Goal: Task Accomplishment & Management: Use online tool/utility

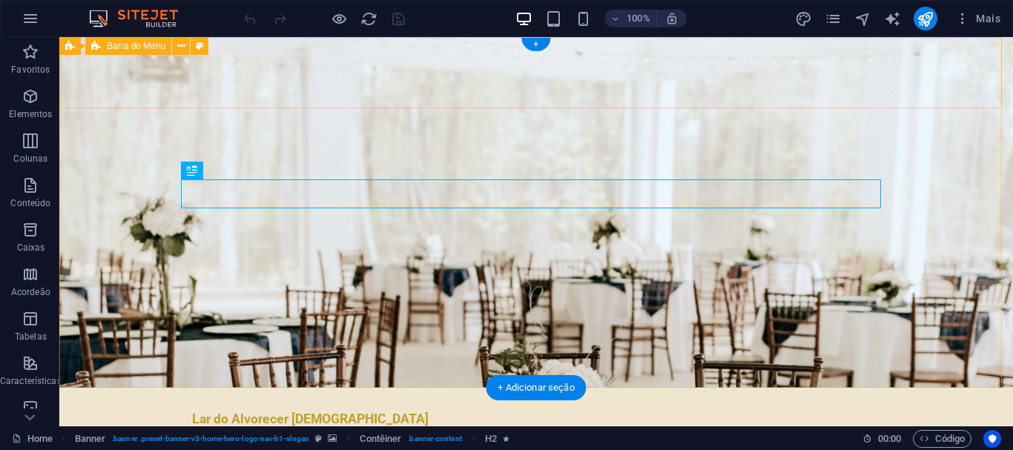
click at [333, 388] on div "Lar do Alvorecer [DEMOGRAPHIC_DATA] Início Sobre nós eventos Valores unidades C…" at bounding box center [535, 431] width 953 height 87
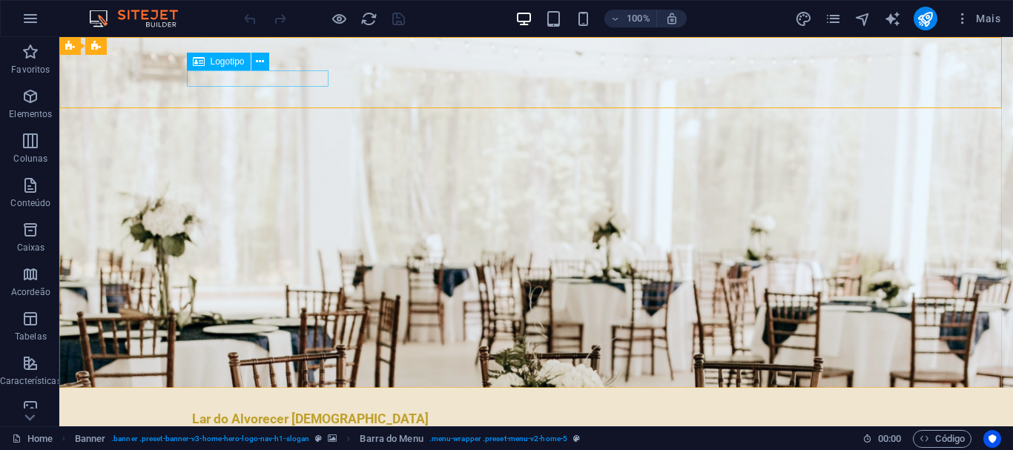
click at [220, 62] on span "Logotipo" at bounding box center [228, 61] width 34 height 9
click at [260, 62] on icon at bounding box center [260, 62] width 8 height 16
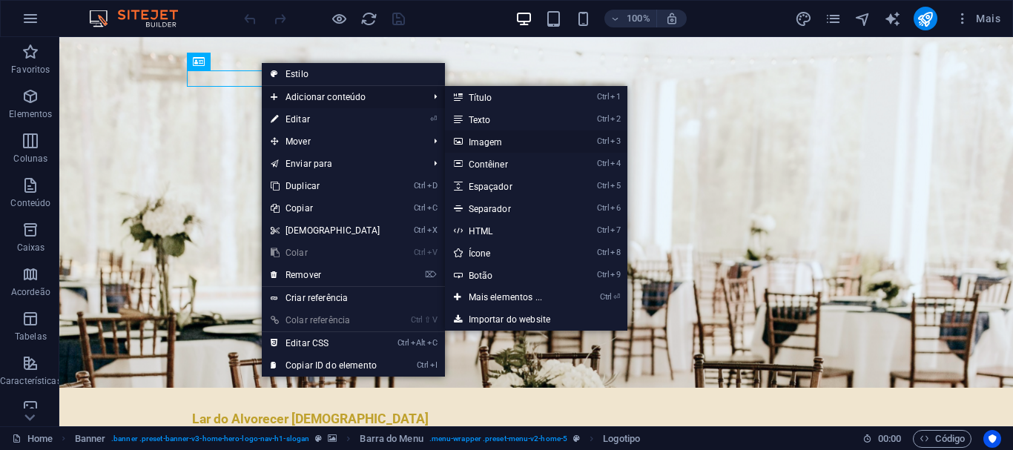
click at [497, 142] on link "Ctrl 3 Imagem" at bounding box center [509, 141] width 128 height 22
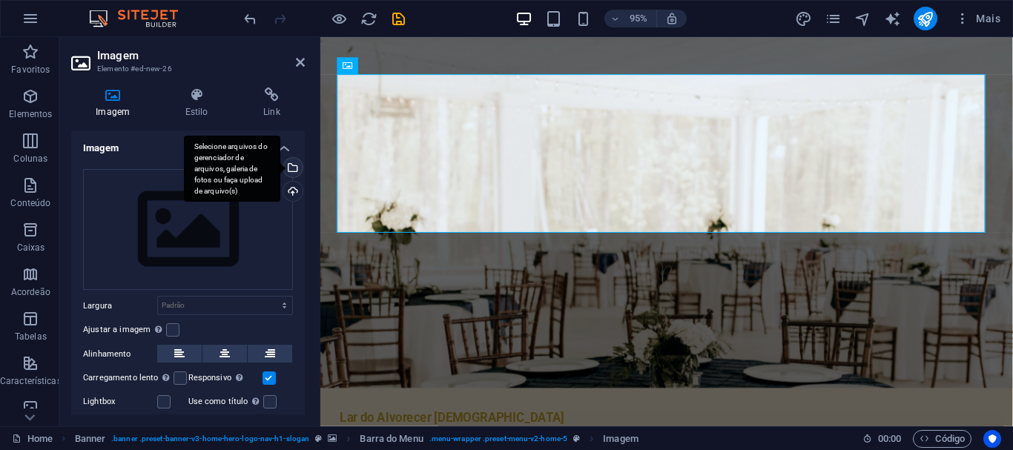
click at [292, 171] on div "Selecione arquivos do gerenciador de arquivos, galeria de fotos ou faça upload …" at bounding box center [291, 169] width 22 height 22
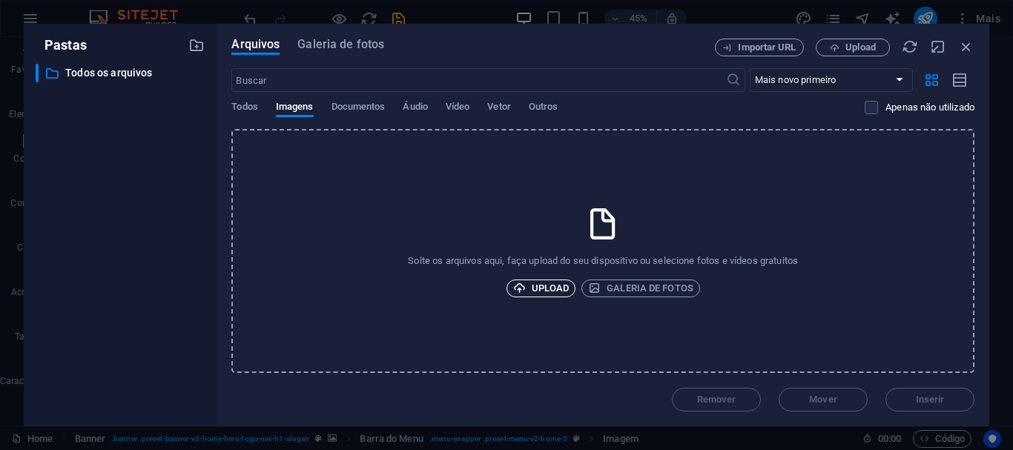
click at [513, 285] on icon "button" at bounding box center [519, 288] width 13 height 13
click at [552, 277] on div "Solte os arquivos aqui, faça upload do seu dispositivo ou selecione fotos e víd…" at bounding box center [602, 251] width 743 height 244
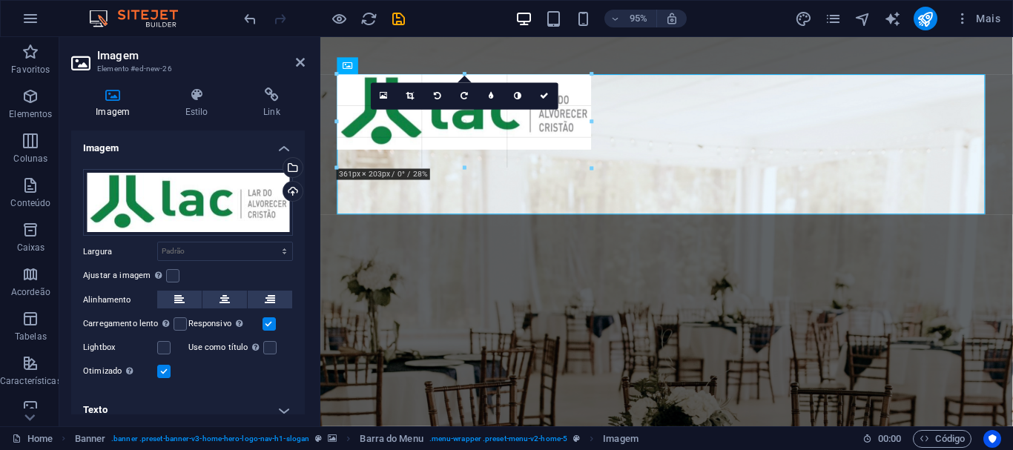
drag, startPoint x: 334, startPoint y: 73, endPoint x: 443, endPoint y: 141, distance: 128.6
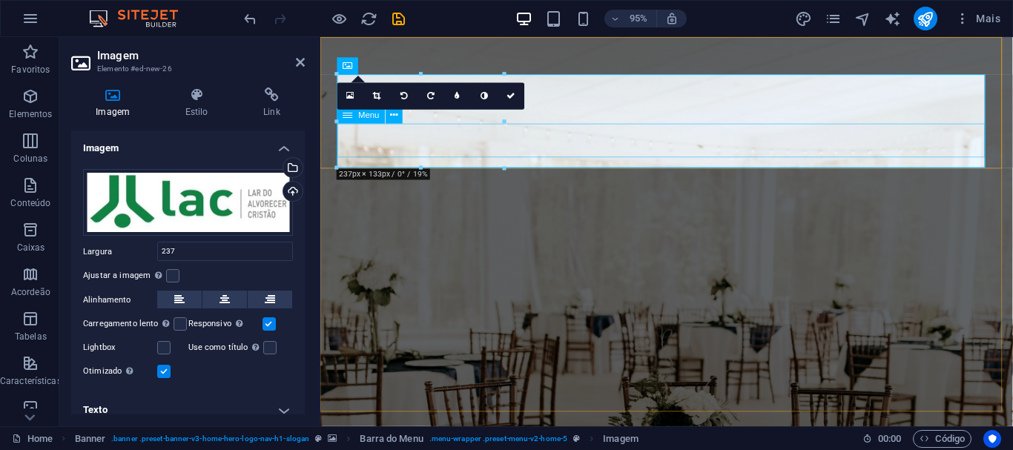
type input "237"
select select "px"
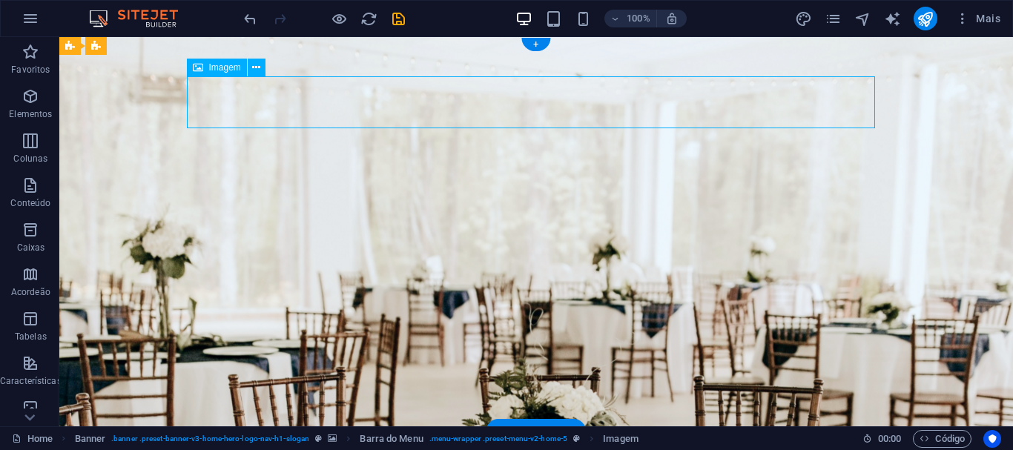
select select "px"
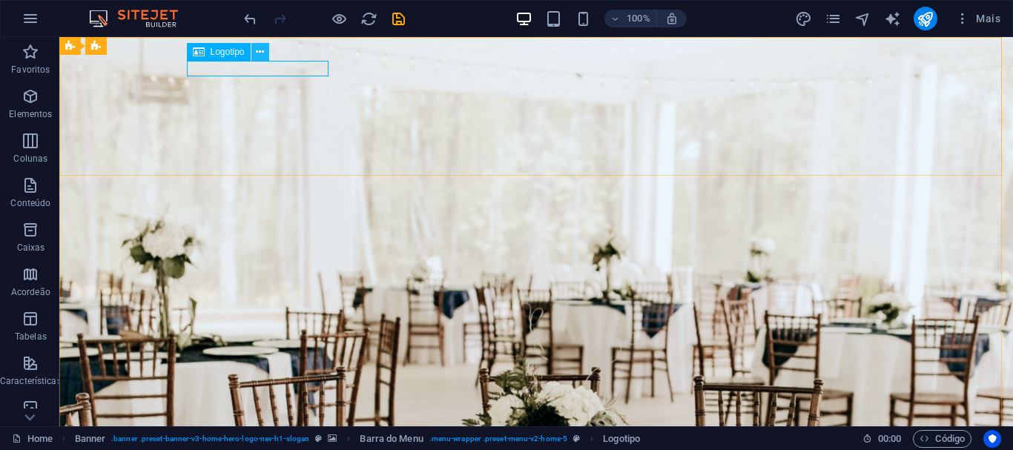
click at [261, 47] on icon at bounding box center [260, 52] width 8 height 16
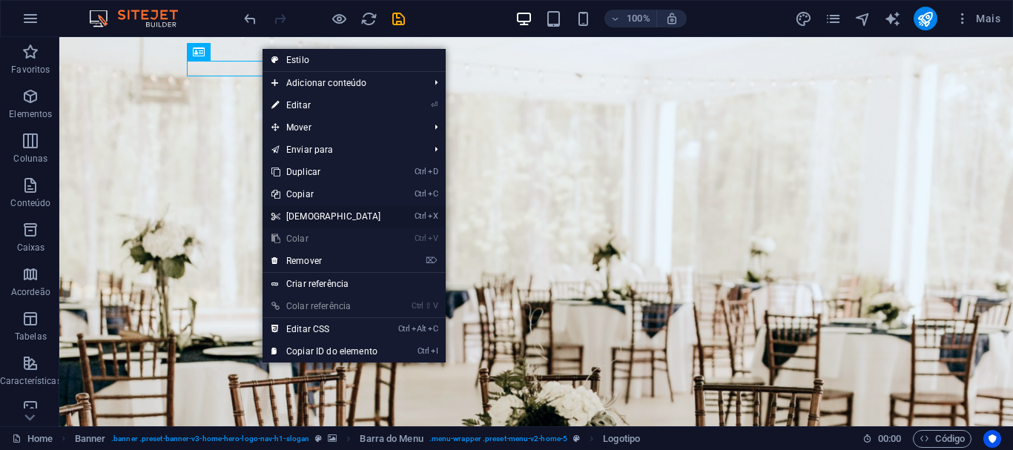
click at [302, 221] on link "Ctrl X Cortar" at bounding box center [326, 216] width 128 height 22
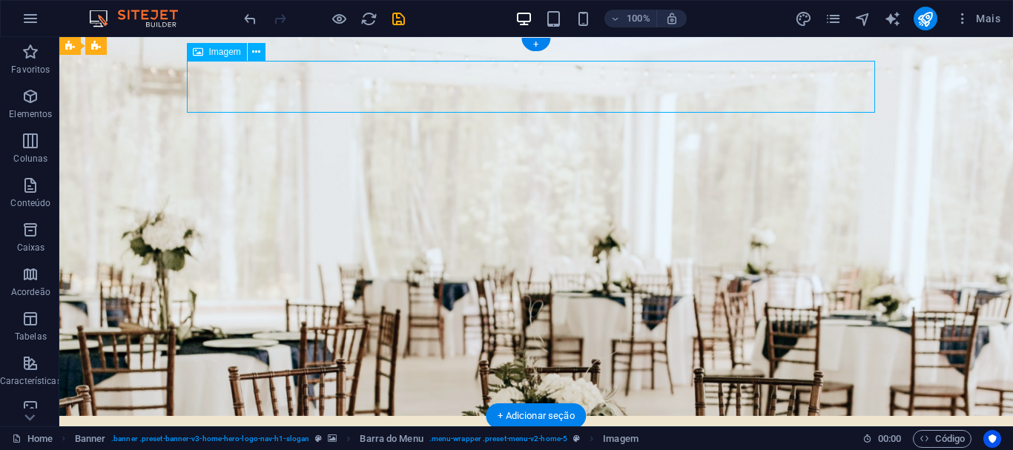
select select "px"
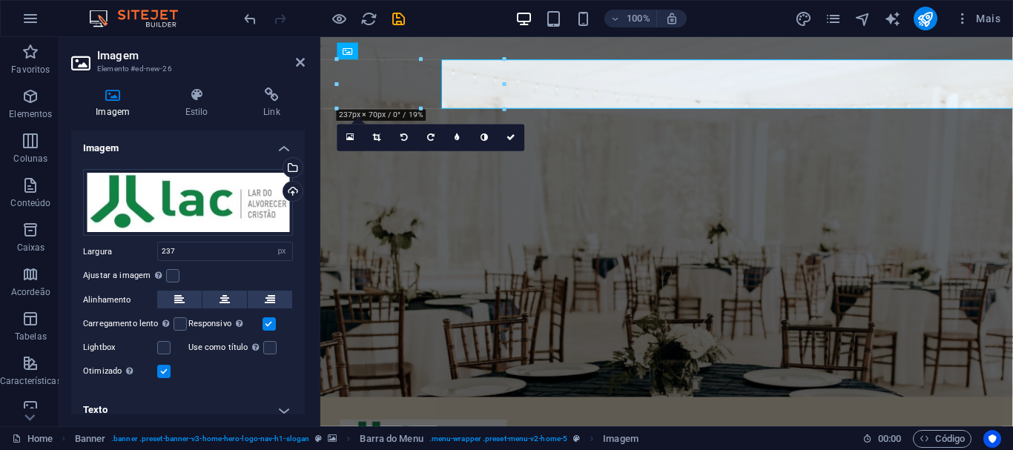
click at [257, 85] on div "Imagem Estilo Link Imagem Arraste os arquivos aqui, clique para escolher os arq…" at bounding box center [187, 251] width 257 height 351
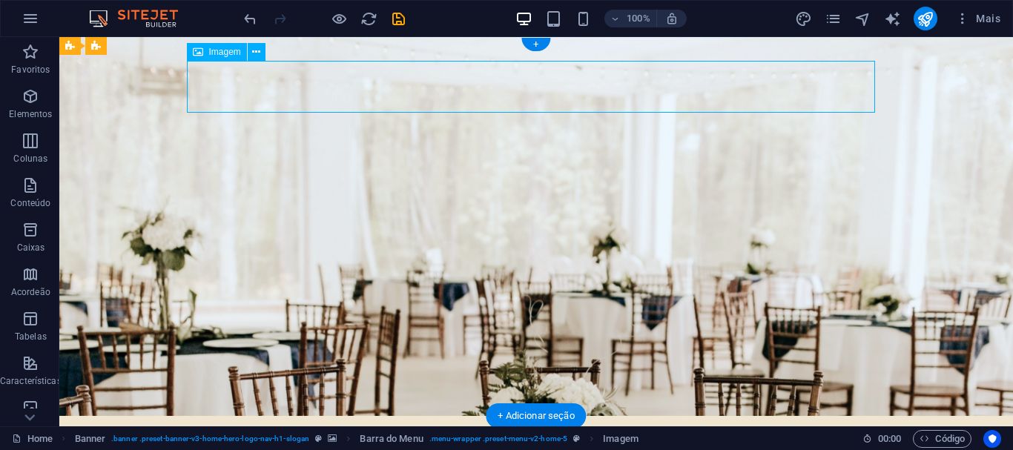
select select "px"
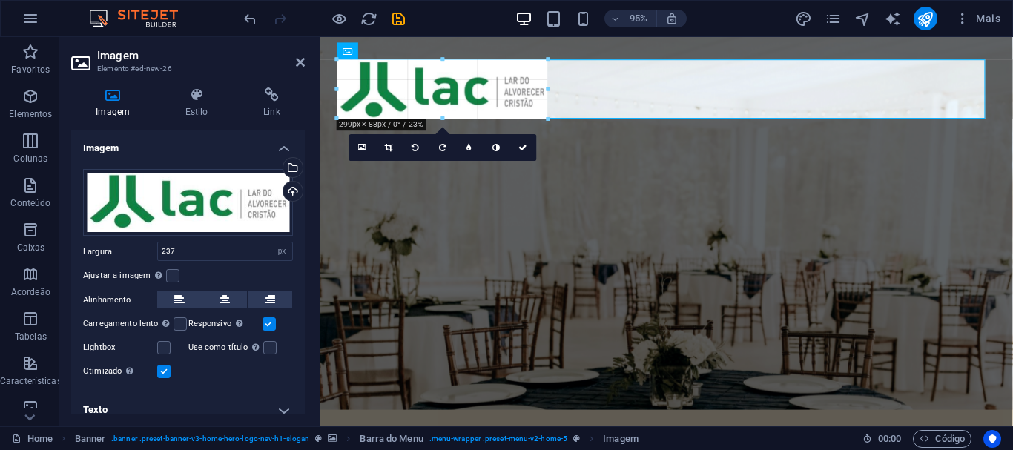
drag, startPoint x: 503, startPoint y: 110, endPoint x: 539, endPoint y: 113, distance: 35.7
type input "285"
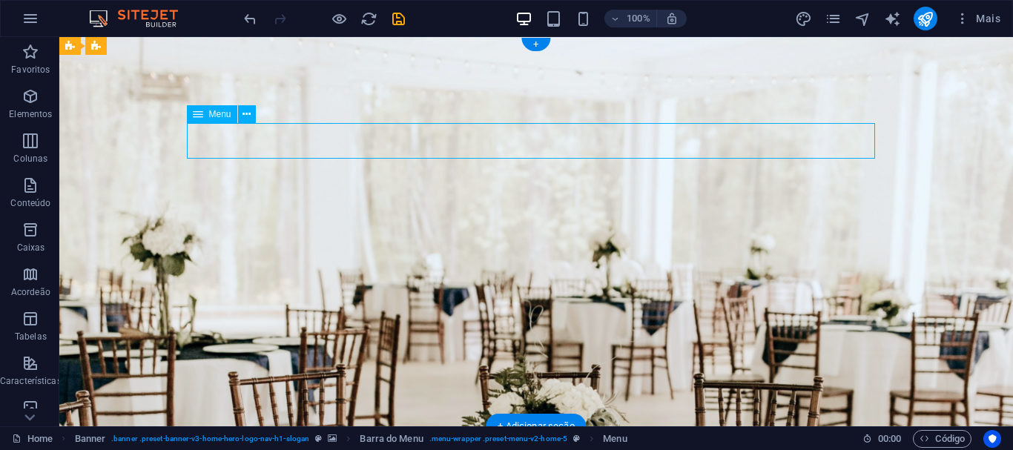
select select
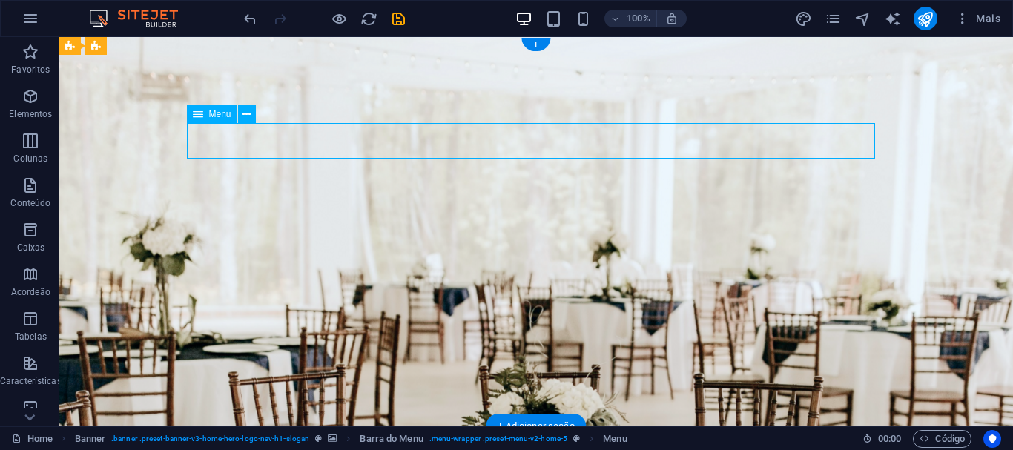
select select
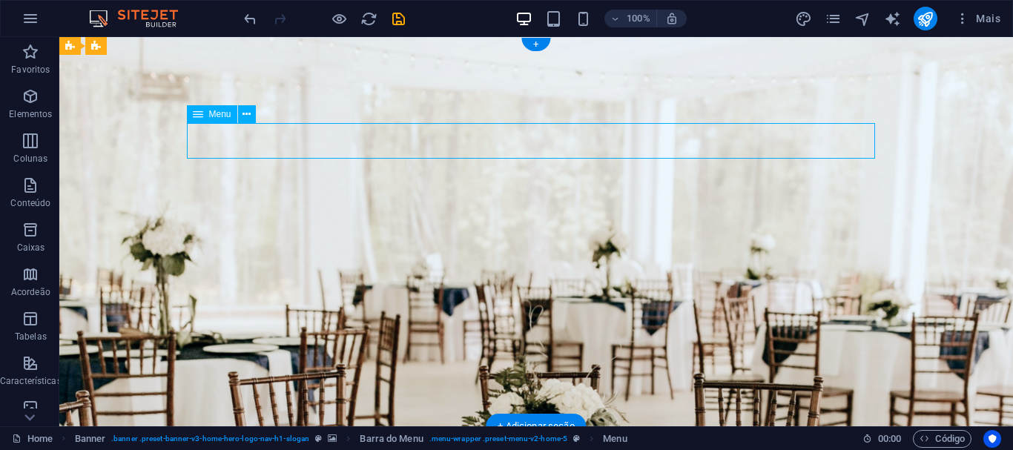
select select
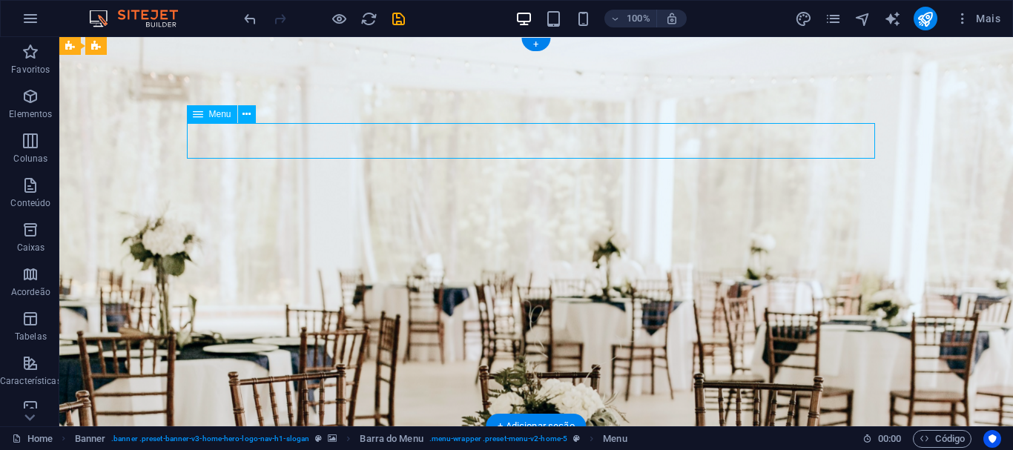
select select
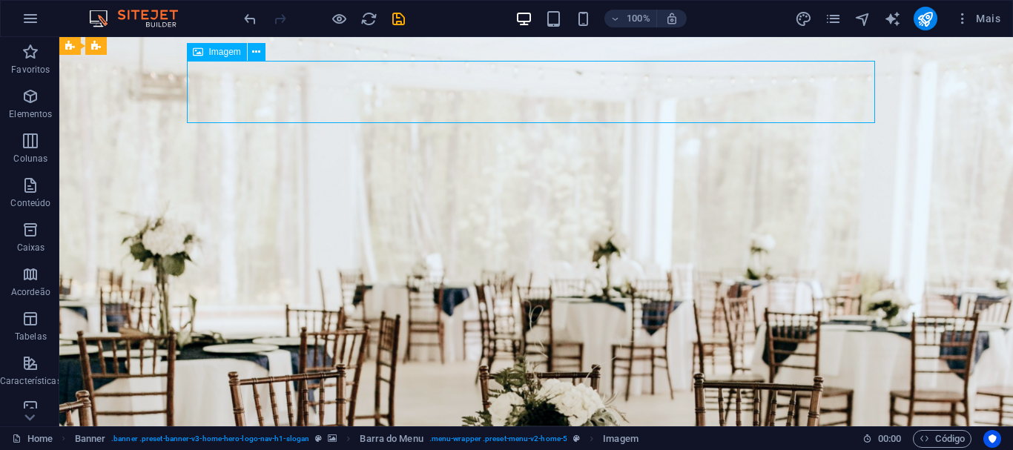
select select "px"
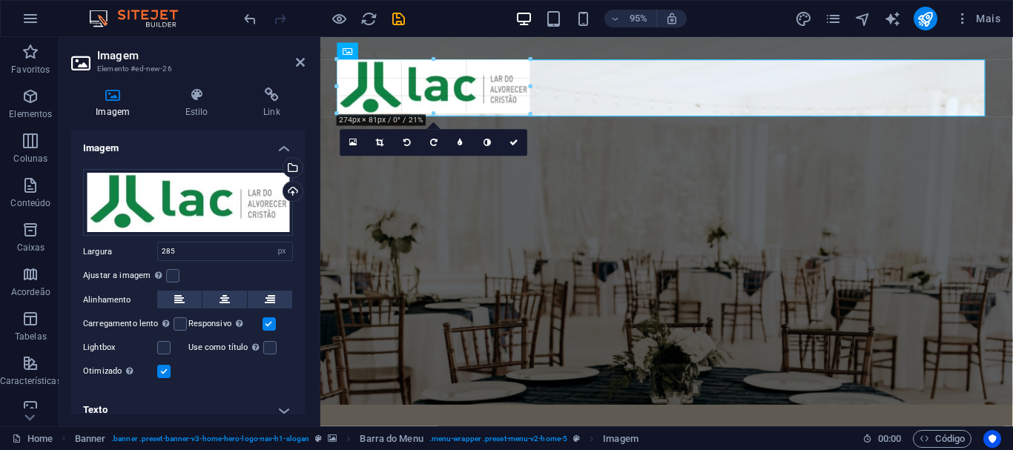
drag, startPoint x: 538, startPoint y: 119, endPoint x: 520, endPoint y: 110, distance: 19.6
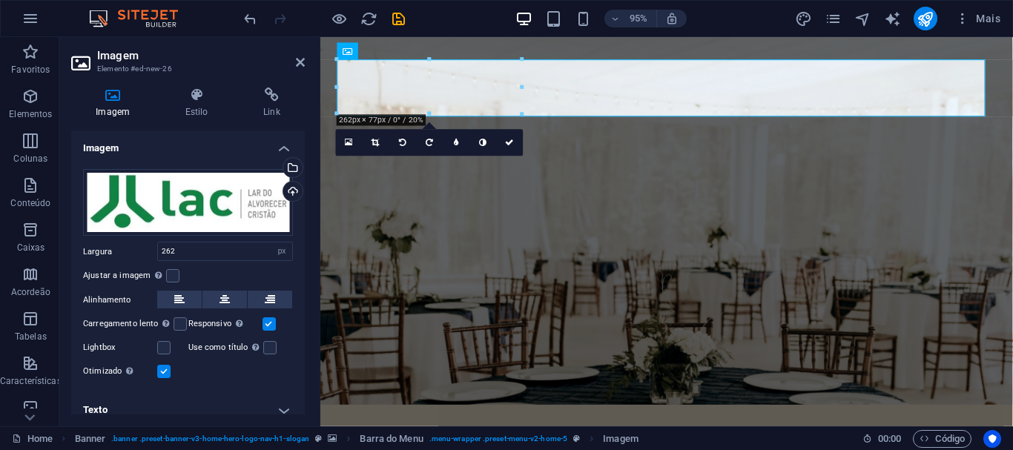
type input "262"
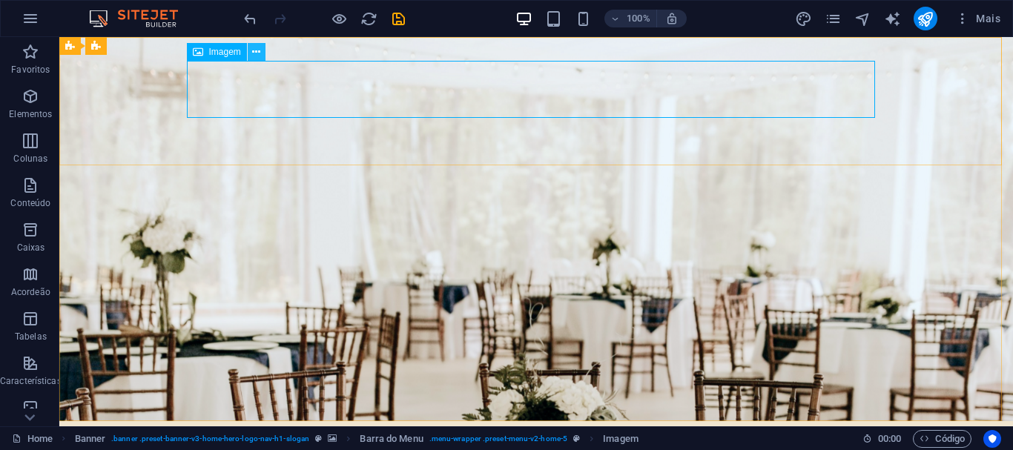
click at [255, 50] on icon at bounding box center [256, 52] width 8 height 16
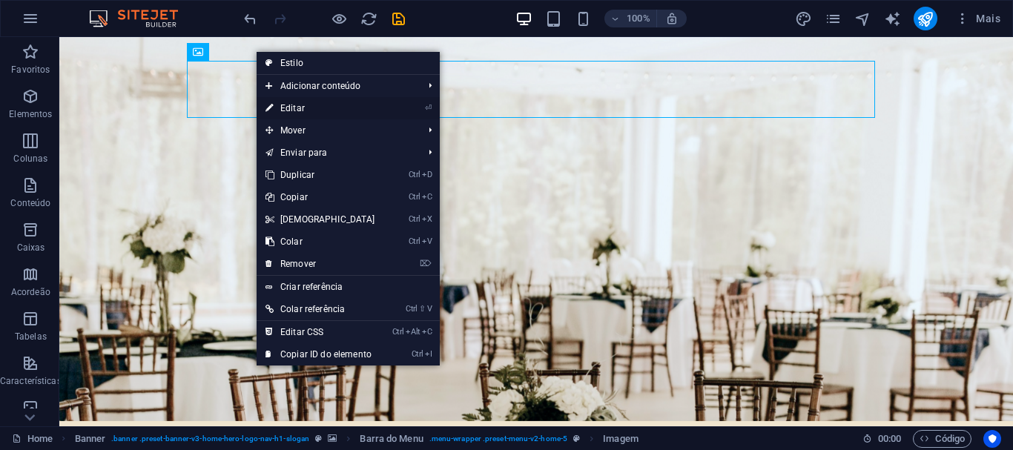
click at [306, 113] on link "⏎ Editar" at bounding box center [321, 108] width 128 height 22
select select "px"
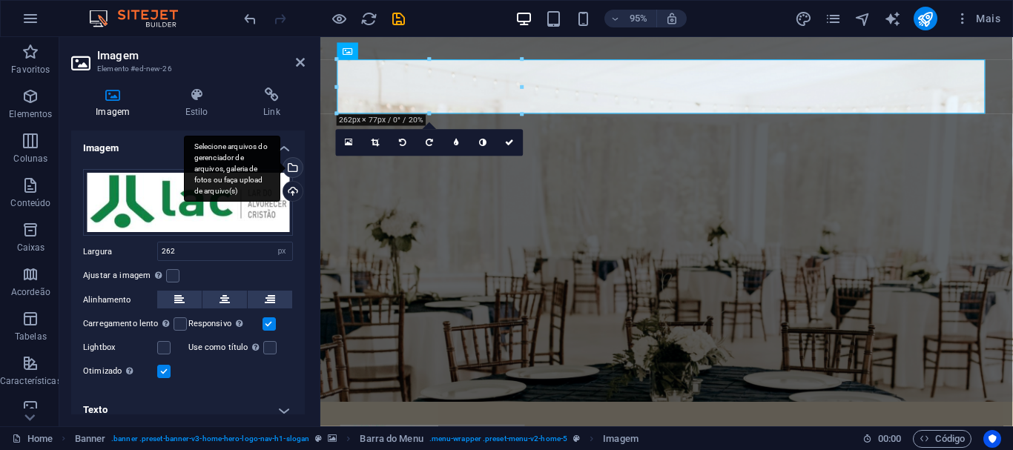
click at [291, 161] on div "Selecione arquivos do gerenciador de arquivos, galeria de fotos ou faça upload …" at bounding box center [291, 169] width 22 height 22
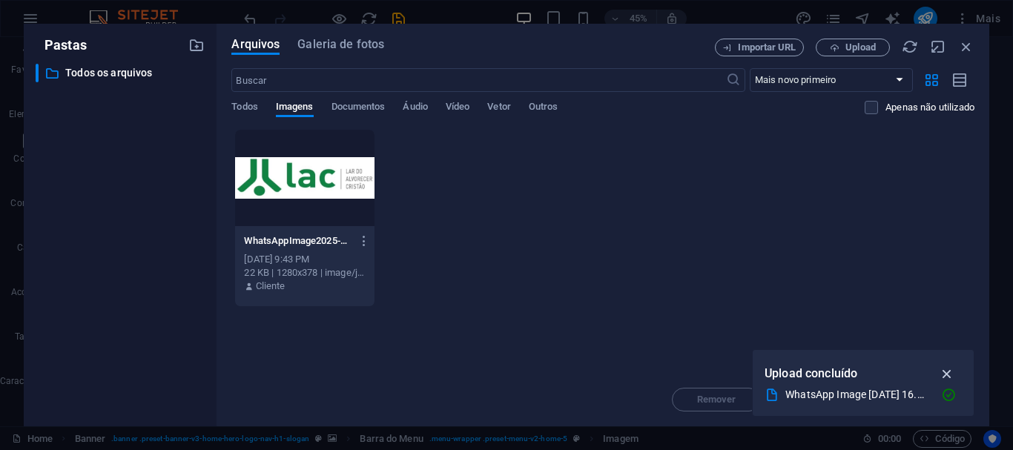
click at [944, 368] on icon "button" at bounding box center [947, 373] width 17 height 16
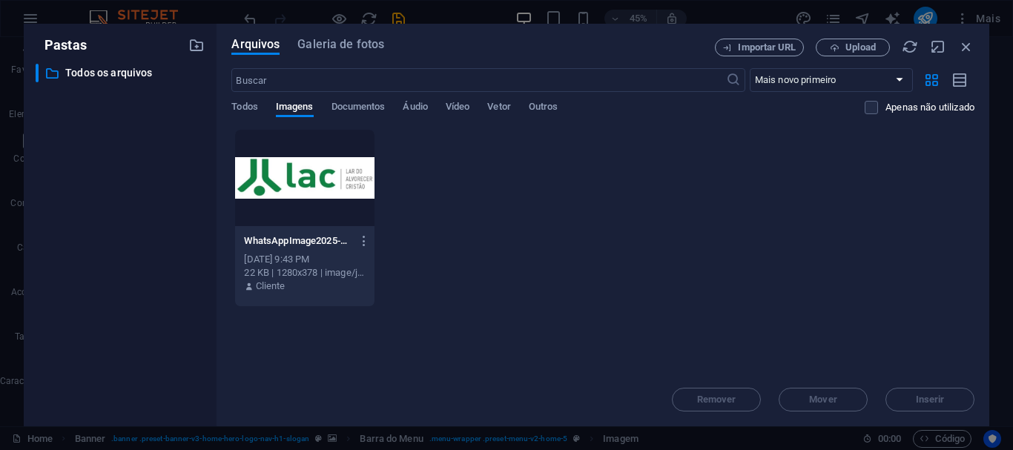
click at [337, 253] on div "[DATE] 9:43 PM" at bounding box center [304, 259] width 121 height 13
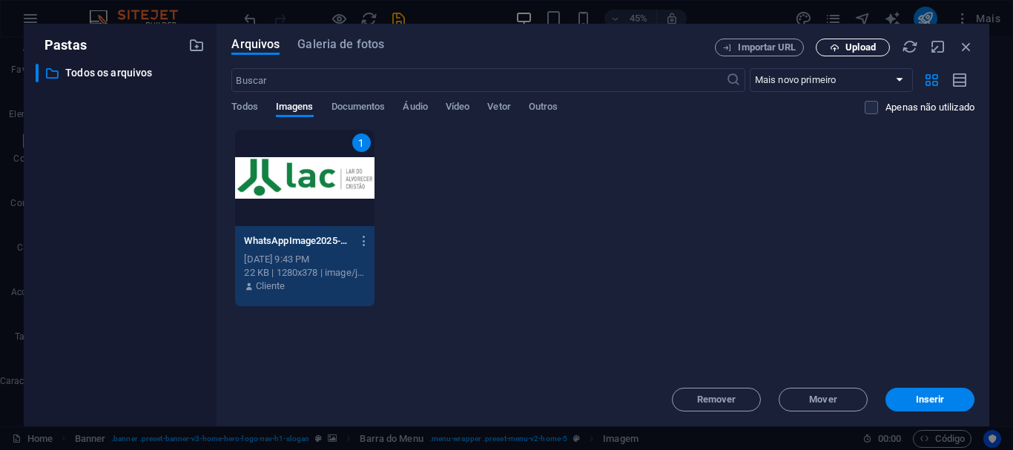
click at [851, 52] on span "Upload" at bounding box center [860, 47] width 30 height 9
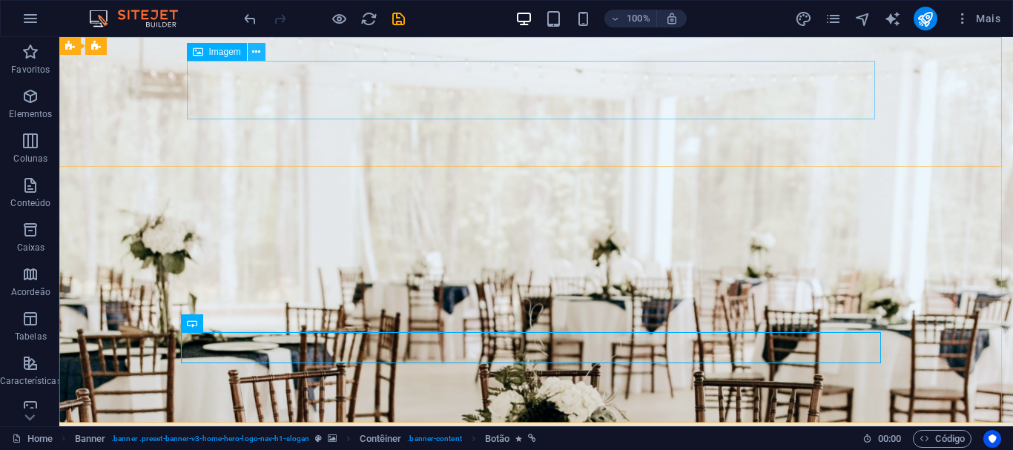
click at [260, 52] on icon at bounding box center [256, 52] width 8 height 16
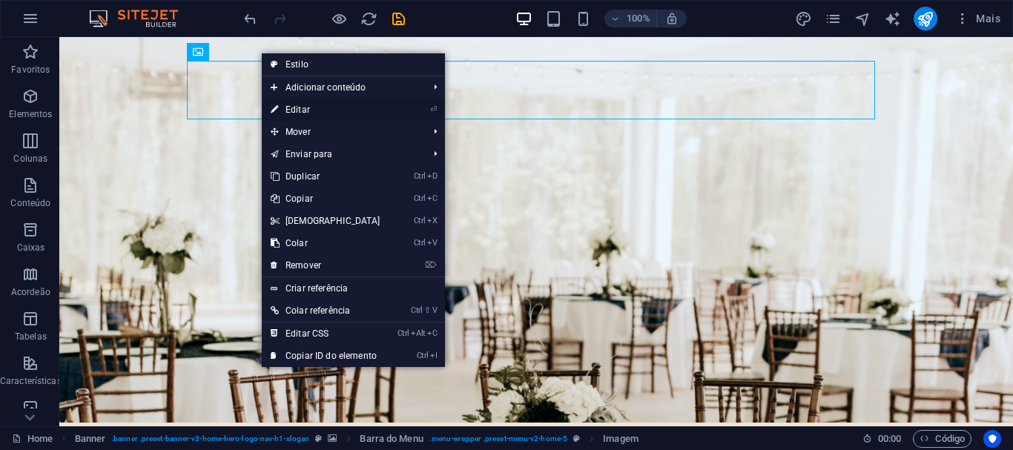
click at [332, 109] on link "⏎ Editar" at bounding box center [326, 110] width 128 height 22
select select "px"
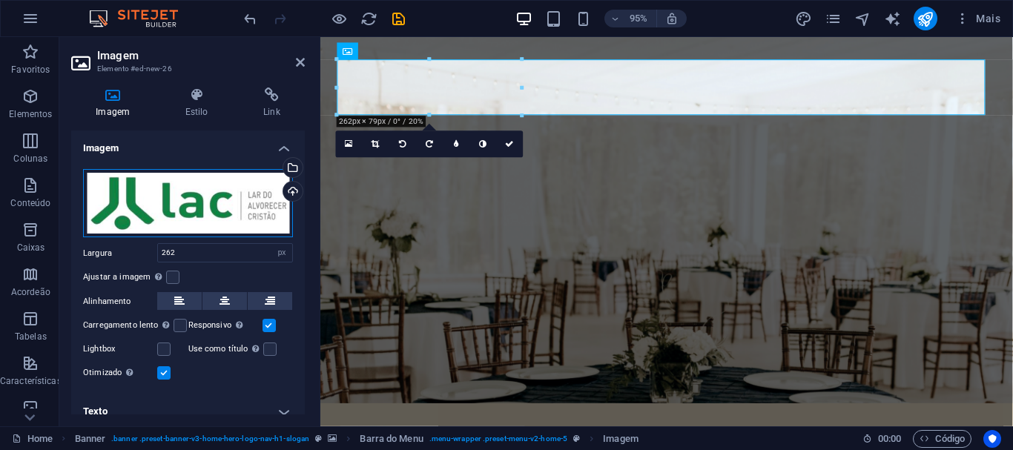
click at [149, 216] on div "Arraste os arquivos aqui, clique para escolher os arquivos ou selecione os arqu…" at bounding box center [188, 203] width 210 height 69
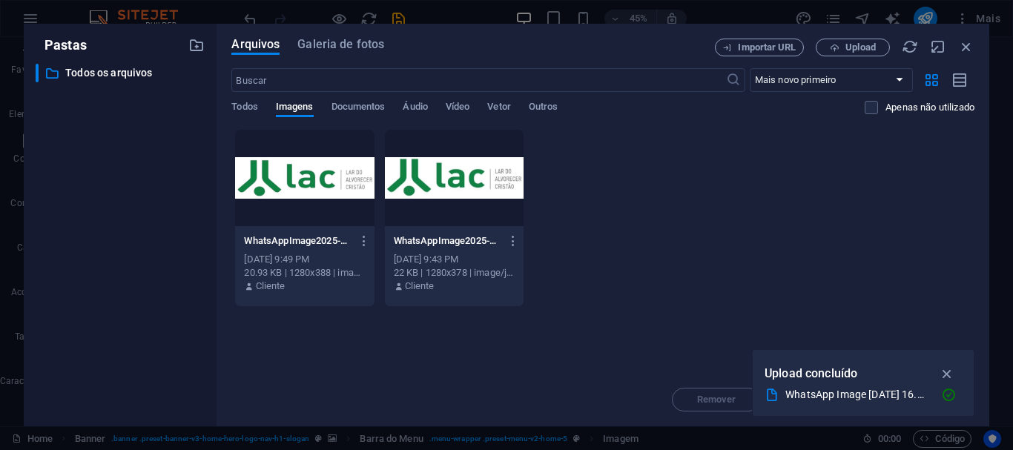
click at [274, 185] on div at bounding box center [304, 178] width 139 height 96
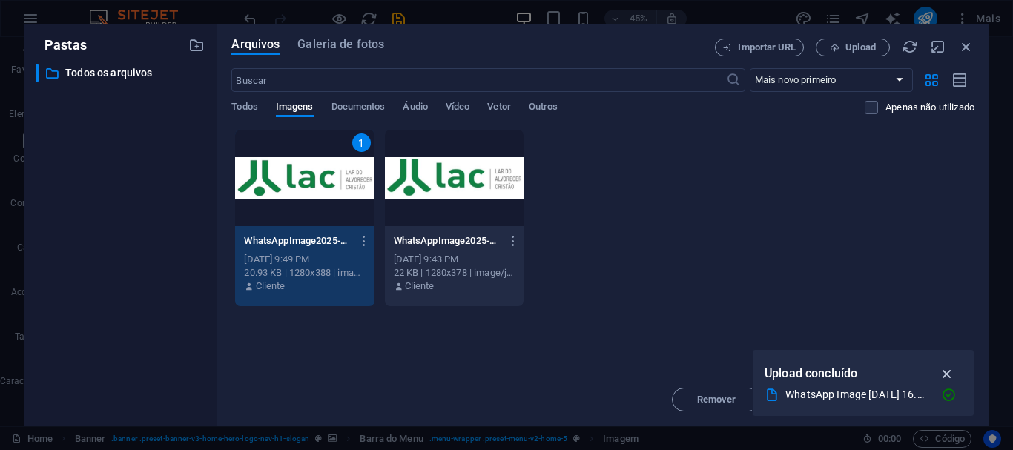
click at [945, 371] on icon "button" at bounding box center [947, 373] width 17 height 16
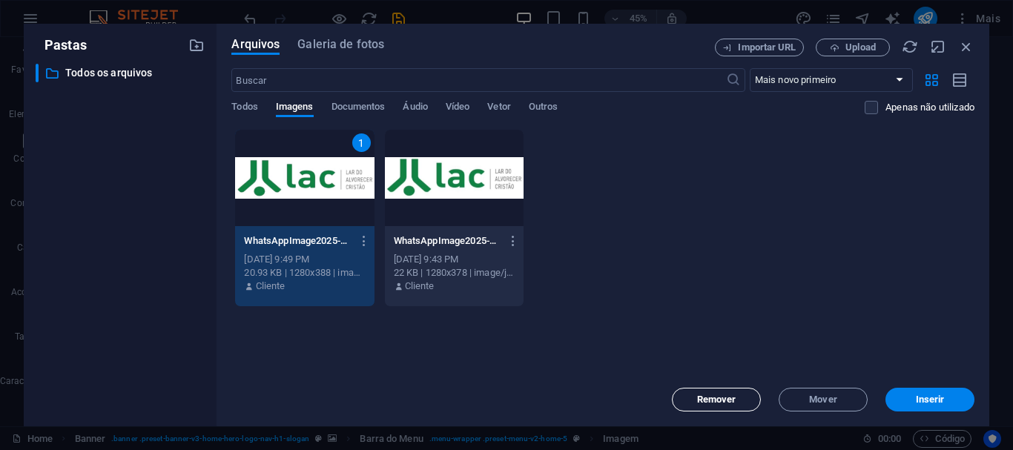
click at [724, 399] on span "Remover" at bounding box center [716, 399] width 39 height 9
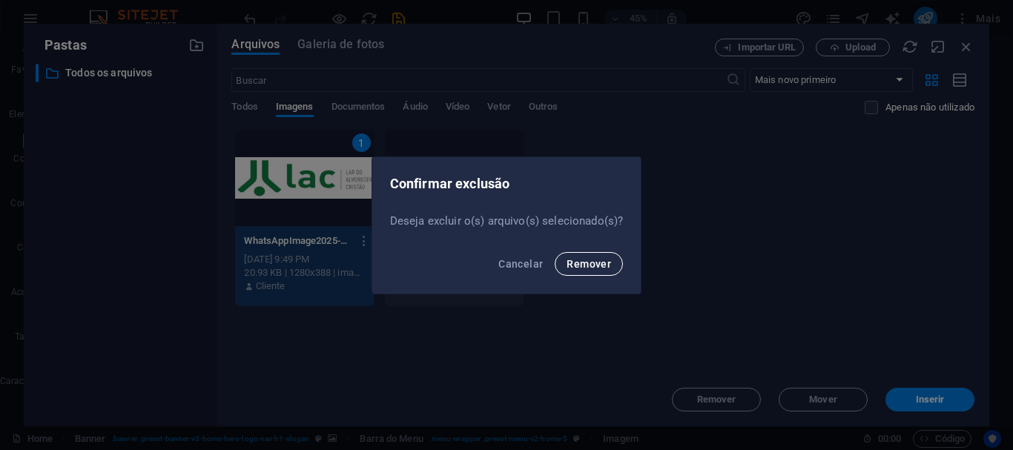
click at [589, 271] on button "Remover" at bounding box center [589, 264] width 68 height 24
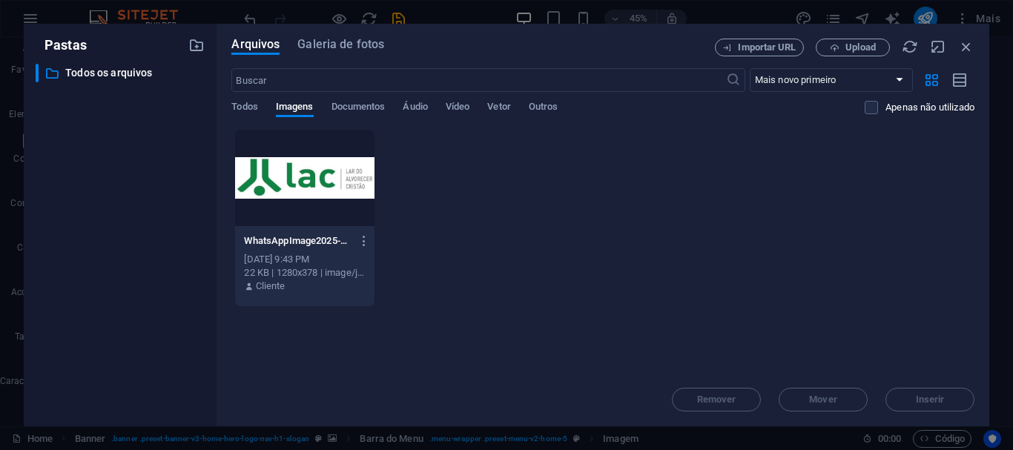
click at [337, 201] on div at bounding box center [304, 178] width 139 height 96
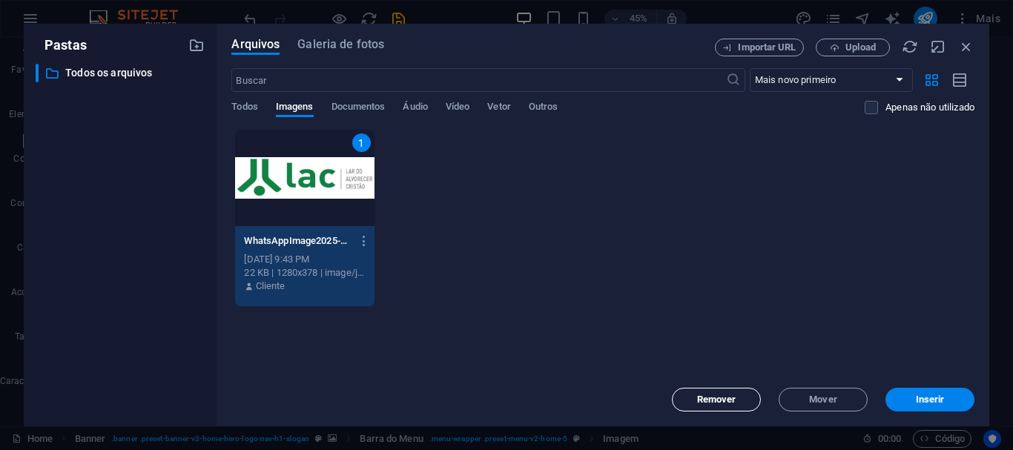
click at [697, 400] on span "Remover" at bounding box center [716, 399] width 39 height 9
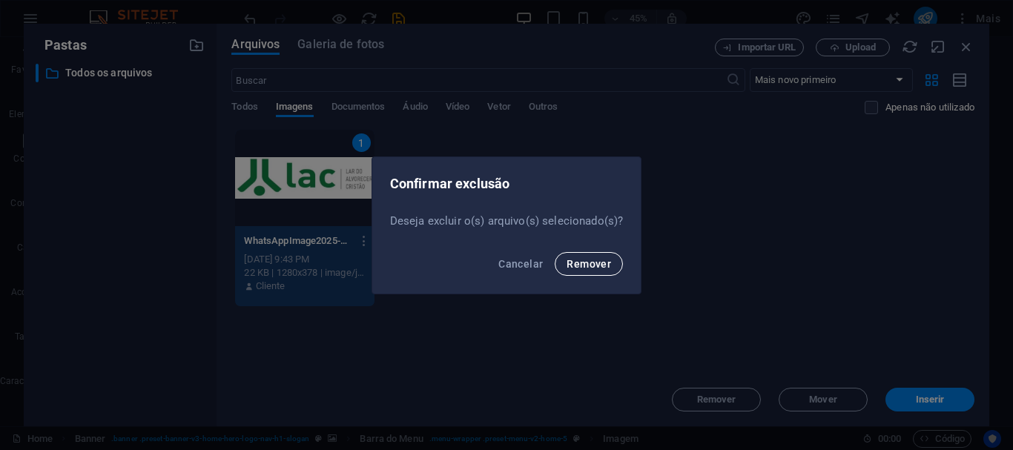
click at [588, 268] on span "Remover" at bounding box center [588, 264] width 44 height 12
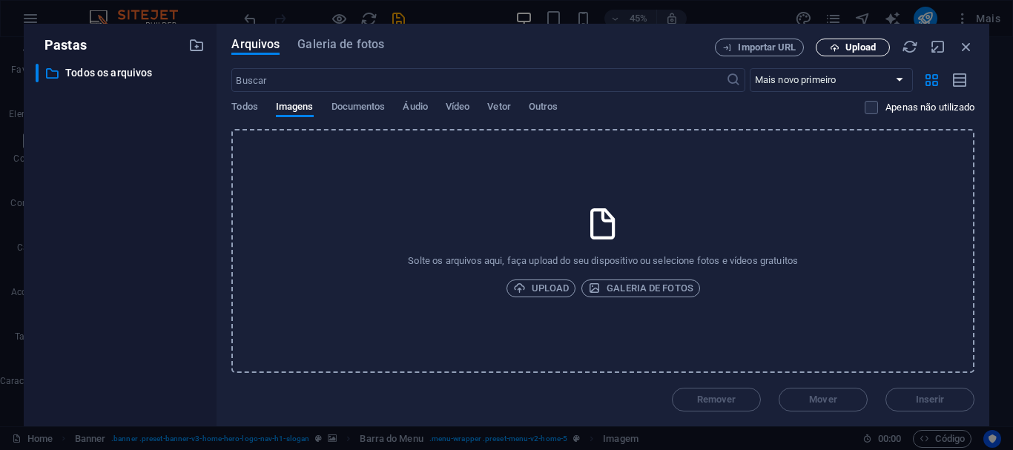
click at [856, 47] on span "Upload" at bounding box center [860, 47] width 30 height 9
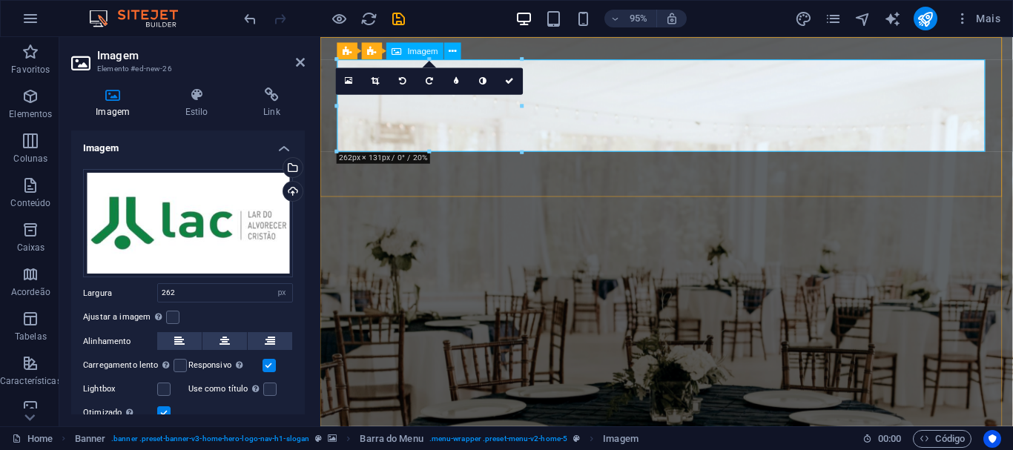
click at [465, 95] on div "16:10 16:9 4:3 1:1 1:2 0" at bounding box center [430, 81] width 188 height 27
drag, startPoint x: 154, startPoint y: 73, endPoint x: 465, endPoint y: 104, distance: 312.2
click at [465, 95] on div "16:10 16:9 4:3 1:1 1:2 0" at bounding box center [430, 81] width 188 height 27
click at [377, 78] on icon at bounding box center [376, 81] width 8 height 8
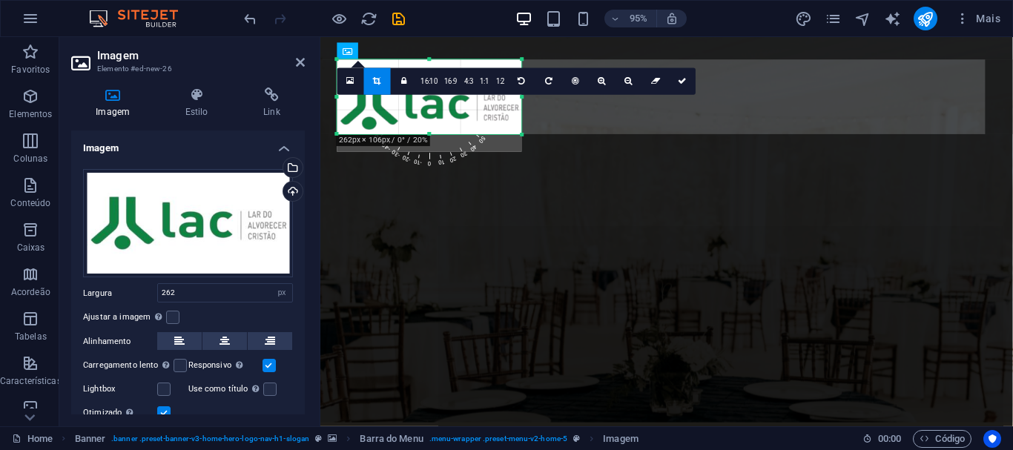
drag, startPoint x: 426, startPoint y: 150, endPoint x: 425, endPoint y: 131, distance: 18.6
click at [425, 131] on div "180 170 160 150 140 130 120 110 100 90 80 70 60 50 40 30 20 10 0 -10 -20 -30 -4…" at bounding box center [429, 96] width 185 height 75
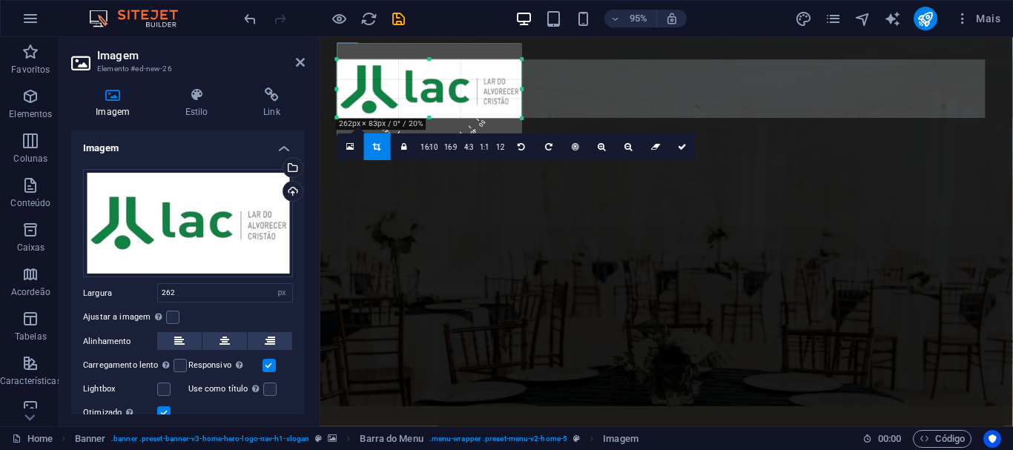
drag, startPoint x: 432, startPoint y: 58, endPoint x: 433, endPoint y: 75, distance: 17.1
click at [433, 75] on div "180 170 160 150 140 130 120 110 100 90 80 70 60 50 40 30 20 10 0 -10 -20 -30 -4…" at bounding box center [429, 88] width 185 height 59
click at [678, 145] on icon at bounding box center [682, 147] width 9 height 8
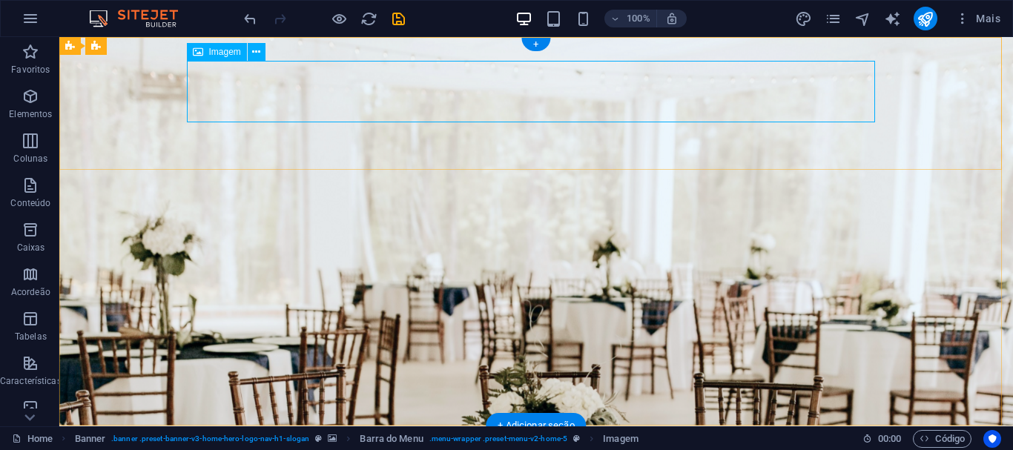
select select "px"
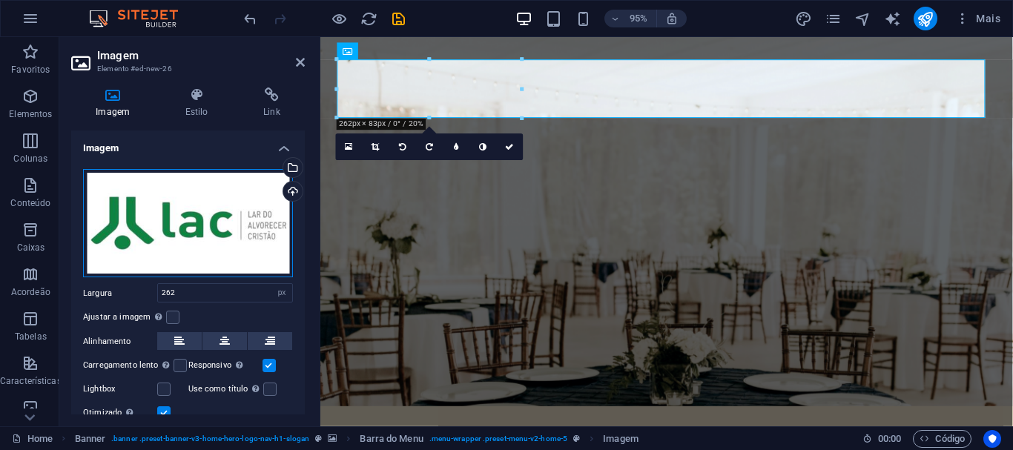
click at [222, 219] on div "Arraste os arquivos aqui, clique para escolher os arquivos ou selecione os arqu…" at bounding box center [188, 223] width 210 height 109
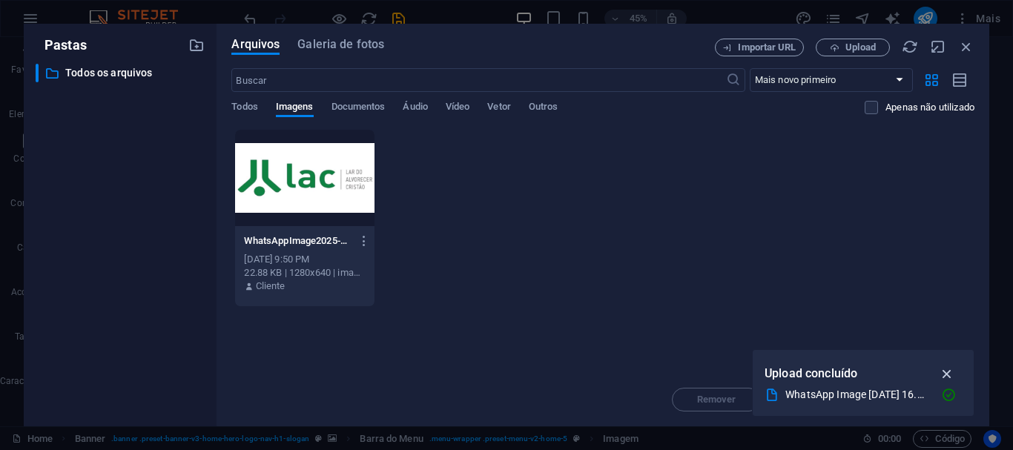
click at [948, 374] on icon "button" at bounding box center [947, 373] width 17 height 16
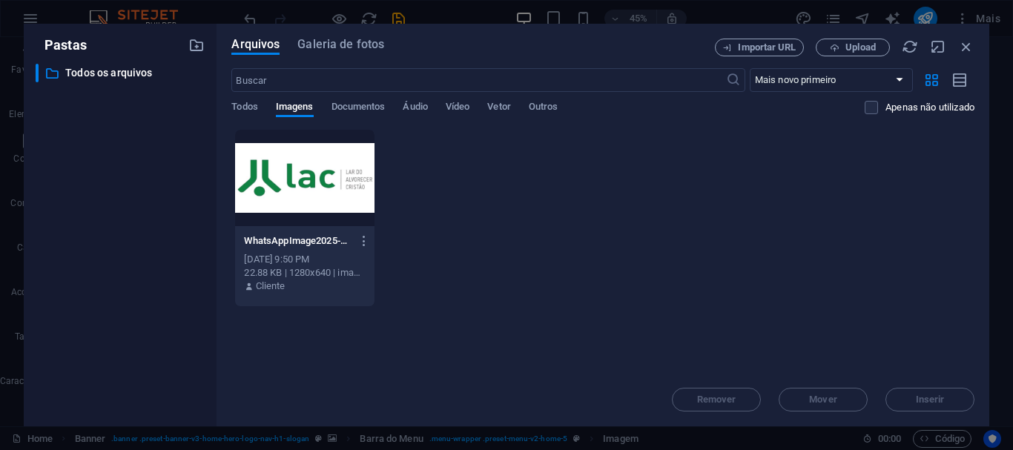
click at [331, 176] on div at bounding box center [304, 178] width 139 height 96
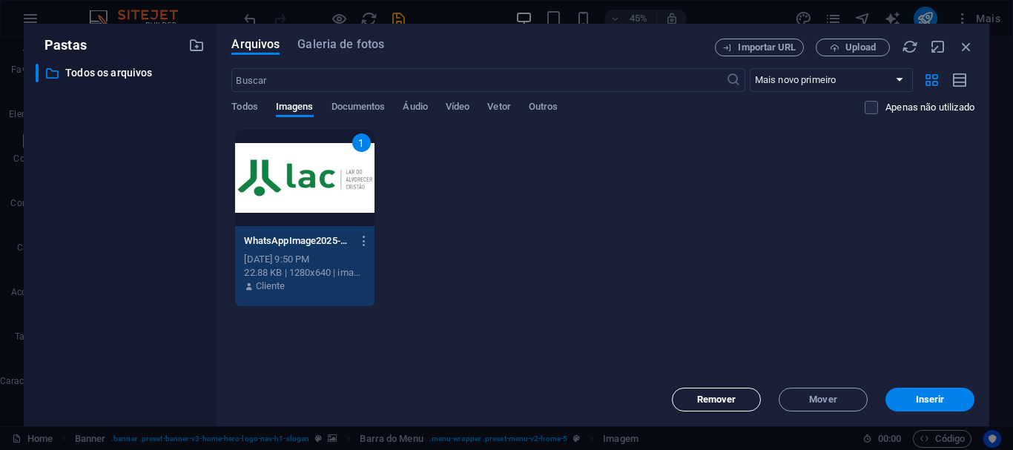
click at [706, 397] on span "Remover" at bounding box center [716, 399] width 39 height 9
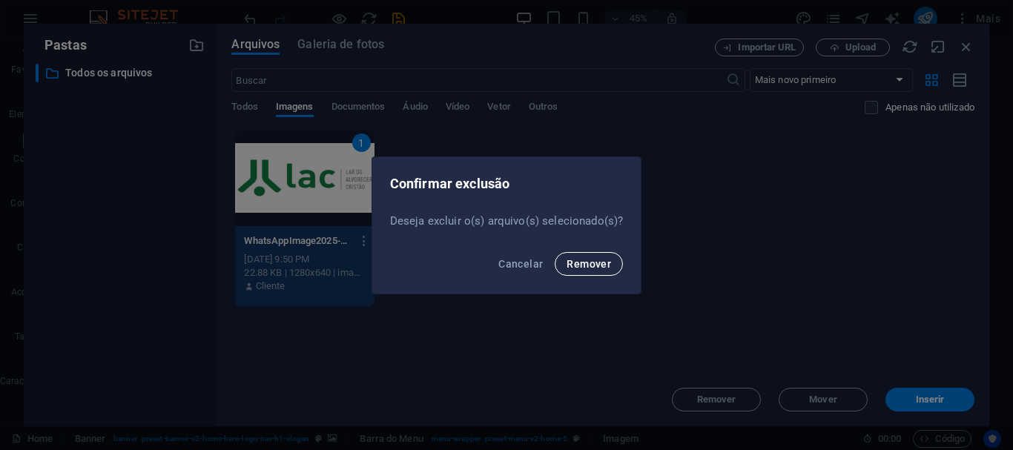
click at [586, 265] on span "Remover" at bounding box center [588, 264] width 44 height 12
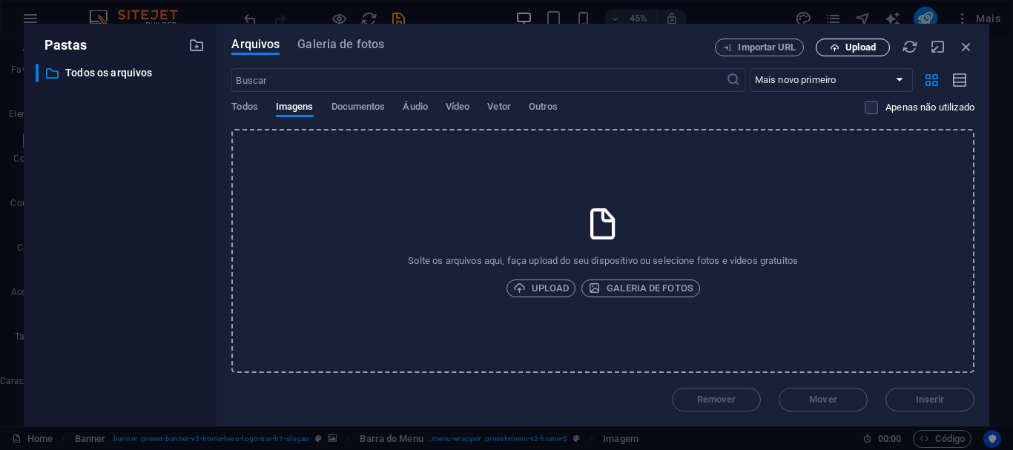
click at [845, 47] on span "Upload" at bounding box center [860, 47] width 30 height 9
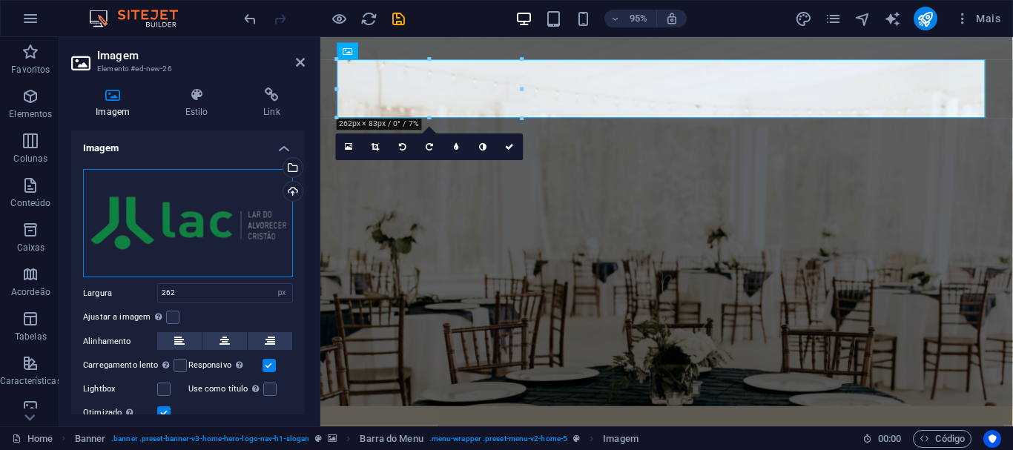
click at [233, 238] on div "Arraste os arquivos aqui, clique para escolher os arquivos ou selecione os arqu…" at bounding box center [188, 223] width 210 height 109
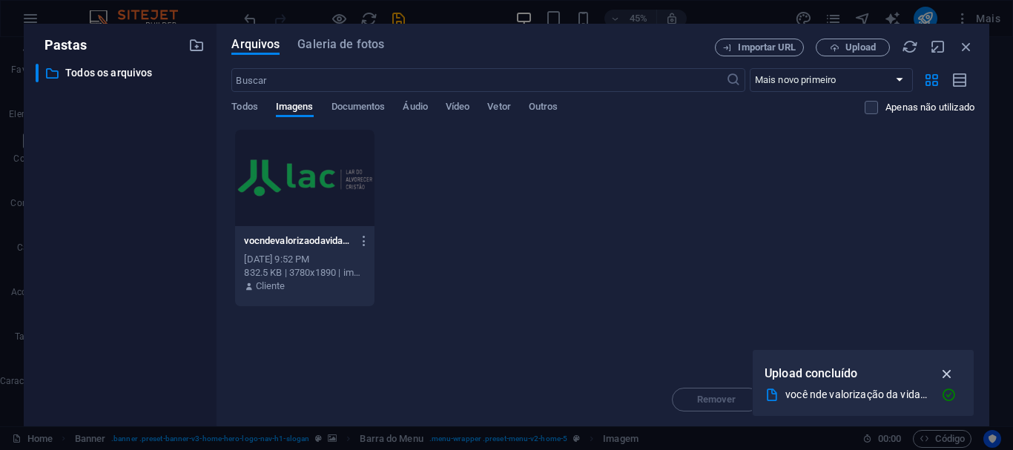
click at [943, 368] on icon "button" at bounding box center [947, 373] width 17 height 16
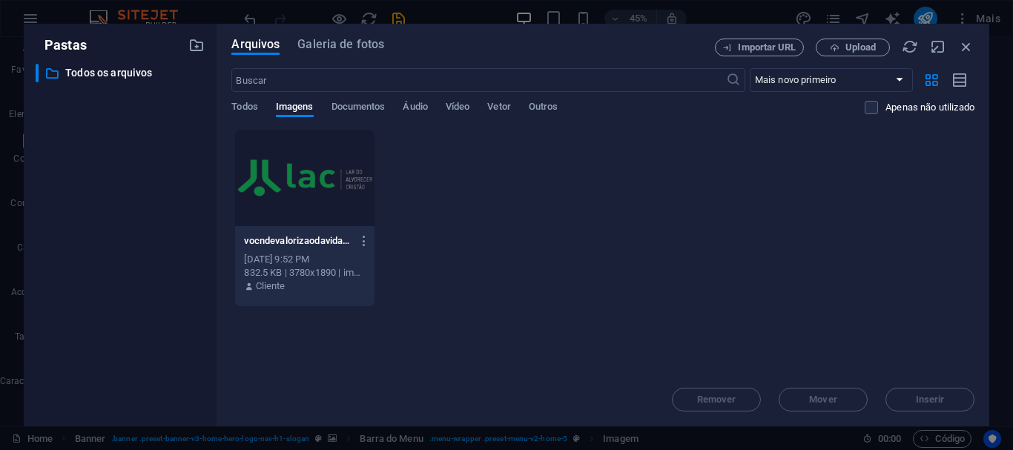
click at [492, 150] on div "vocndevalorizaodavidaeprevenvooaosuicdio-RX4Cv_lKY22p6Q7ju58TbA.png vocndevalor…" at bounding box center [602, 218] width 743 height 178
click at [965, 44] on icon "button" at bounding box center [966, 47] width 16 height 16
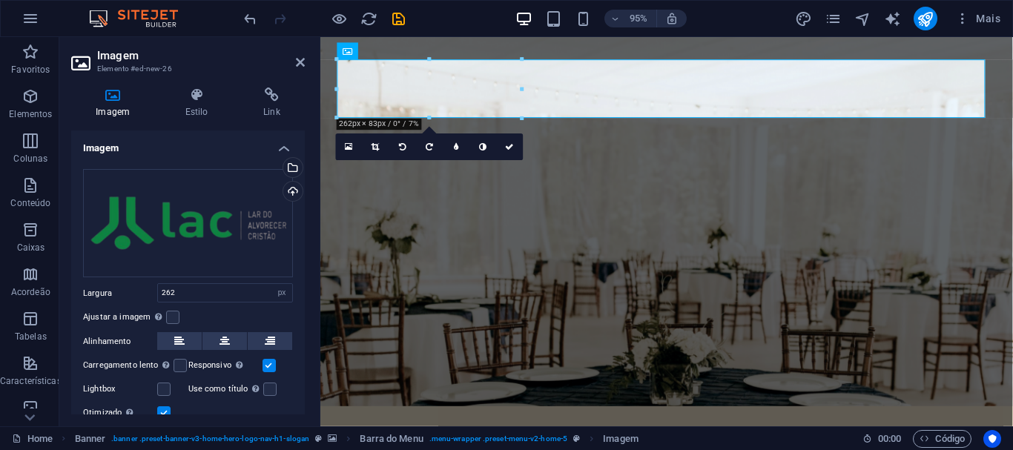
click at [461, 160] on div "16:10 16:9 4:3 1:1 1:2 0" at bounding box center [430, 146] width 188 height 27
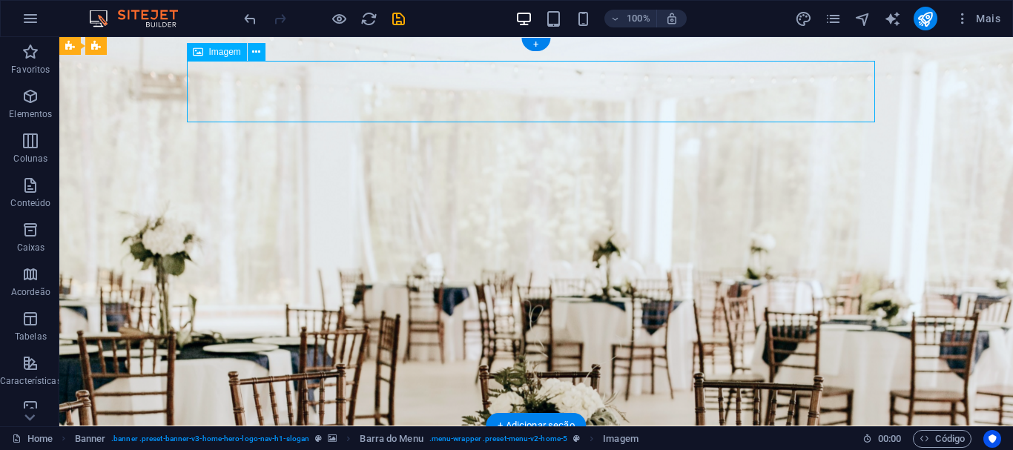
select select "px"
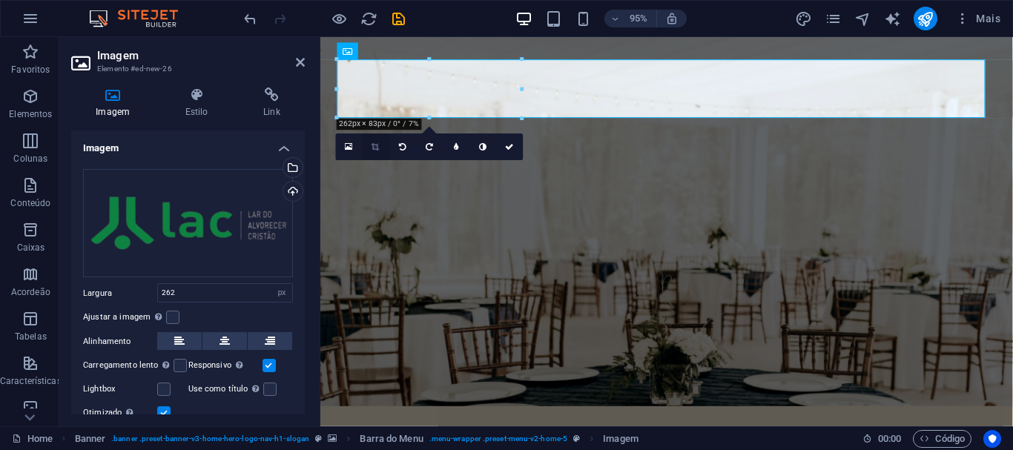
click at [377, 143] on icon at bounding box center [376, 147] width 8 height 8
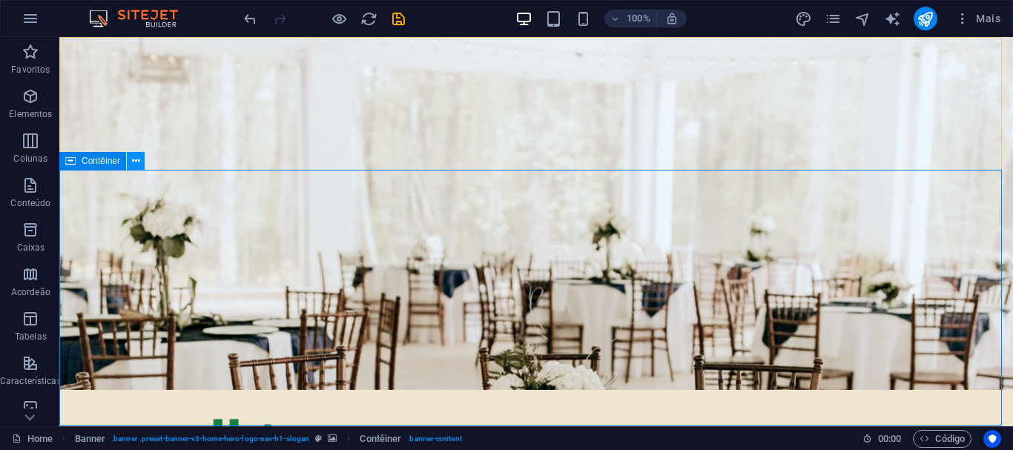
click at [139, 164] on icon at bounding box center [136, 161] width 8 height 16
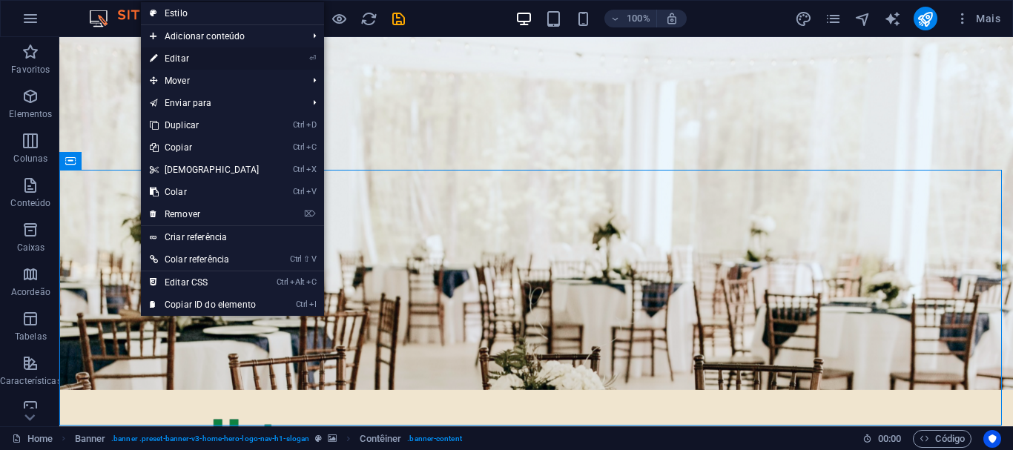
click at [193, 55] on link "⏎ Editar" at bounding box center [205, 58] width 128 height 22
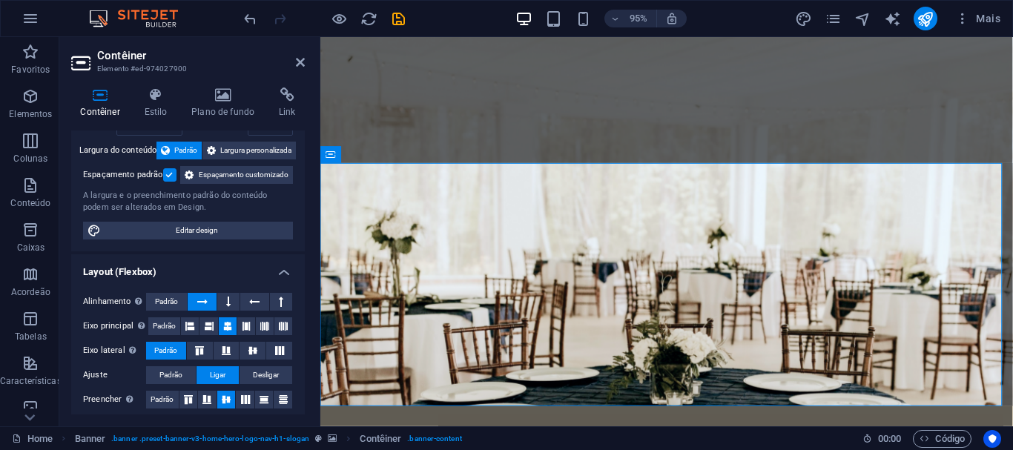
scroll to position [76, 0]
click at [205, 239] on span "Editar design" at bounding box center [196, 230] width 183 height 18
select select "rem"
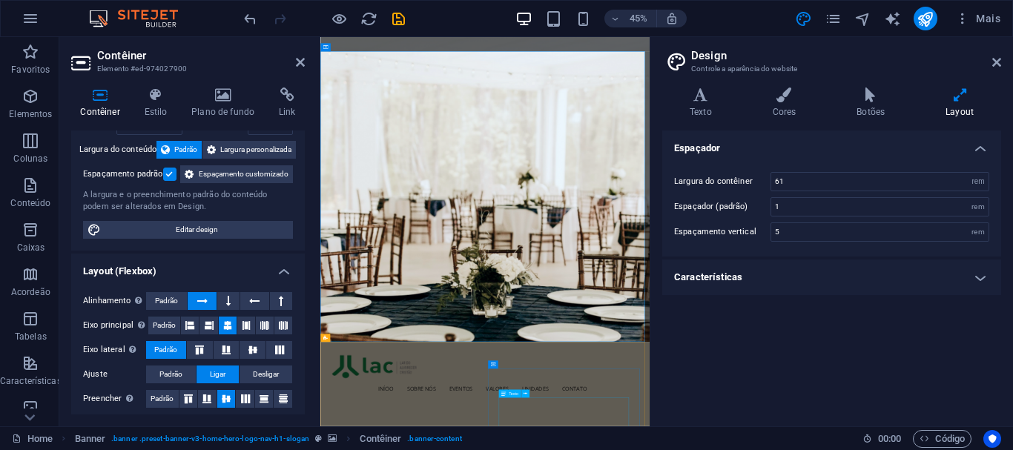
scroll to position [102, 0]
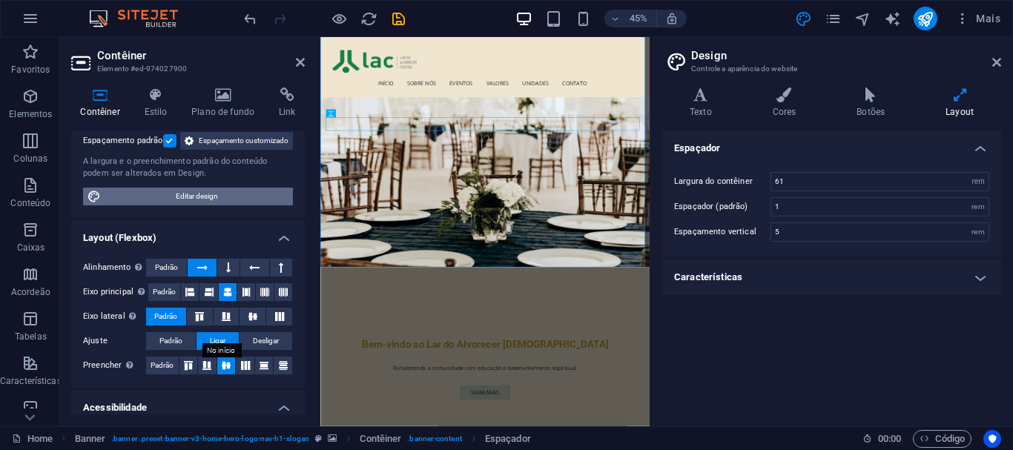
scroll to position [0, 0]
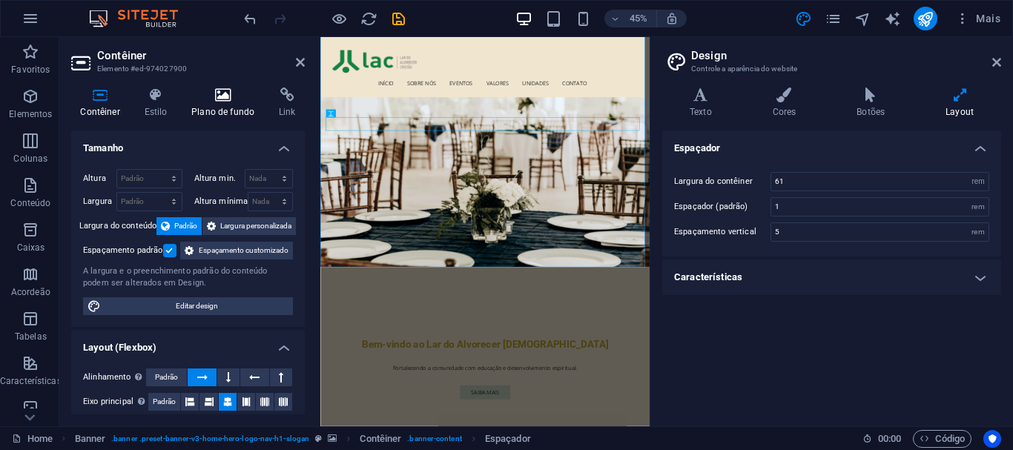
click at [226, 98] on icon at bounding box center [223, 94] width 82 height 15
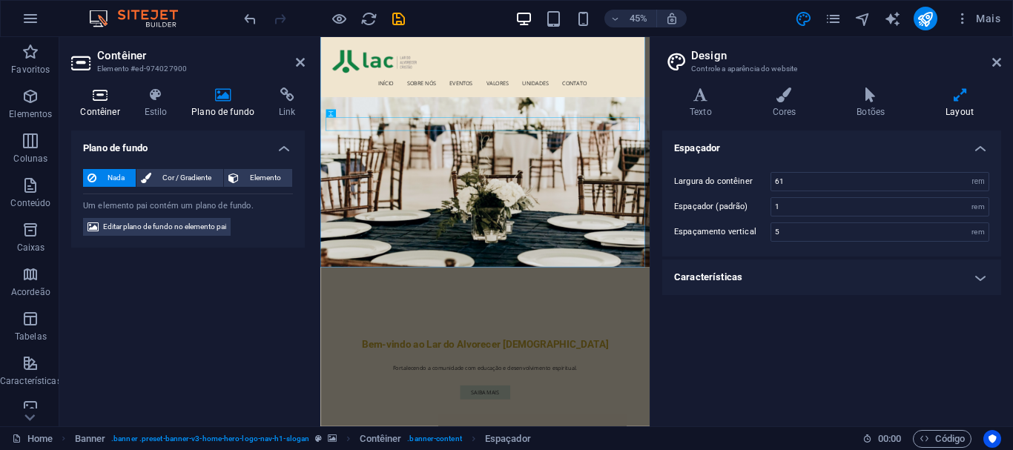
click at [109, 93] on icon at bounding box center [100, 94] width 58 height 15
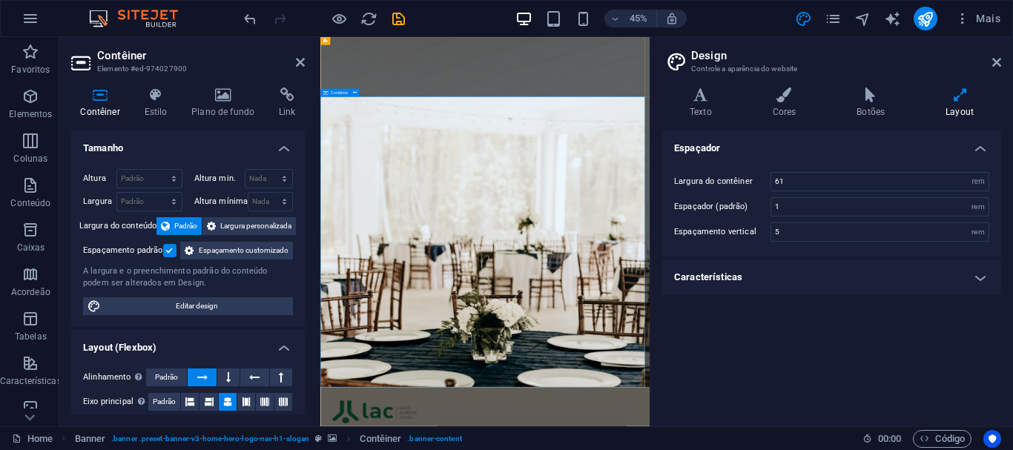
click at [208, 315] on span "Editar design" at bounding box center [196, 306] width 183 height 18
click at [697, 108] on h4 "Texto" at bounding box center [703, 102] width 83 height 31
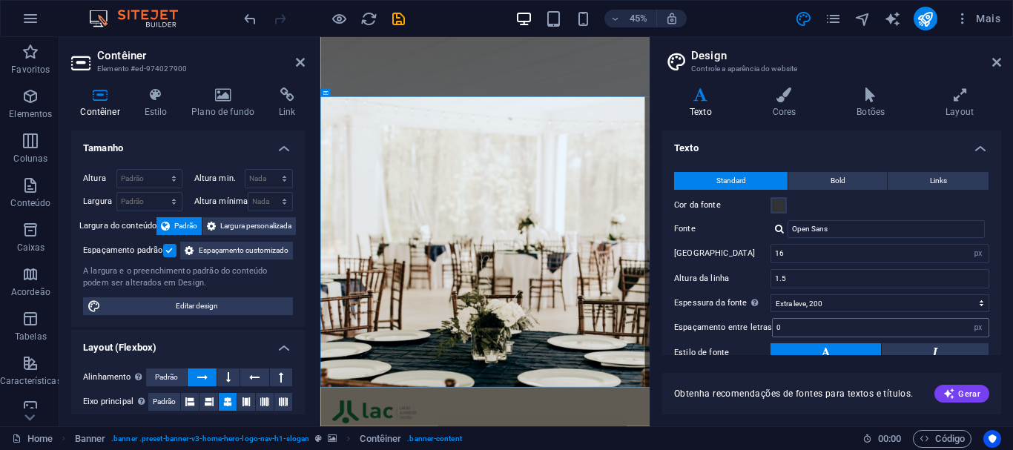
scroll to position [113, 0]
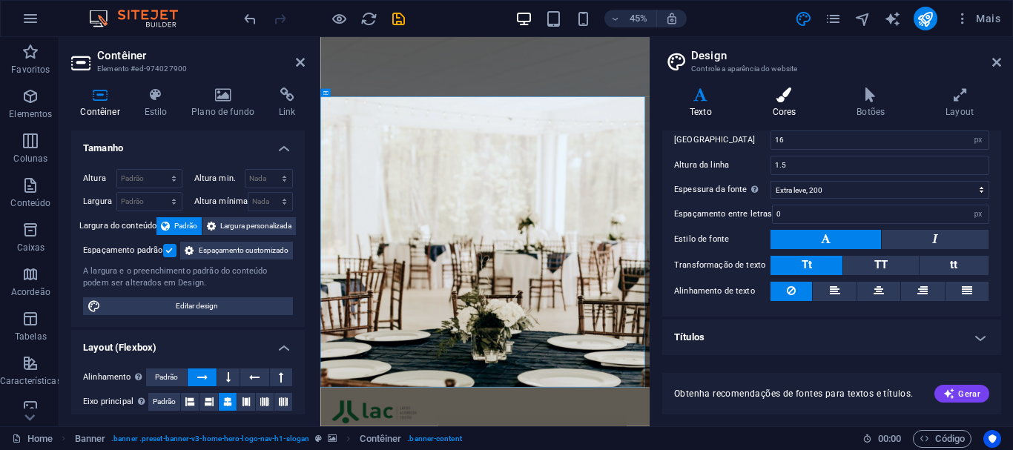
click at [790, 101] on icon at bounding box center [784, 94] width 79 height 15
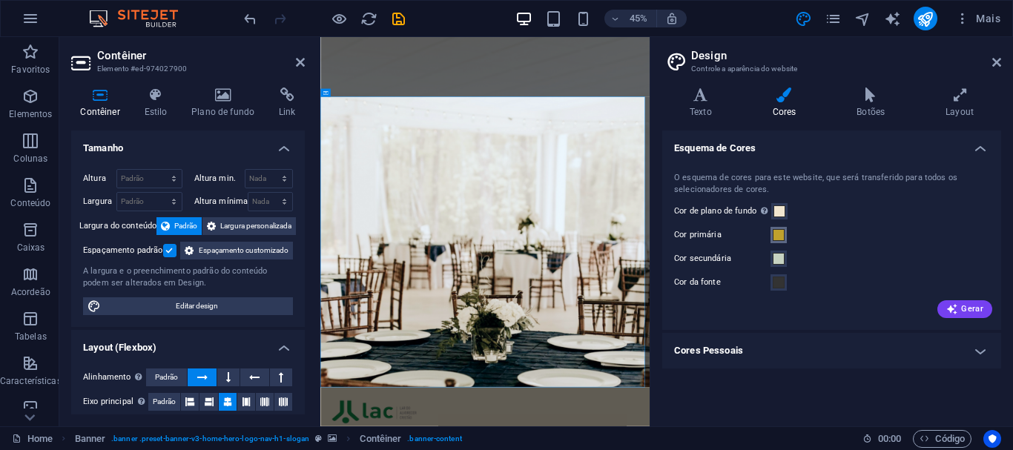
click at [779, 237] on span at bounding box center [779, 235] width 12 height 12
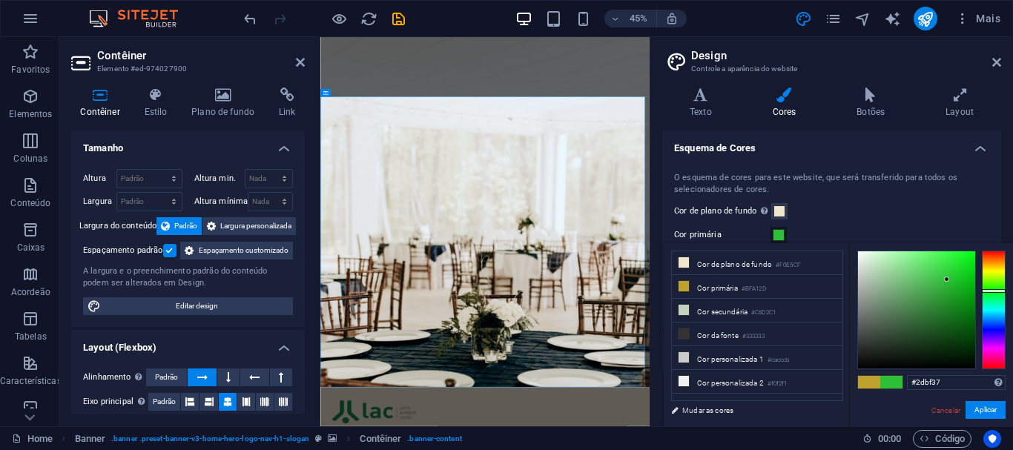
drag, startPoint x: 997, startPoint y: 271, endPoint x: 996, endPoint y: 291, distance: 19.3
click at [996, 291] on div at bounding box center [994, 310] width 24 height 119
drag, startPoint x: 946, startPoint y: 278, endPoint x: 951, endPoint y: 334, distance: 56.6
click at [951, 334] on div at bounding box center [950, 333] width 5 height 5
click at [950, 377] on input "#0e4812" at bounding box center [956, 382] width 99 height 15
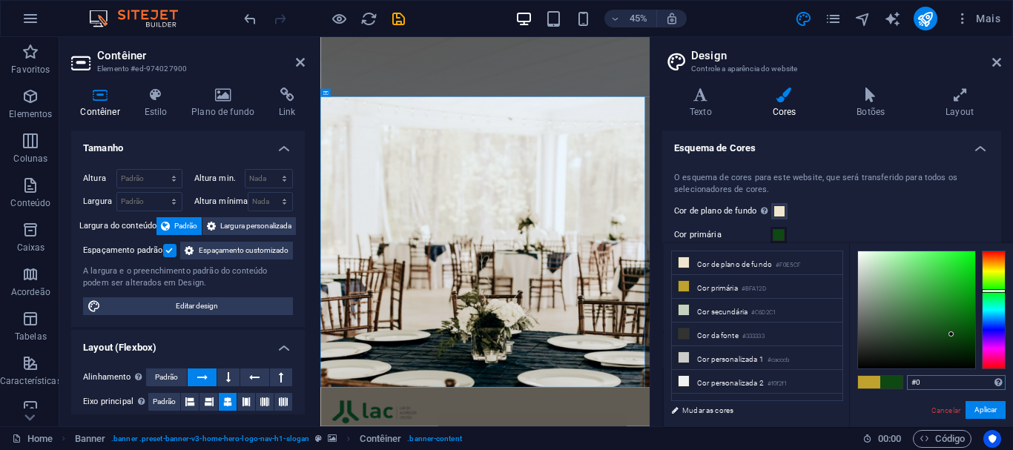
type input "#"
paste input "#128343"
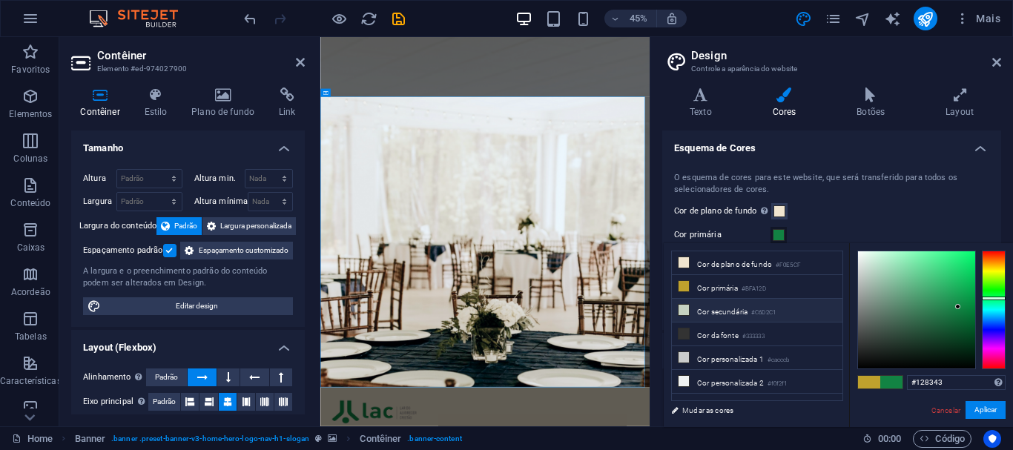
click at [767, 308] on small "#C6D2C1" at bounding box center [763, 313] width 24 height 10
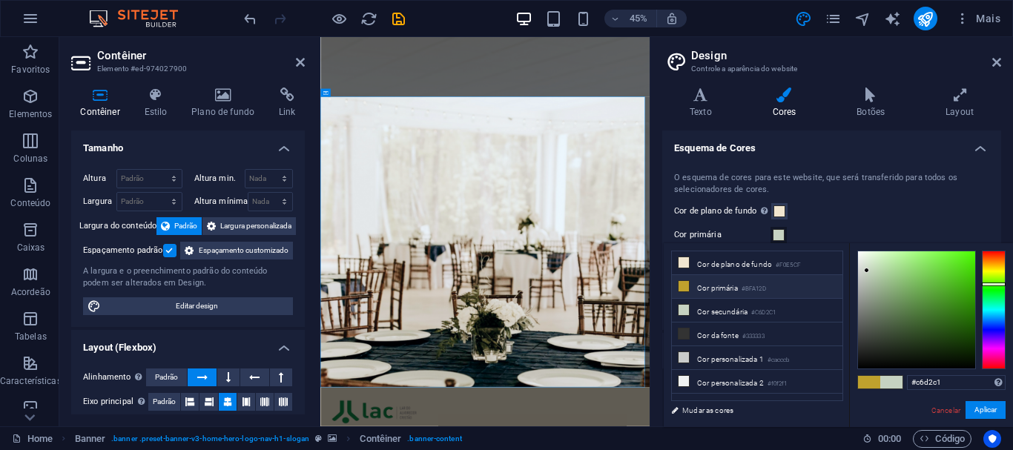
click at [774, 285] on li "Cor primária #BFA12D" at bounding box center [757, 287] width 171 height 24
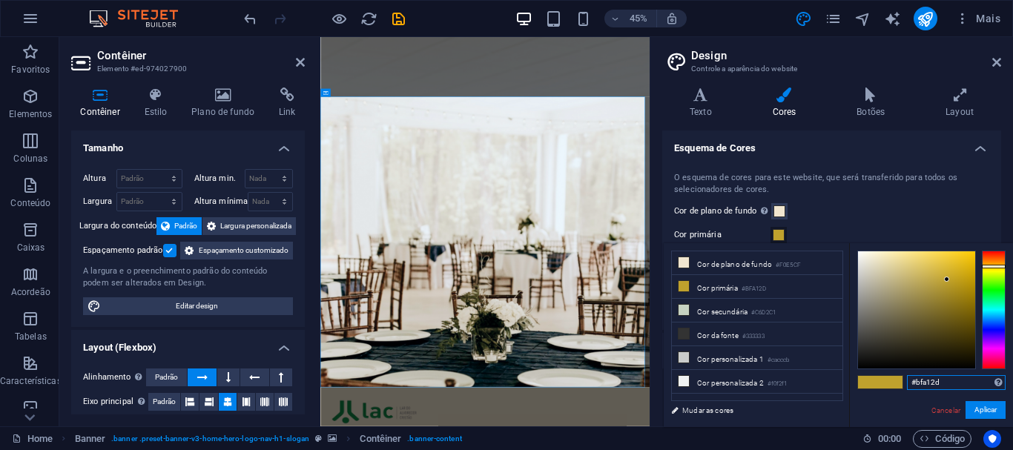
click at [950, 378] on input "#bfa12d" at bounding box center [956, 382] width 99 height 15
paste input "#128343"
drag, startPoint x: 983, startPoint y: 383, endPoint x: 862, endPoint y: 396, distance: 121.5
click at [862, 396] on div "#bfa12d#128343 Formatos suportados #0852ed rgb(8, 82, 237) rgba(8, 82, 237, 90%…" at bounding box center [931, 442] width 164 height 399
paste input "text"
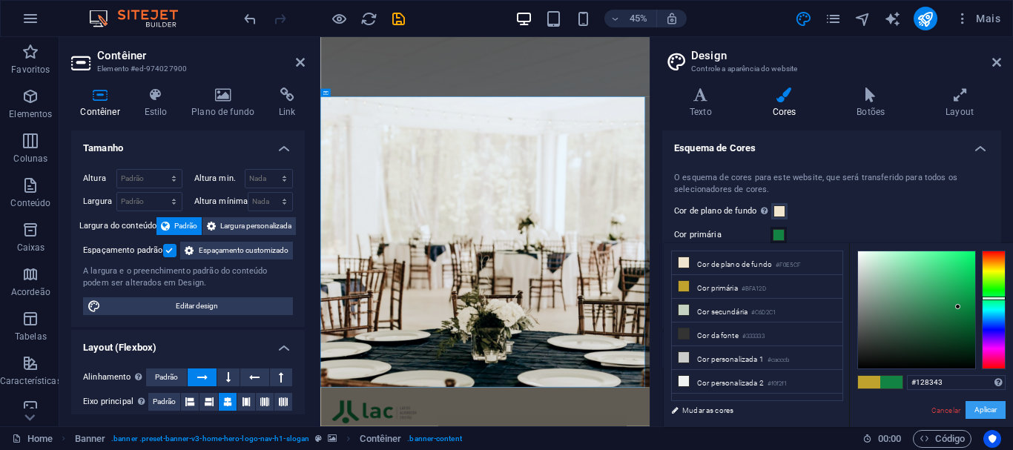
click at [983, 408] on button "Aplicar" at bounding box center [985, 410] width 40 height 18
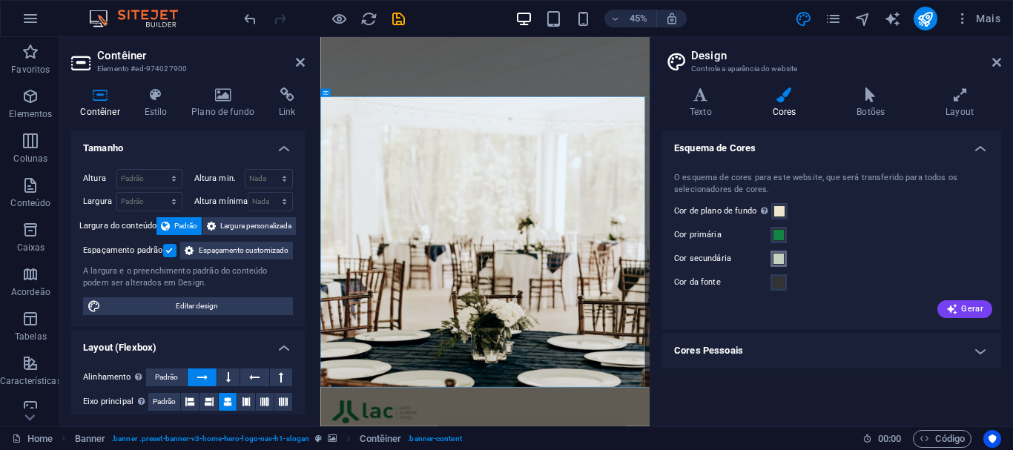
click at [776, 259] on span at bounding box center [779, 259] width 12 height 12
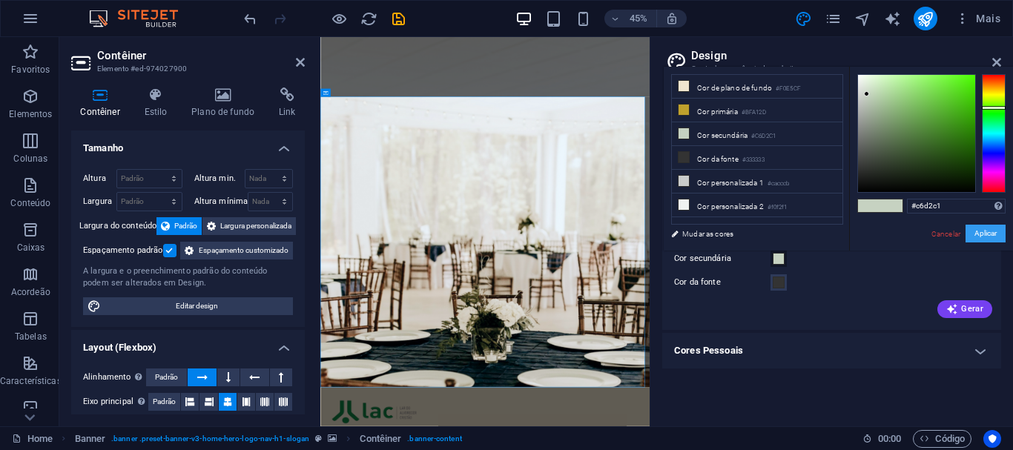
click at [984, 228] on button "Aplicar" at bounding box center [985, 234] width 40 height 18
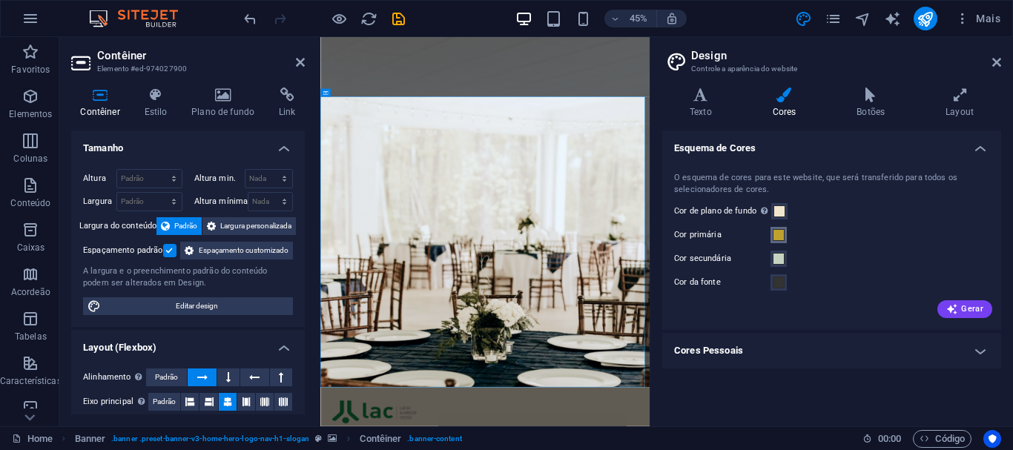
click at [781, 236] on span at bounding box center [779, 235] width 12 height 12
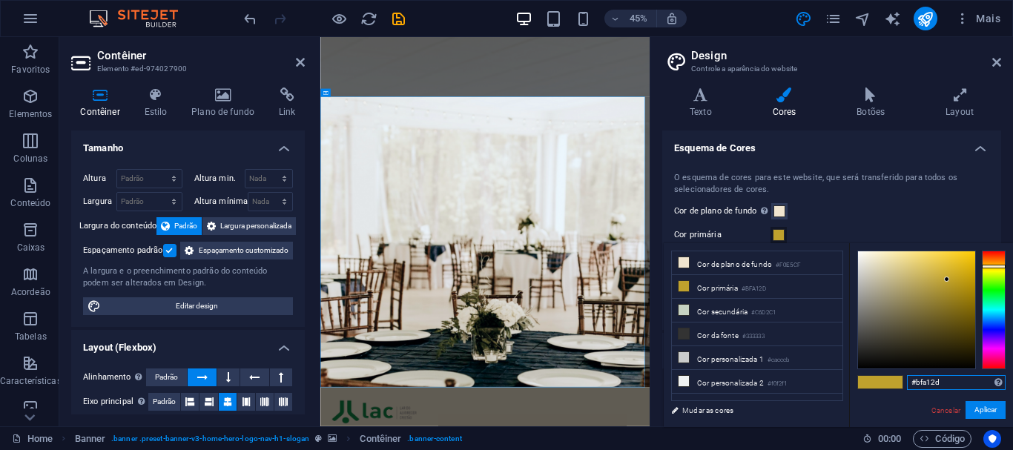
click at [953, 383] on input "#bfa12d" at bounding box center [956, 382] width 99 height 15
drag, startPoint x: 953, startPoint y: 383, endPoint x: 875, endPoint y: 389, distance: 78.1
click at [875, 389] on div "#bfa12d Formatos suportados #0852ed rgb(8, 82, 237) rgba(8, 82, 237, 90%) hsv(2…" at bounding box center [931, 442] width 164 height 399
paste input "128343"
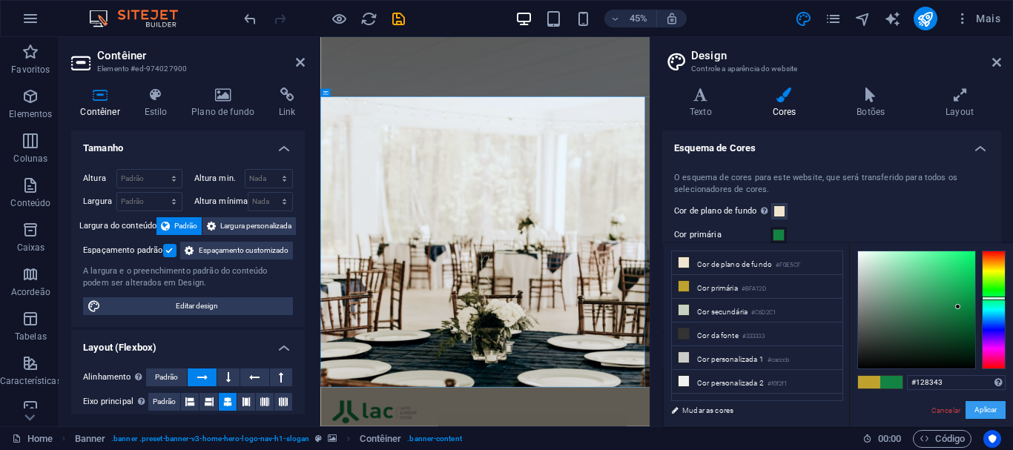
click at [985, 411] on button "Aplicar" at bounding box center [985, 410] width 40 height 18
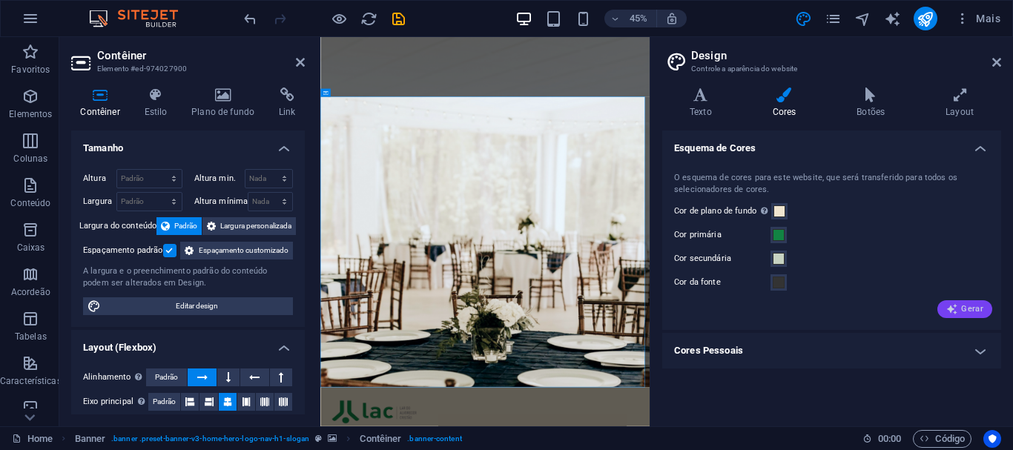
click at [965, 310] on span "Gerar" at bounding box center [964, 309] width 37 height 12
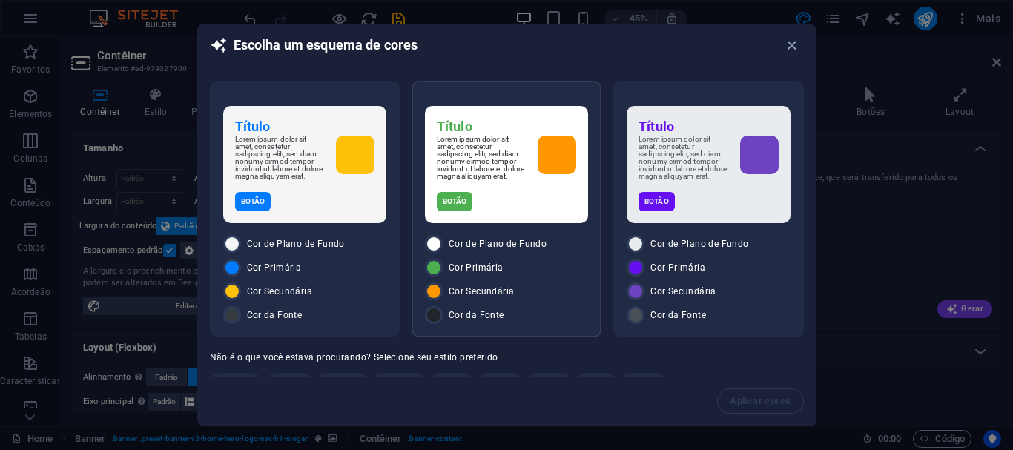
click at [549, 277] on div "Cor Primária" at bounding box center [506, 268] width 163 height 18
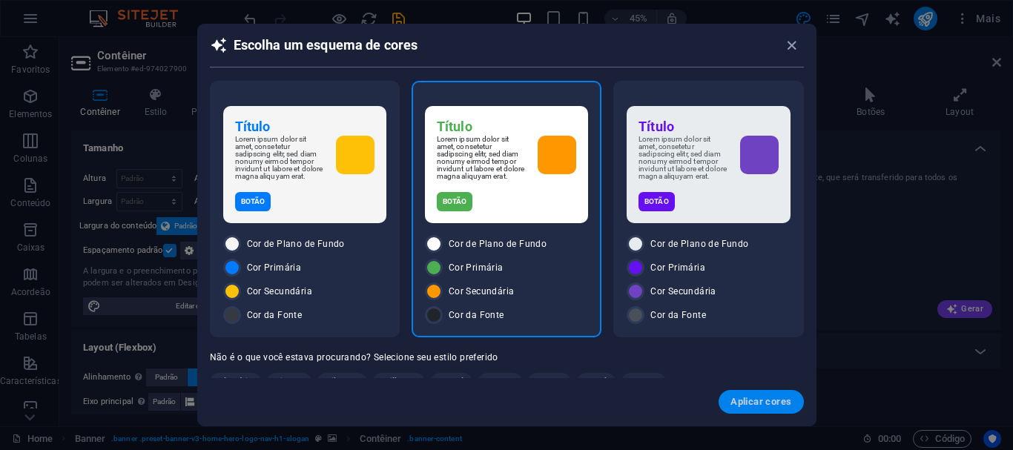
click at [749, 403] on span "Aplicar cores" at bounding box center [760, 402] width 61 height 12
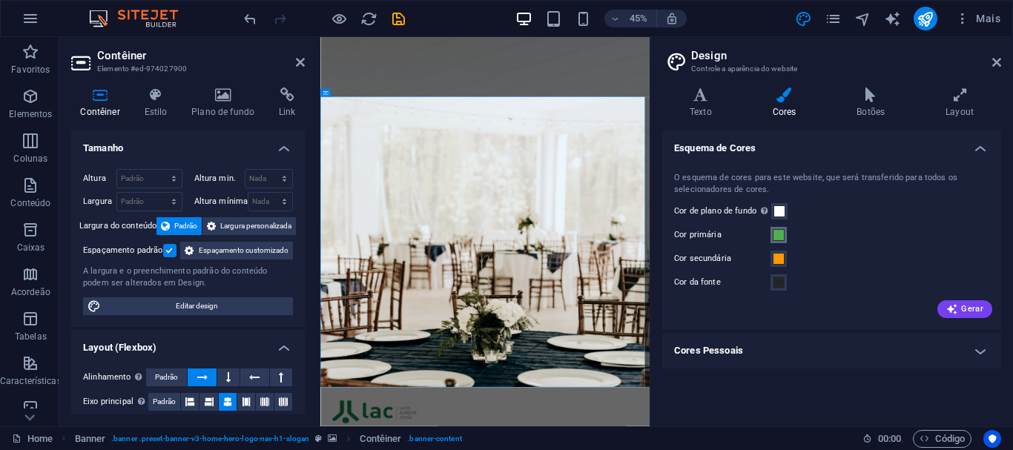
click at [775, 234] on span at bounding box center [779, 235] width 12 height 12
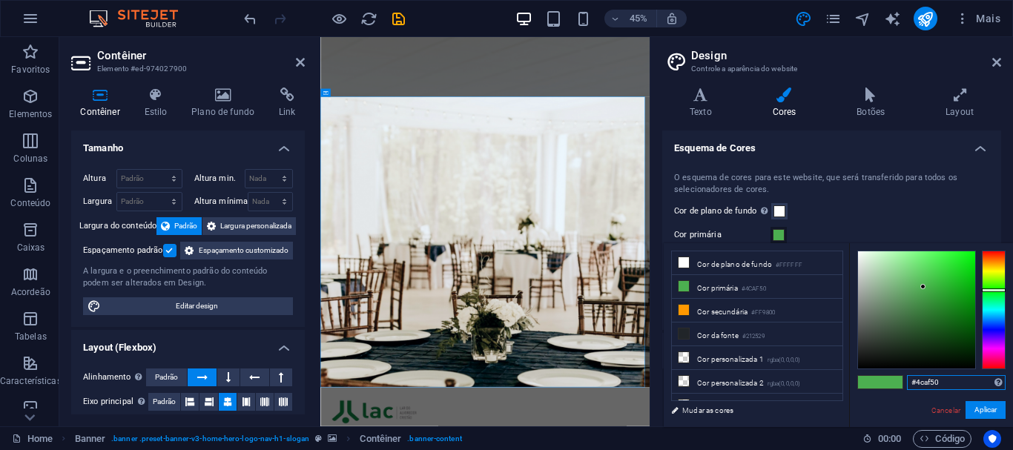
click at [945, 385] on input "#4caf50" at bounding box center [956, 382] width 99 height 15
drag, startPoint x: 945, startPoint y: 385, endPoint x: 881, endPoint y: 385, distance: 63.8
click at [881, 385] on div "#4caf50 Formatos suportados #0852ed rgb(8, 82, 237) rgba(8, 82, 237, 90%) hsv(2…" at bounding box center [931, 442] width 164 height 399
paste input "128343"
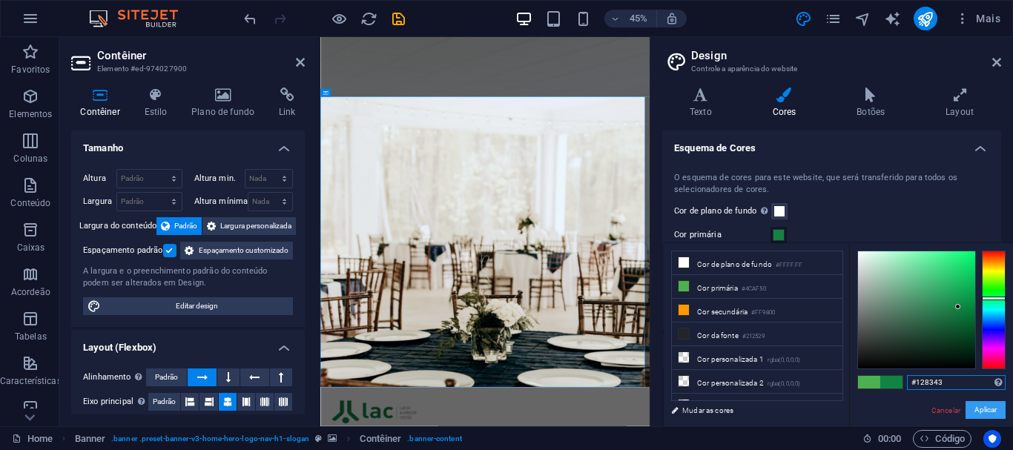
type input "#128343"
click at [993, 411] on button "Aplicar" at bounding box center [985, 410] width 40 height 18
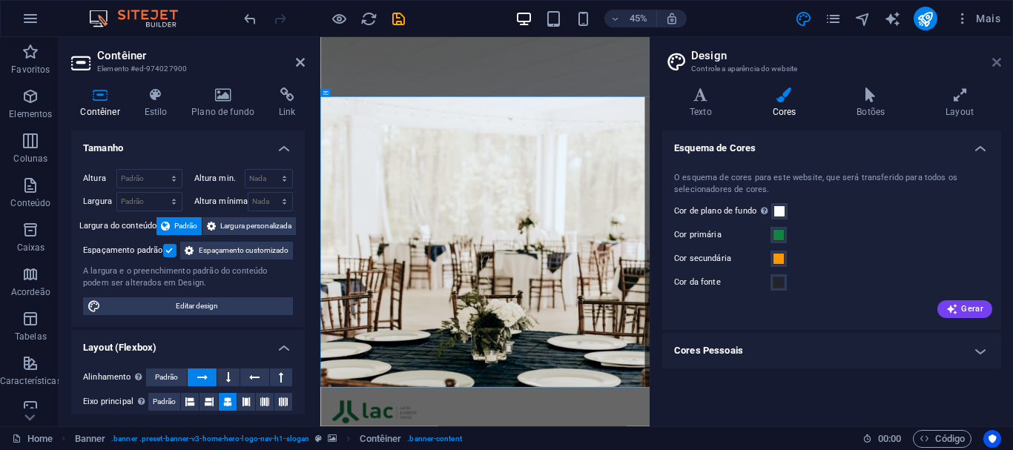
click at [996, 62] on icon at bounding box center [996, 62] width 9 height 12
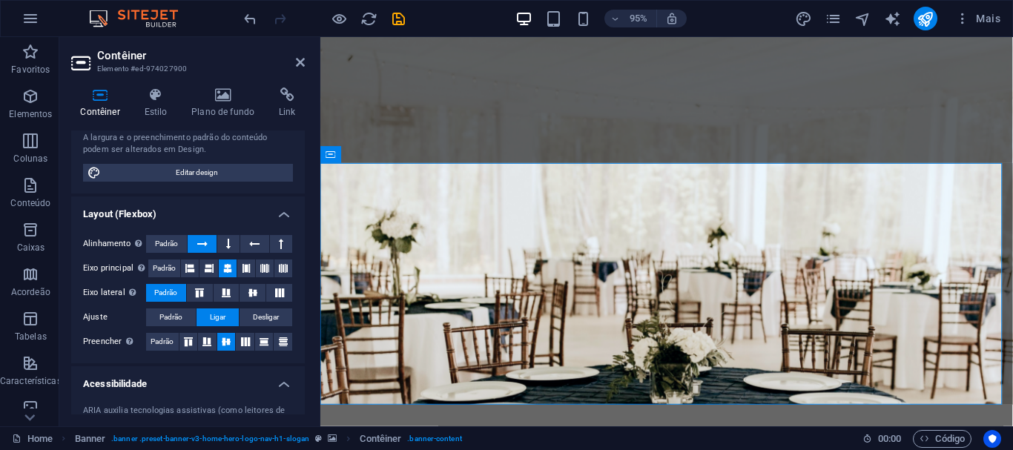
scroll to position [0, 0]
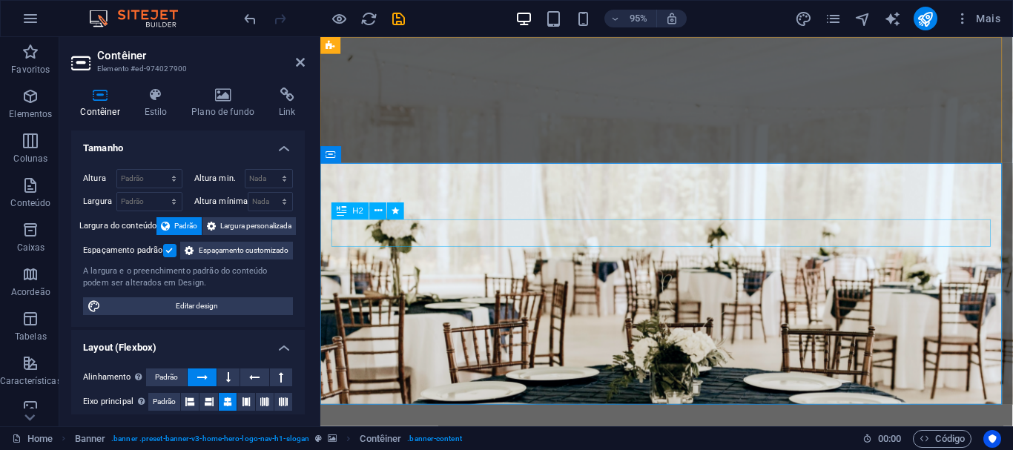
click at [299, 62] on icon at bounding box center [300, 62] width 9 height 12
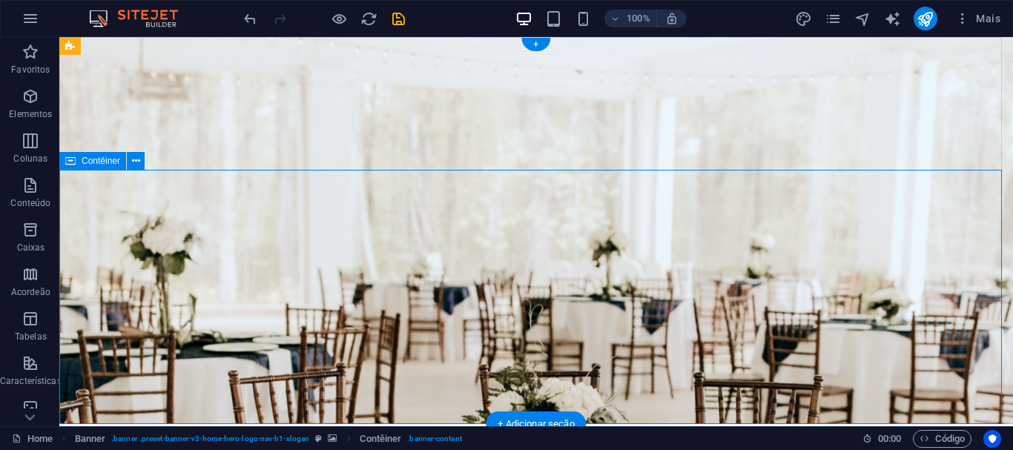
click at [136, 153] on icon at bounding box center [136, 161] width 8 height 16
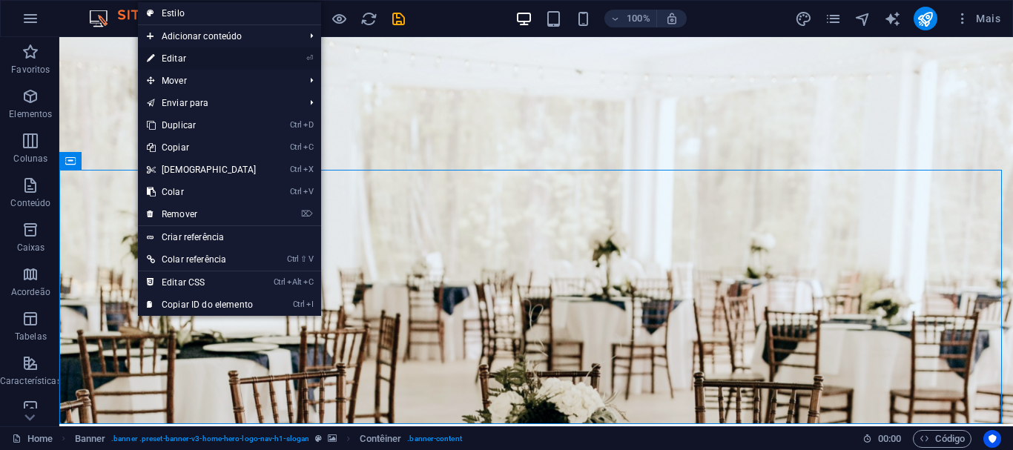
click at [208, 55] on link "⏎ Editar" at bounding box center [202, 58] width 128 height 22
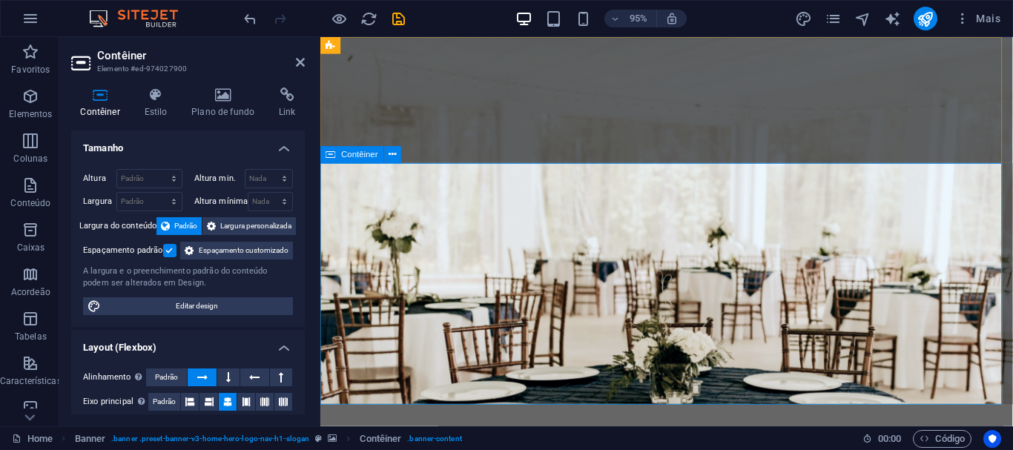
click at [392, 152] on icon at bounding box center [392, 155] width 7 height 15
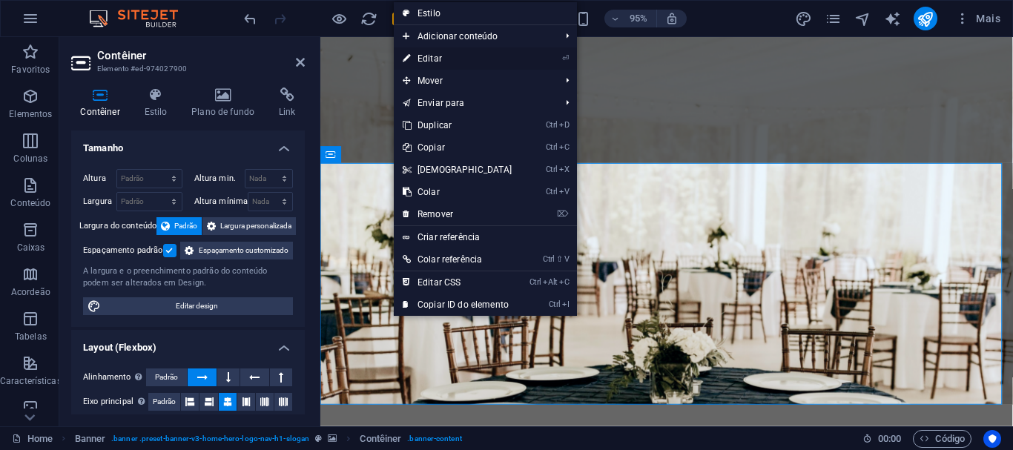
click at [455, 59] on link "⏎ Editar" at bounding box center [458, 58] width 128 height 22
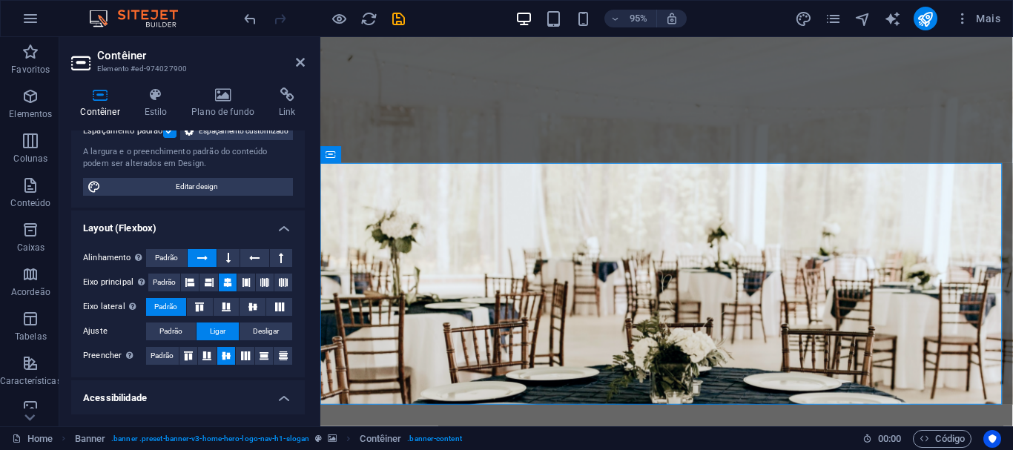
scroll to position [122, 0]
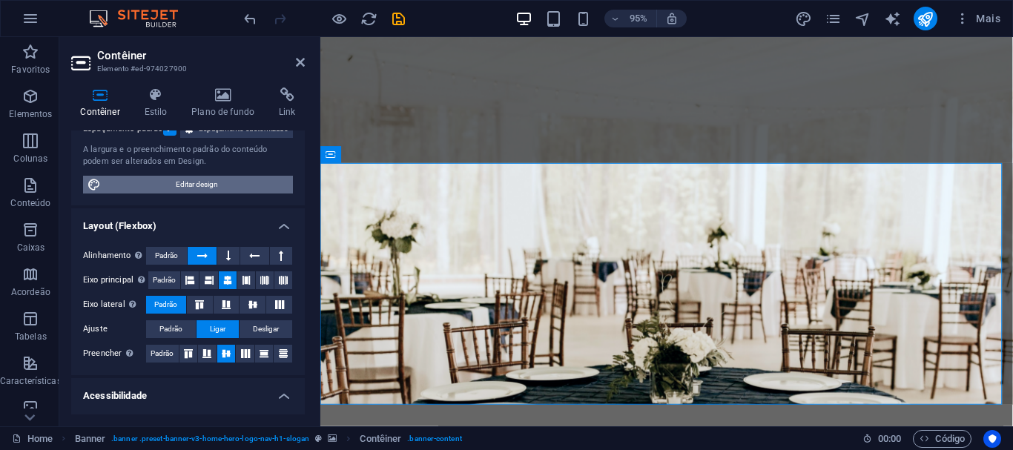
click at [199, 193] on span "Editar design" at bounding box center [196, 185] width 183 height 18
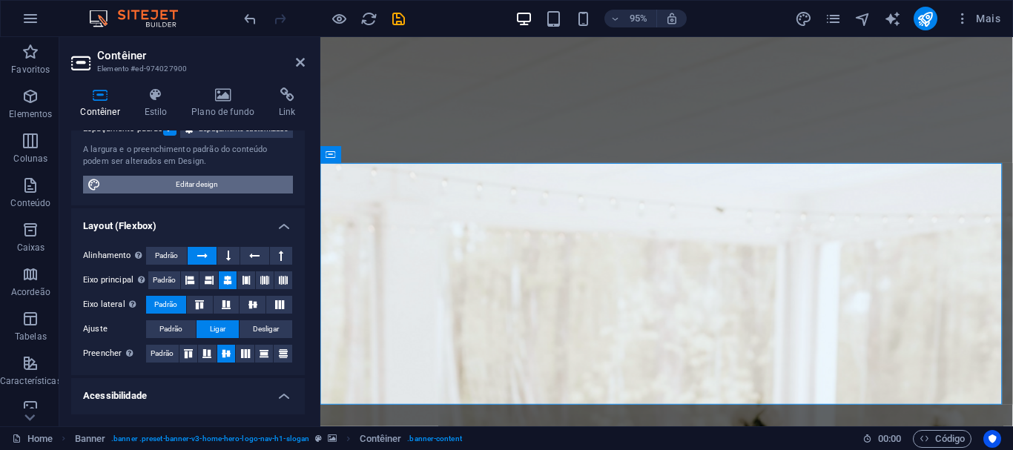
select select "rem"
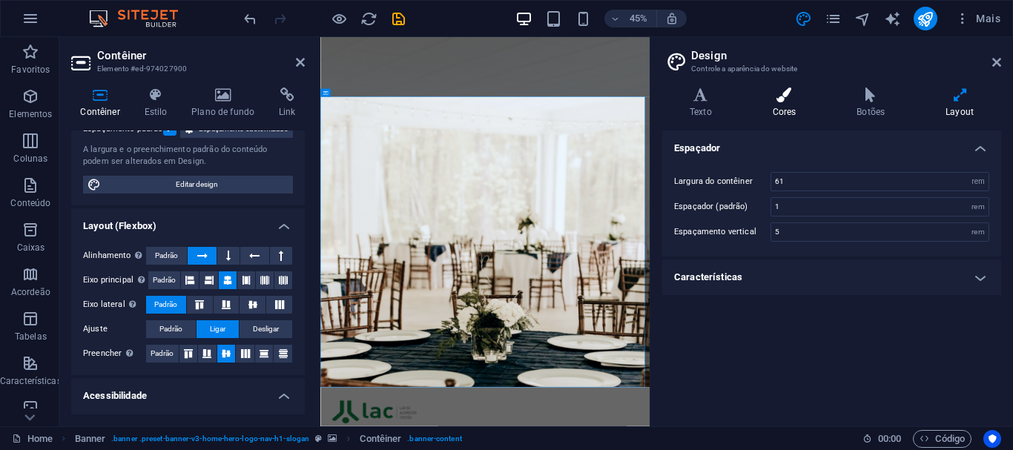
click at [788, 107] on h4 "Cores" at bounding box center [787, 102] width 85 height 31
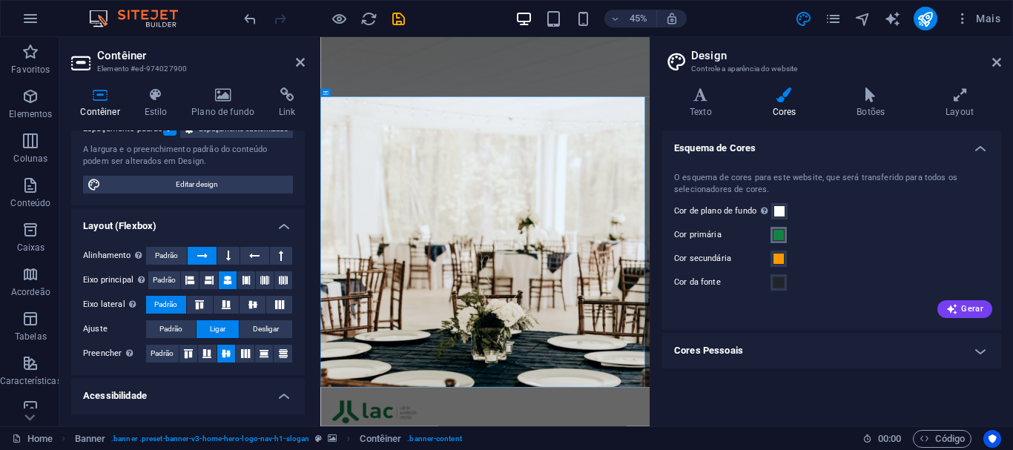
click at [773, 233] on span at bounding box center [779, 235] width 12 height 12
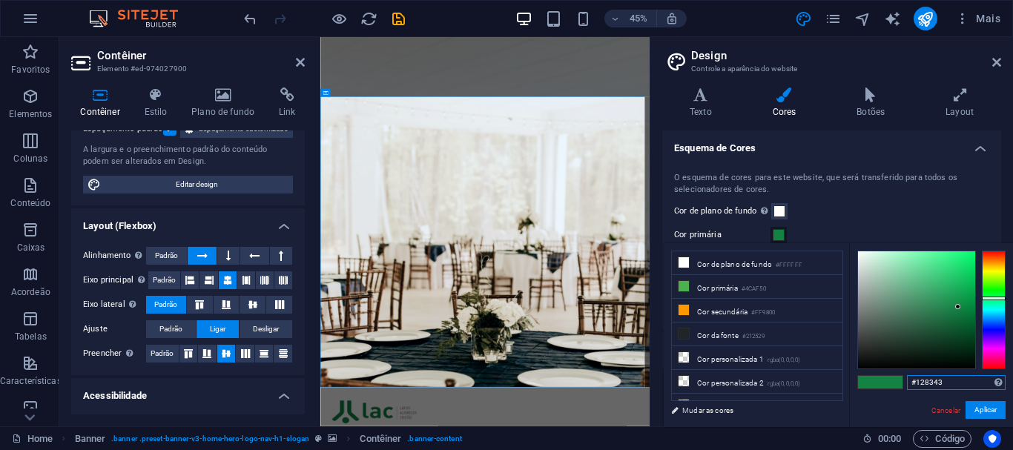
click at [947, 382] on input "#128343" at bounding box center [956, 382] width 99 height 15
drag, startPoint x: 947, startPoint y: 382, endPoint x: 876, endPoint y: 380, distance: 71.9
click at [876, 380] on div "#128343 Formatos suportados #0852ed rgb(8, 82, 237) rgba(8, 82, 237, 90%) hsv(2…" at bounding box center [931, 442] width 164 height 399
click at [980, 411] on button "Aplicar" at bounding box center [985, 410] width 40 height 18
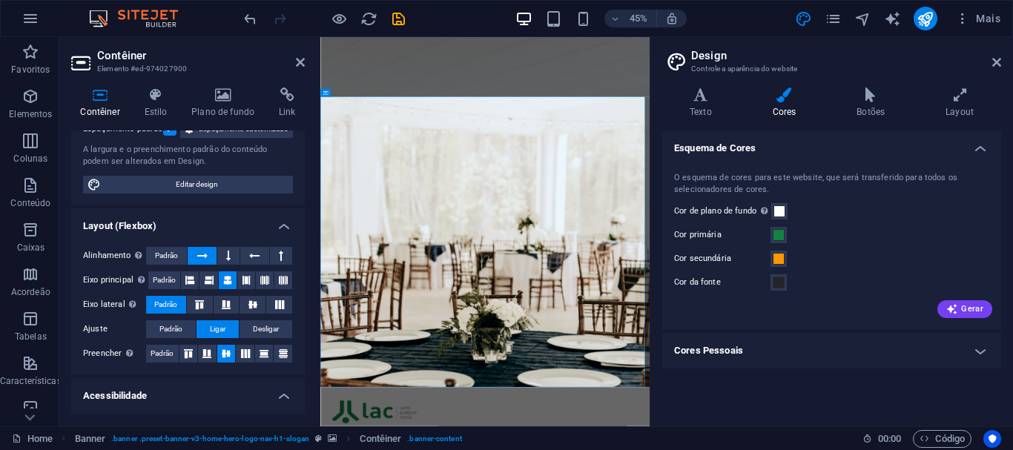
click at [837, 343] on h4 "Cores Pessoais" at bounding box center [831, 351] width 339 height 36
click at [837, 343] on h4 "Cores Pessoais" at bounding box center [831, 346] width 339 height 27
click at [868, 98] on icon at bounding box center [870, 94] width 83 height 15
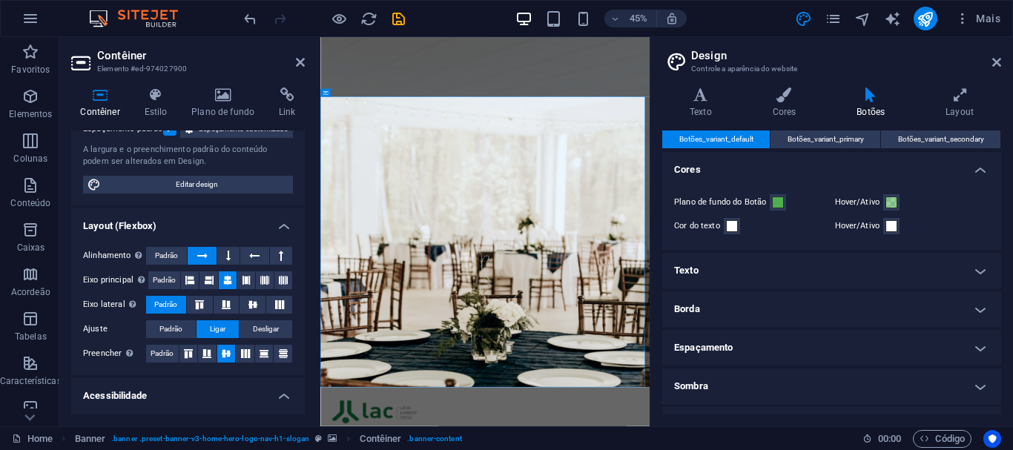
click at [769, 278] on h4 "Texto" at bounding box center [831, 271] width 339 height 36
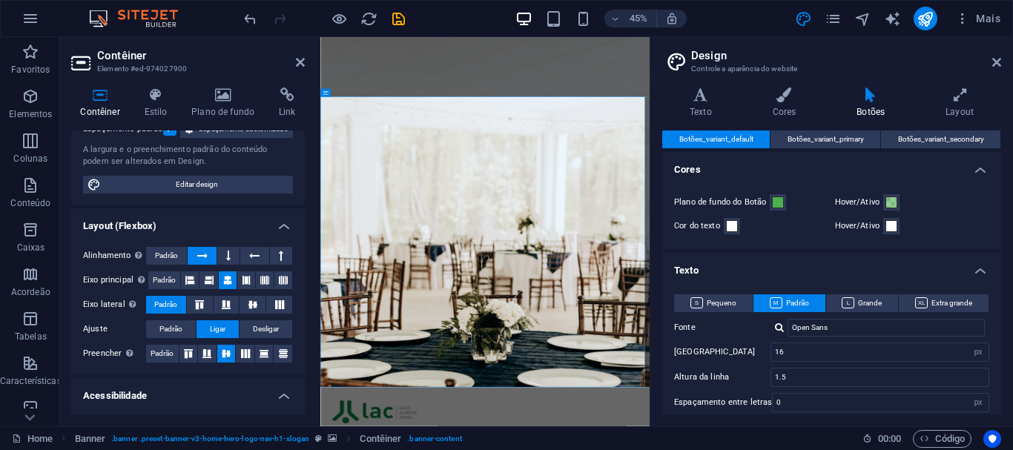
click at [769, 278] on h4 "Texto" at bounding box center [831, 266] width 339 height 27
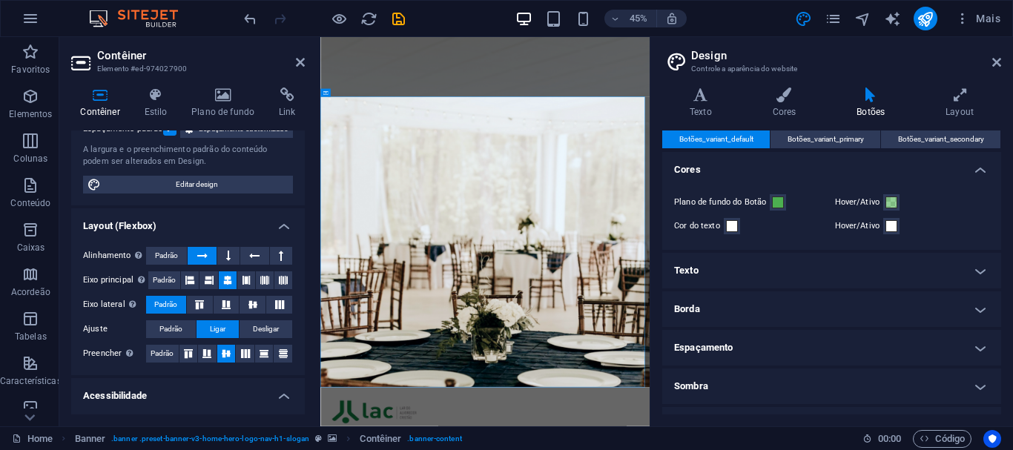
click at [738, 315] on h4 "Borda" at bounding box center [831, 309] width 339 height 36
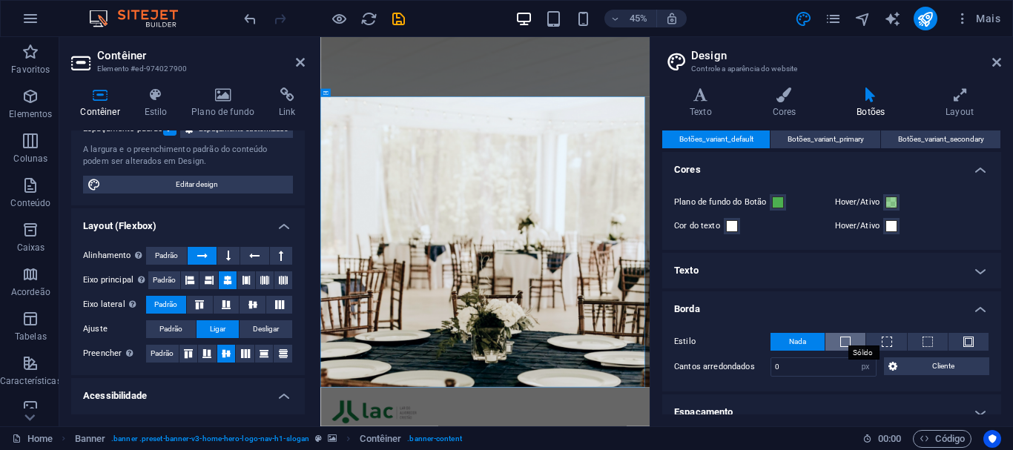
click at [849, 343] on span at bounding box center [845, 342] width 10 height 10
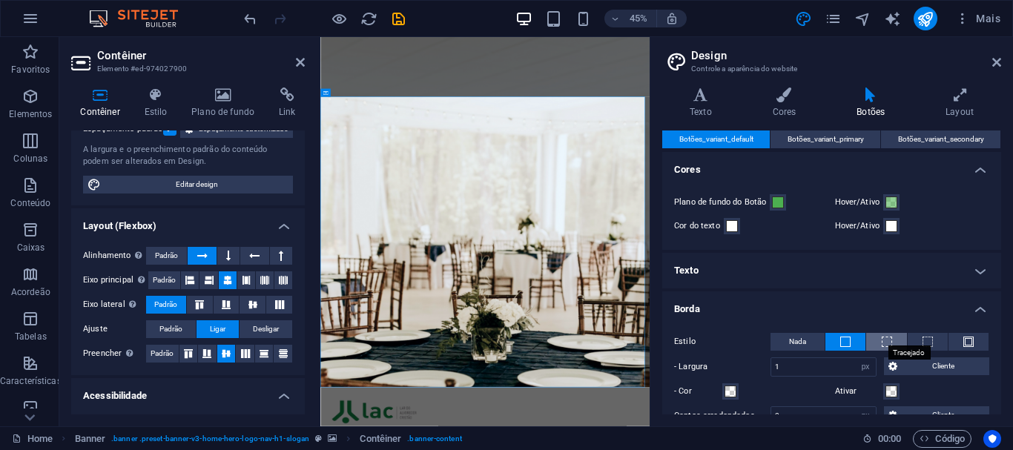
click at [885, 344] on span at bounding box center [886, 342] width 10 height 10
click at [930, 340] on button at bounding box center [927, 342] width 40 height 18
click at [965, 343] on span at bounding box center [968, 342] width 10 height 10
click at [800, 338] on span "Nada" at bounding box center [797, 342] width 17 height 18
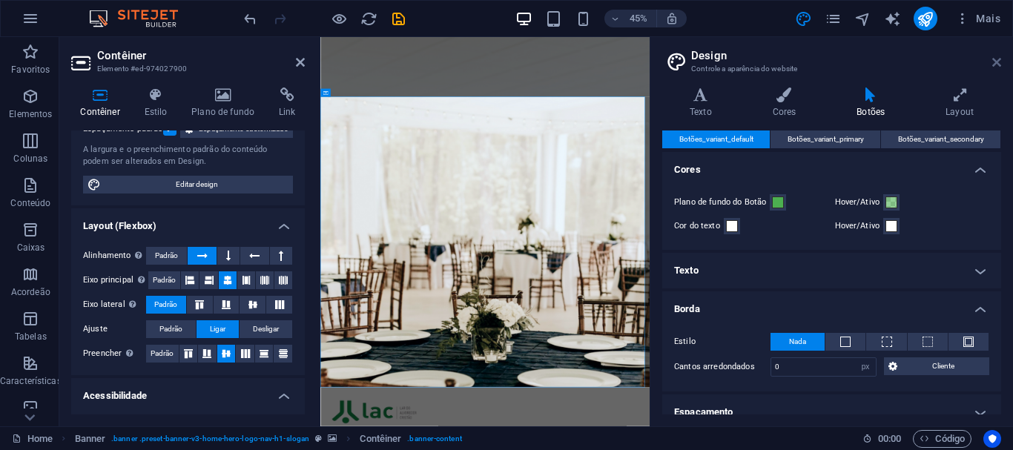
click at [992, 62] on icon at bounding box center [996, 62] width 9 height 12
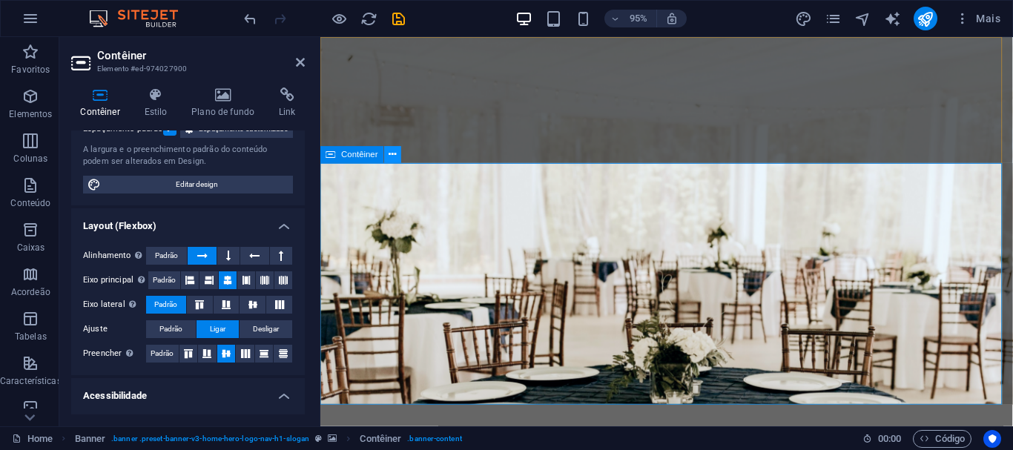
click at [391, 156] on icon at bounding box center [392, 155] width 7 height 15
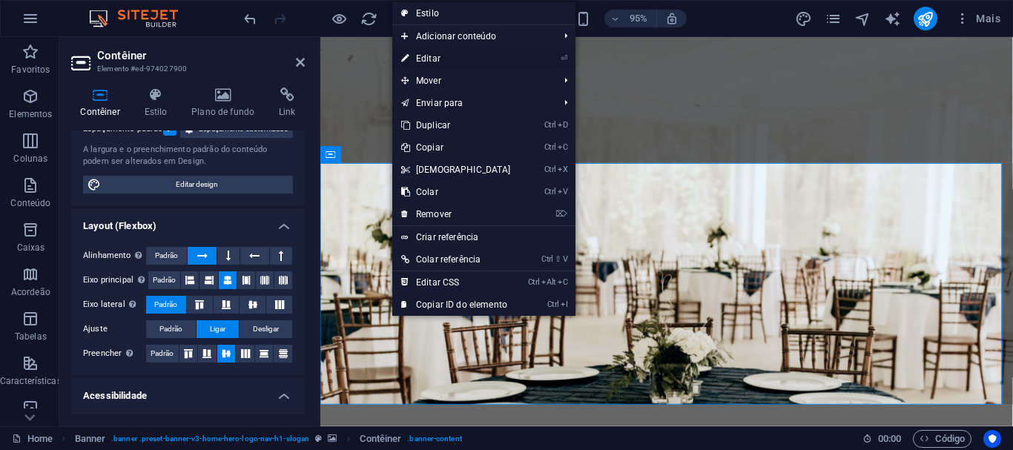
click at [537, 55] on li "⏎ Editar" at bounding box center [483, 58] width 183 height 22
click at [422, 56] on link "⏎ Editar" at bounding box center [456, 58] width 128 height 22
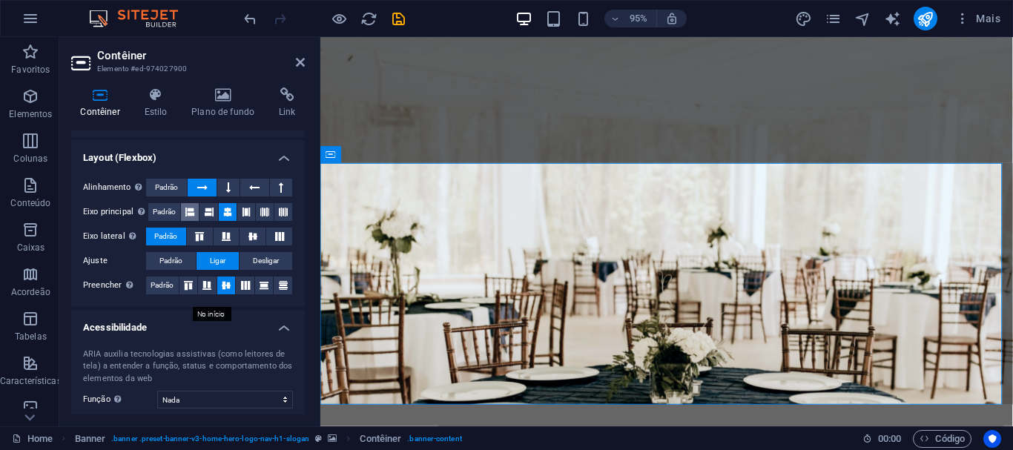
scroll to position [0, 0]
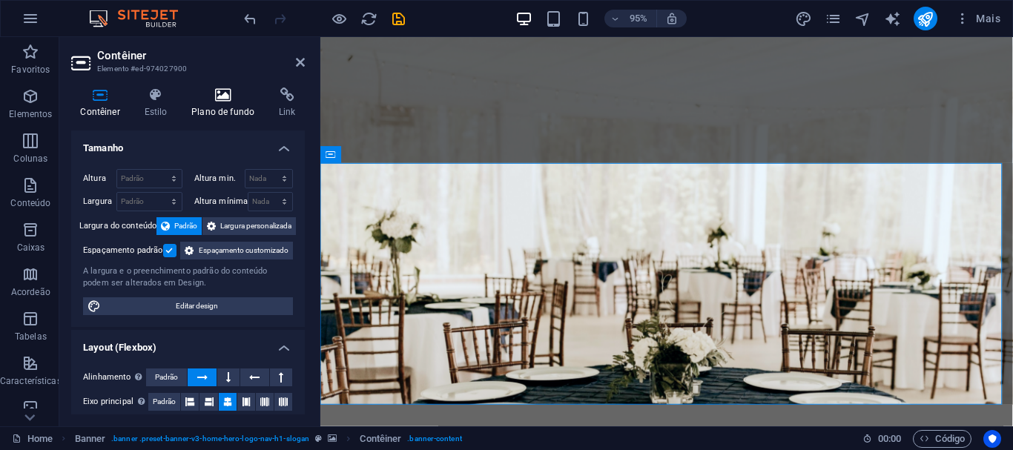
click at [220, 104] on h4 "Plano de fundo" at bounding box center [225, 102] width 87 height 31
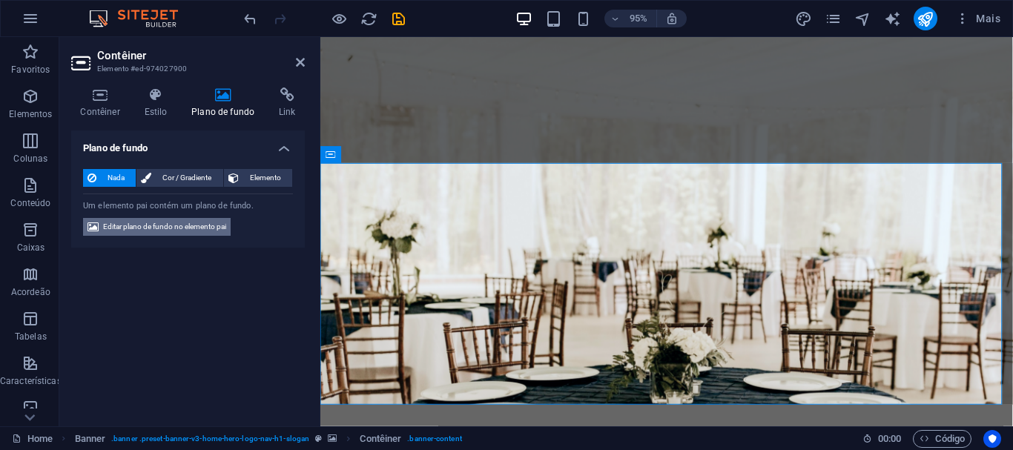
click at [198, 228] on span "Editar plano de fundo no elemento pai" at bounding box center [164, 227] width 123 height 18
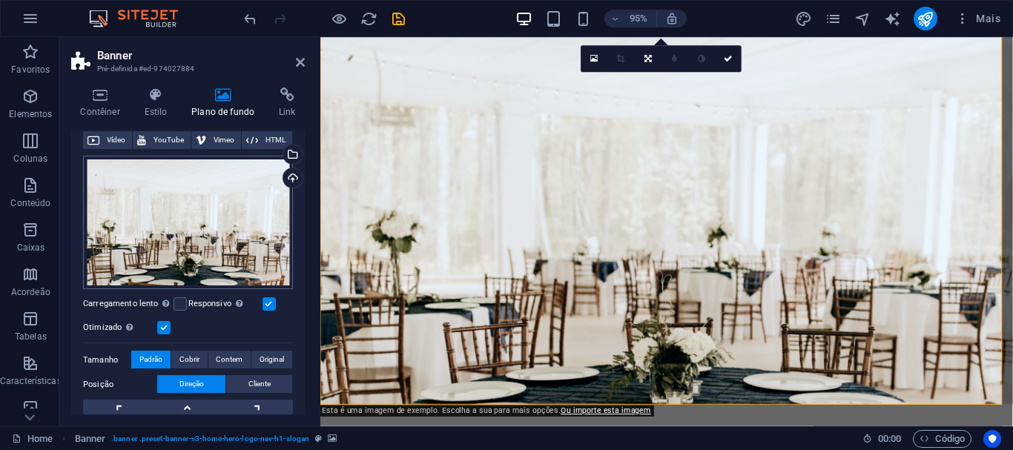
scroll to position [107, 0]
click at [189, 222] on div "Arraste os arquivos aqui, clique para escolher os arquivos ou selecione os arqu…" at bounding box center [188, 222] width 210 height 134
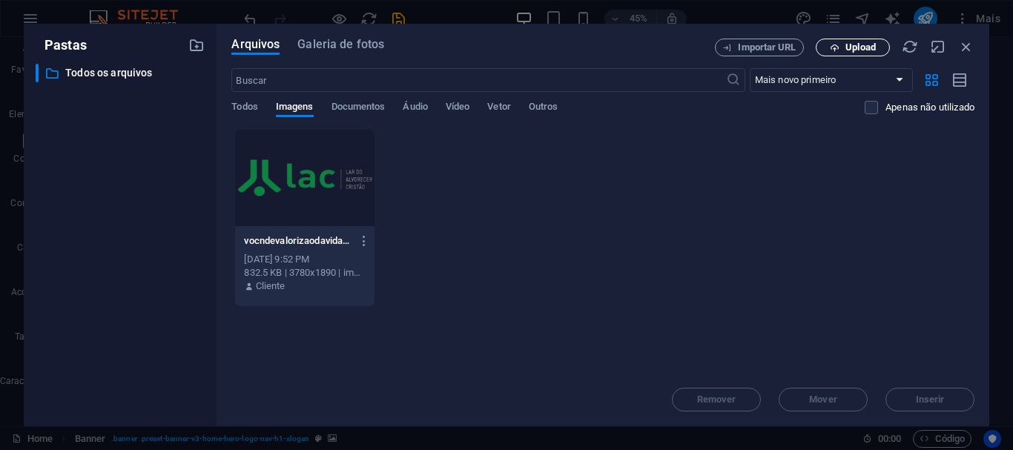
click at [871, 46] on span "Upload" at bounding box center [860, 47] width 30 height 9
click at [967, 47] on icon "button" at bounding box center [966, 47] width 16 height 16
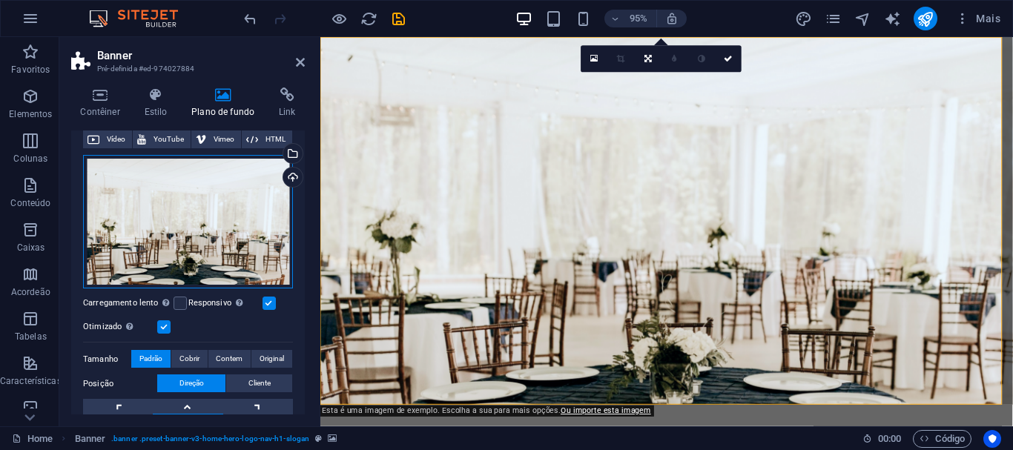
click at [260, 195] on div "Arraste os arquivos aqui, clique para escolher os arquivos ou selecione os arqu…" at bounding box center [188, 222] width 210 height 134
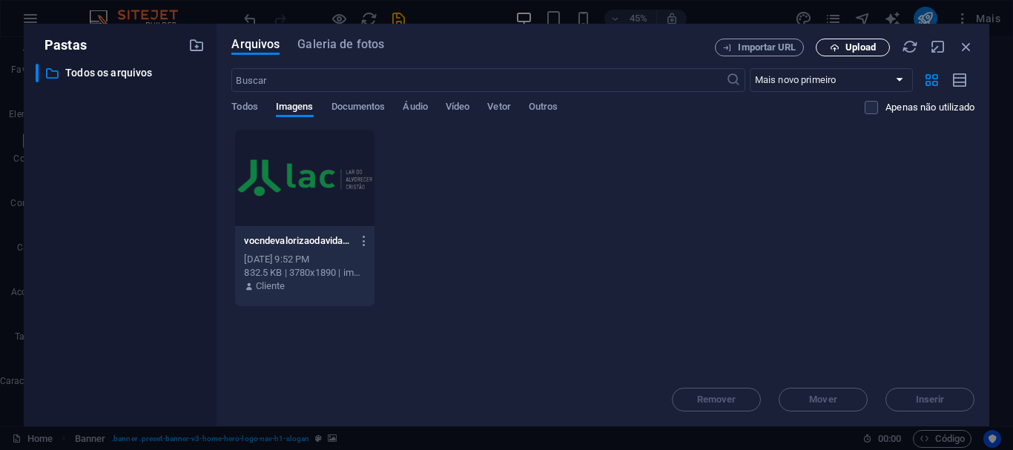
click at [854, 47] on span "Upload" at bounding box center [860, 47] width 30 height 9
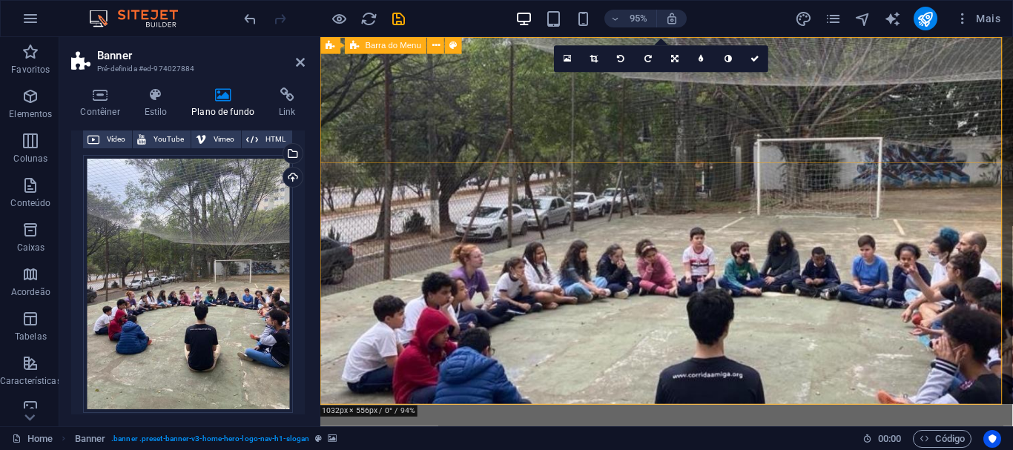
scroll to position [0, 0]
click at [145, 102] on h4 "Estilo" at bounding box center [158, 102] width 47 height 31
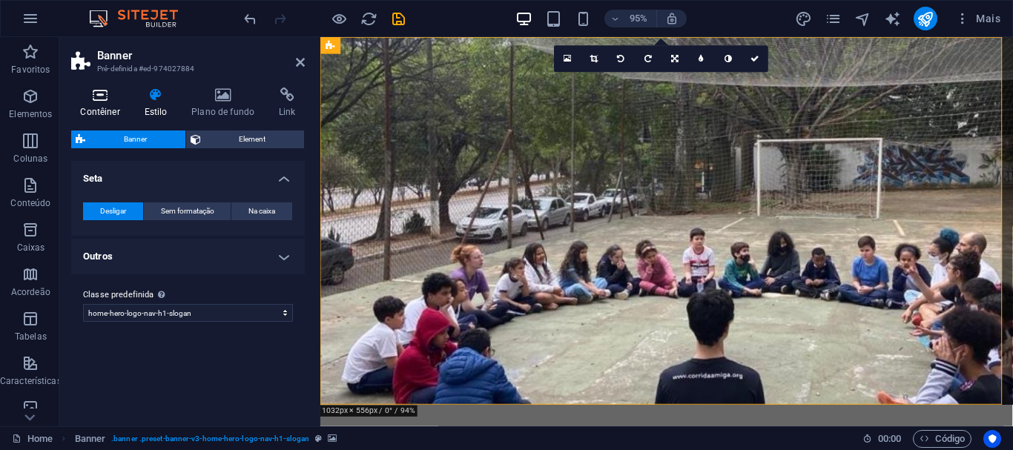
click at [110, 102] on icon at bounding box center [100, 94] width 58 height 15
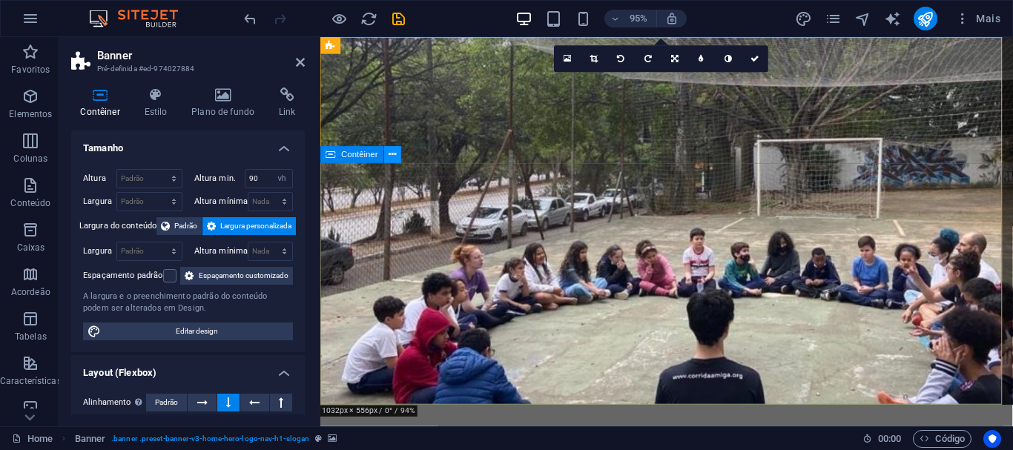
click at [391, 153] on icon at bounding box center [392, 155] width 7 height 15
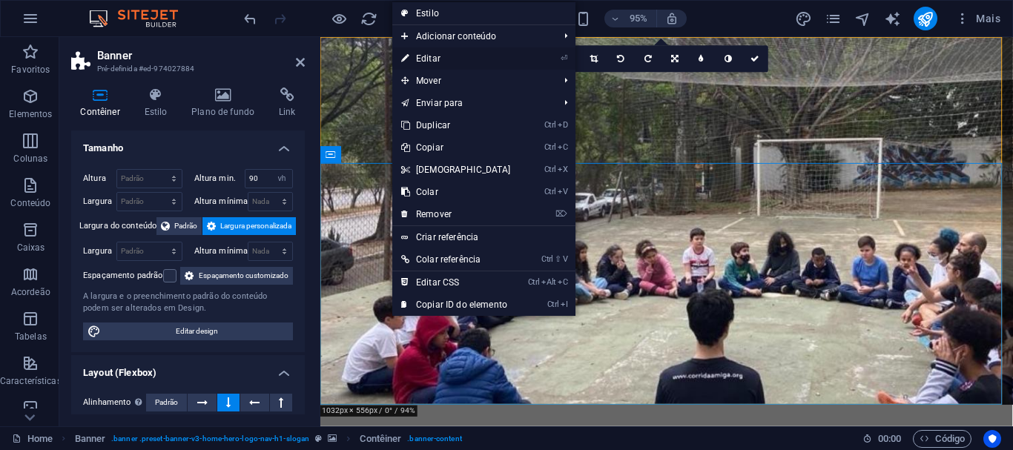
click at [470, 51] on link "⏎ Editar" at bounding box center [456, 58] width 128 height 22
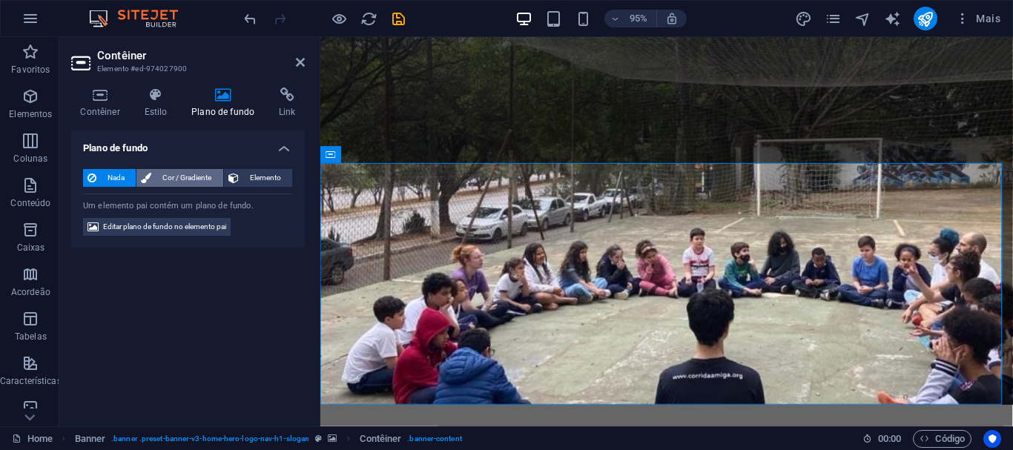
click at [191, 174] on span "Cor / Gradiente" at bounding box center [187, 178] width 62 height 18
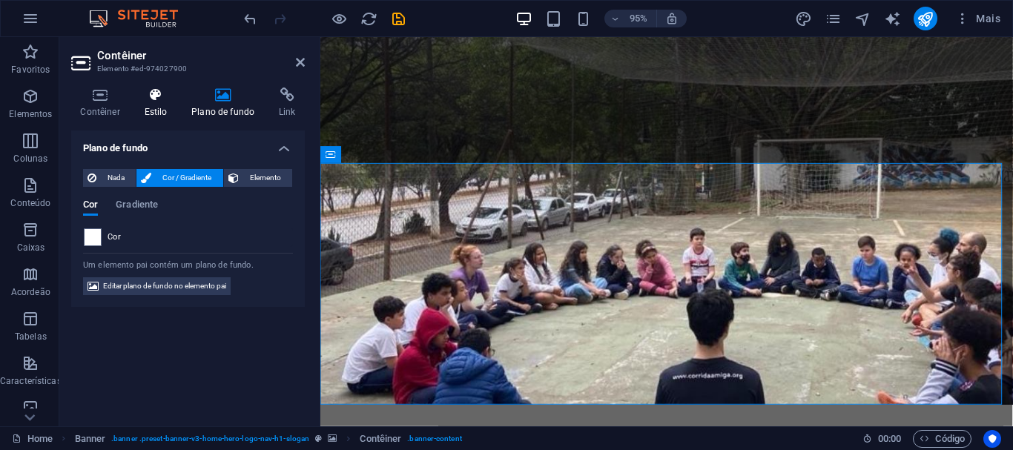
click at [158, 88] on icon at bounding box center [156, 94] width 42 height 15
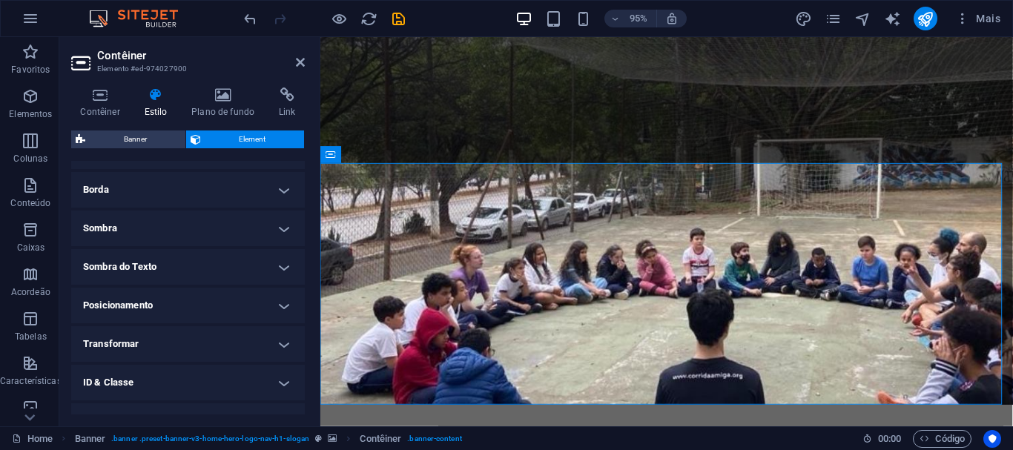
scroll to position [373, 0]
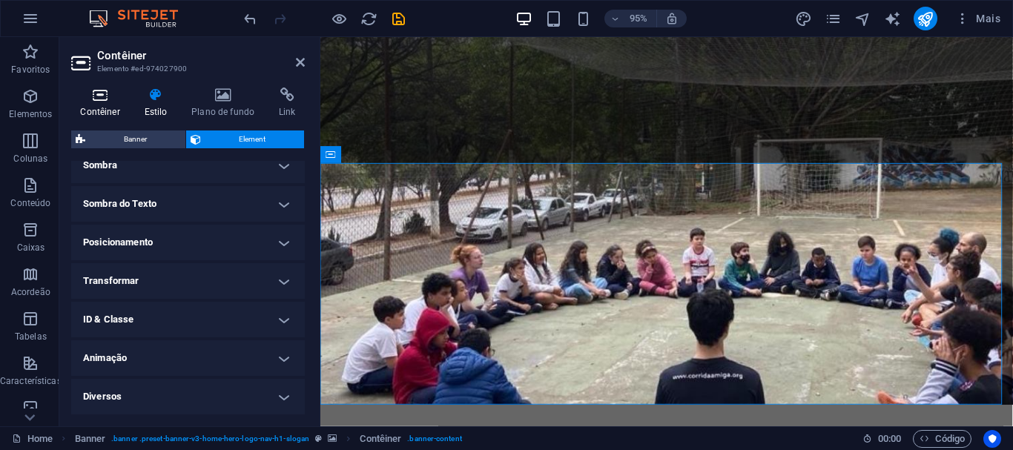
click at [108, 100] on icon at bounding box center [100, 94] width 58 height 15
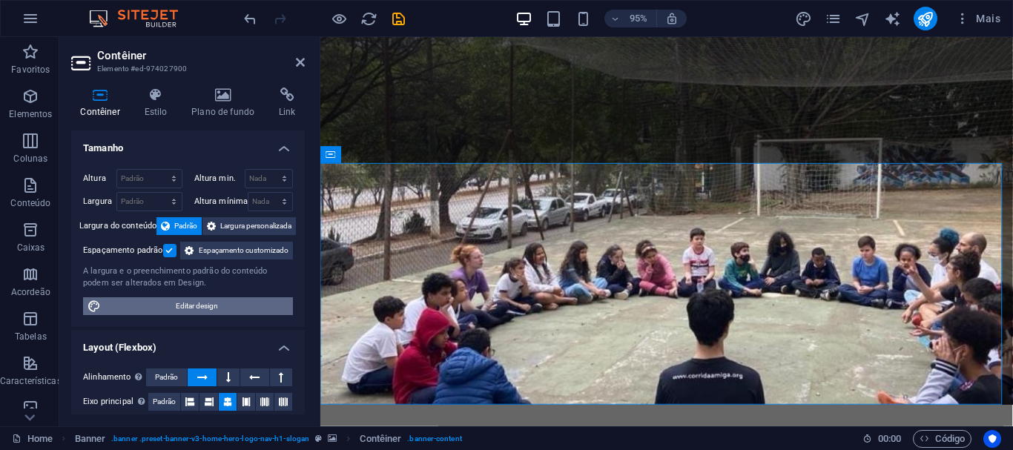
click at [182, 315] on span "Editar design" at bounding box center [196, 306] width 183 height 18
select select "rem"
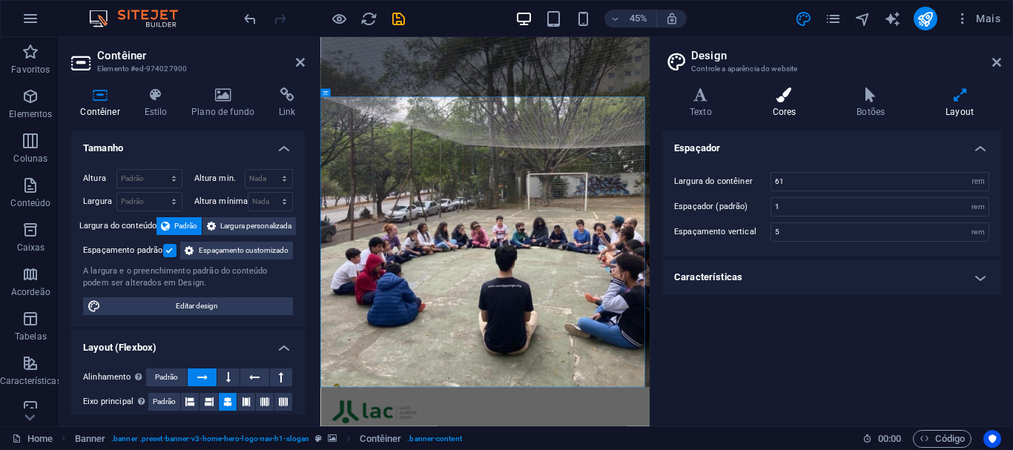
click at [782, 104] on h4 "Cores" at bounding box center [787, 102] width 85 height 31
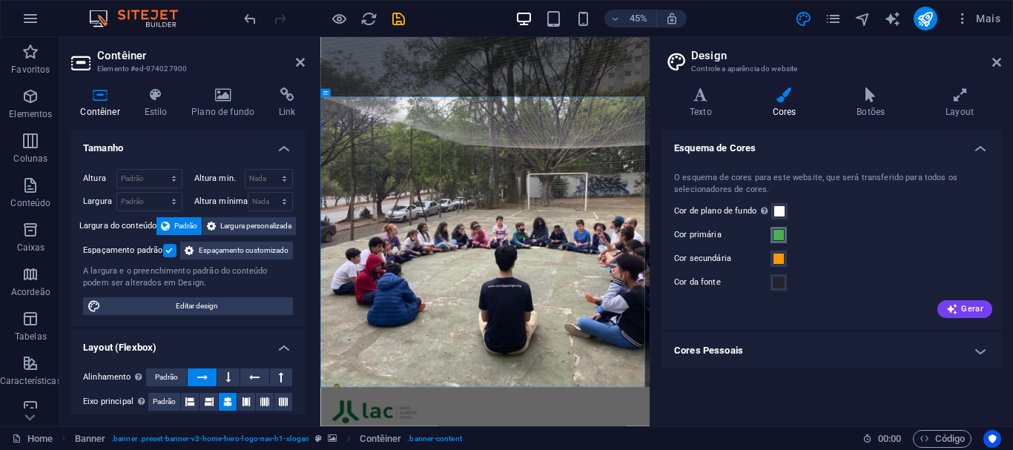
click at [774, 230] on span at bounding box center [779, 235] width 12 height 12
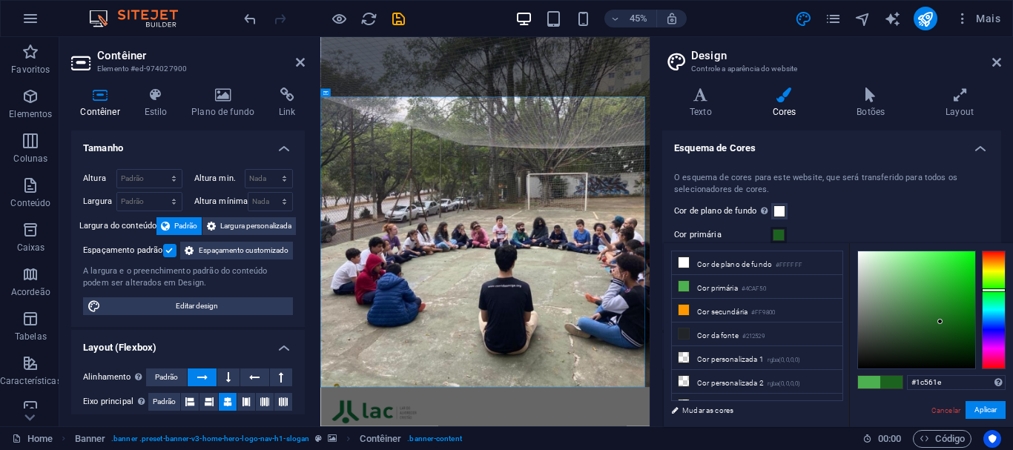
type input "#1c551e"
drag, startPoint x: 923, startPoint y: 286, endPoint x: 936, endPoint y: 328, distance: 44.1
click at [936, 328] on div at bounding box center [935, 327] width 5 height 5
click at [988, 415] on button "Aplicar" at bounding box center [985, 410] width 40 height 18
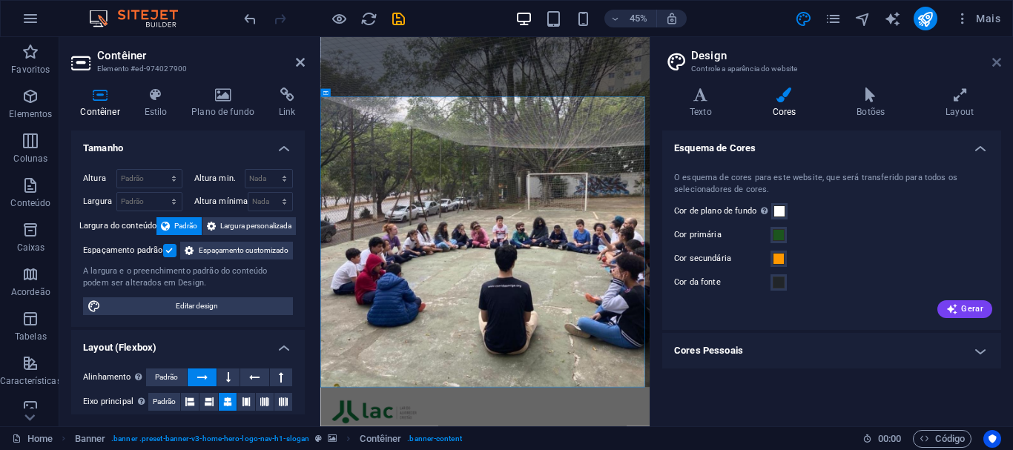
click at [997, 60] on icon at bounding box center [996, 62] width 9 height 12
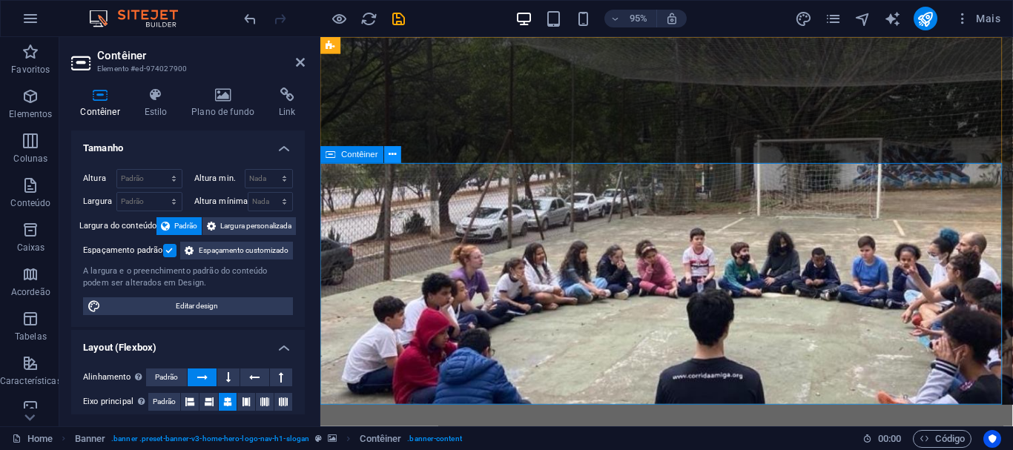
click at [392, 152] on icon at bounding box center [392, 155] width 7 height 15
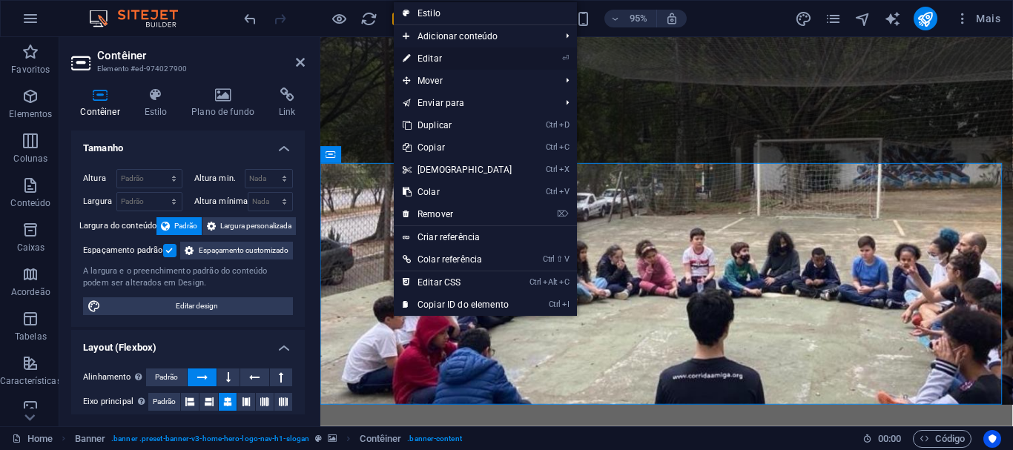
click at [440, 55] on link "⏎ Editar" at bounding box center [458, 58] width 128 height 22
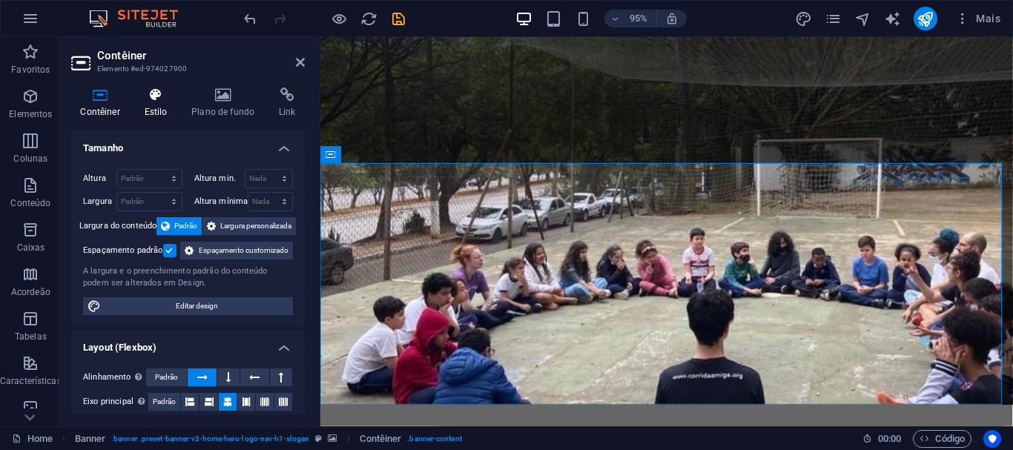
click at [153, 106] on h4 "Estilo" at bounding box center [158, 102] width 47 height 31
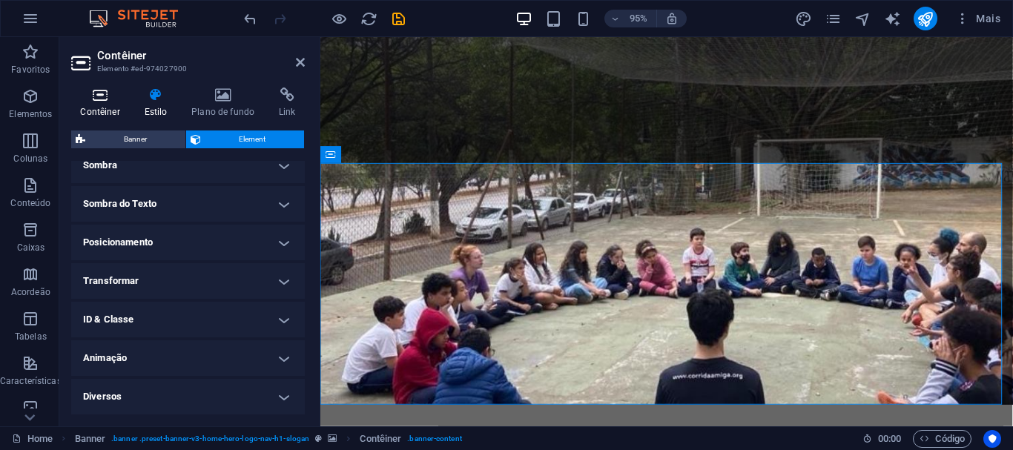
click at [96, 96] on icon at bounding box center [100, 94] width 58 height 15
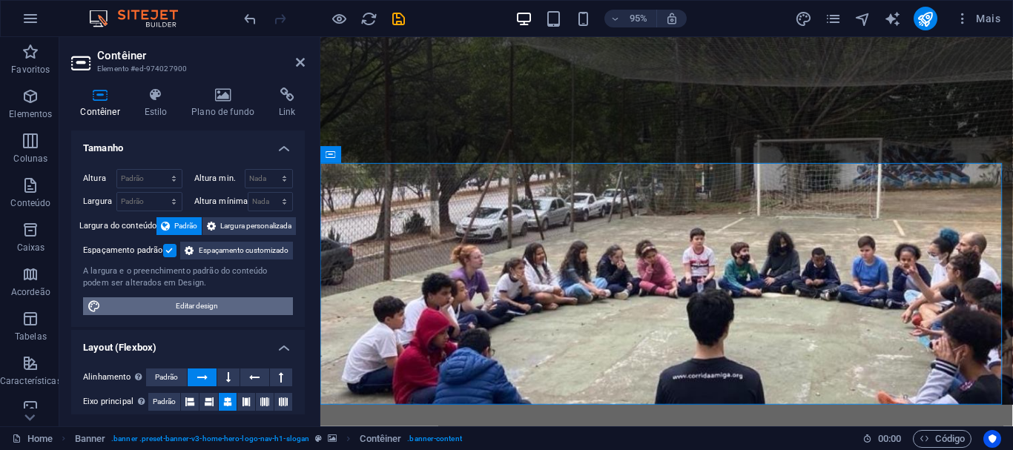
click at [228, 315] on span "Editar design" at bounding box center [196, 306] width 183 height 18
select select "rem"
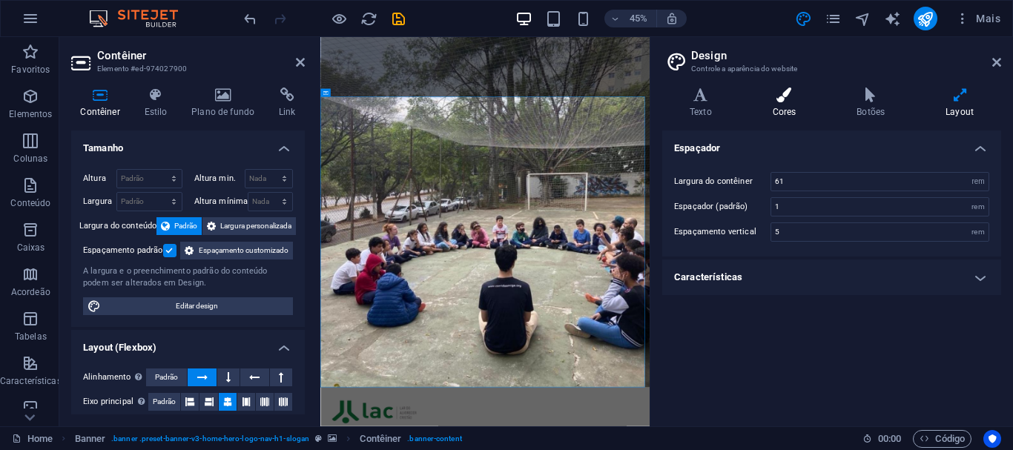
click at [775, 96] on icon at bounding box center [784, 94] width 79 height 15
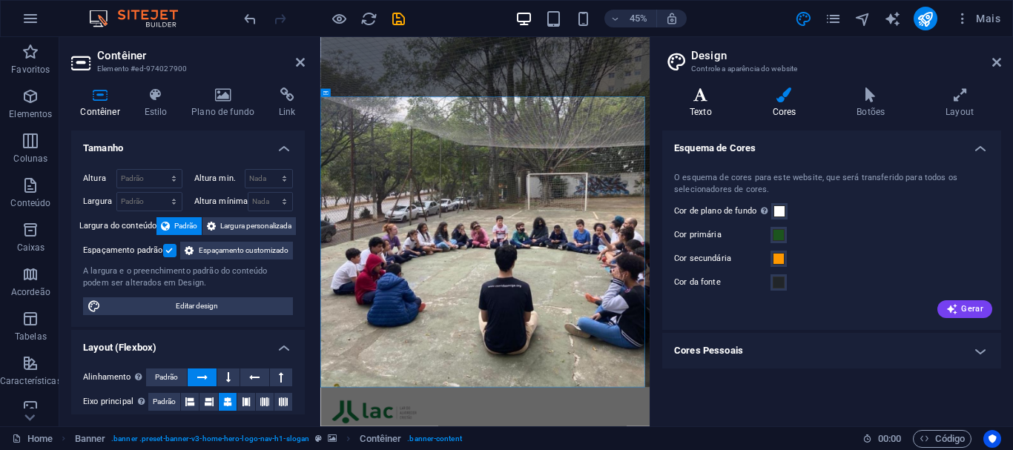
click at [721, 95] on icon at bounding box center [700, 94] width 77 height 15
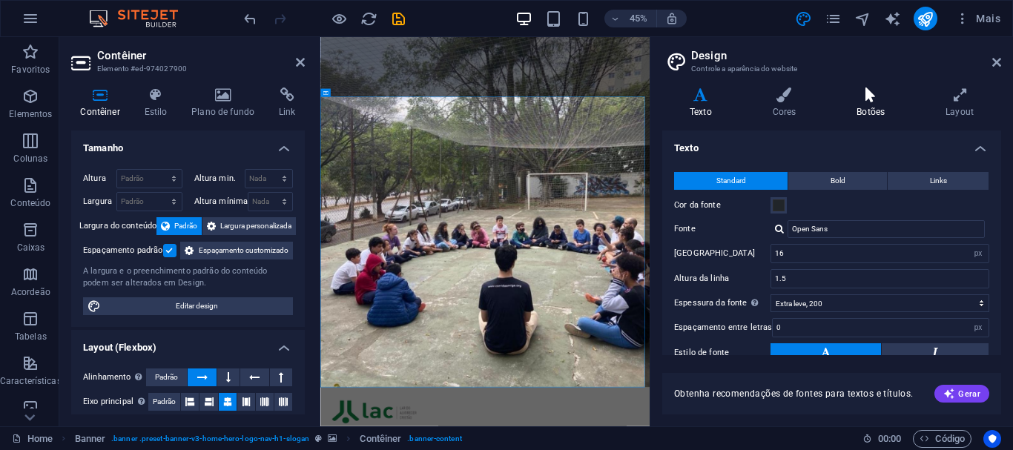
click at [868, 95] on icon at bounding box center [870, 94] width 83 height 15
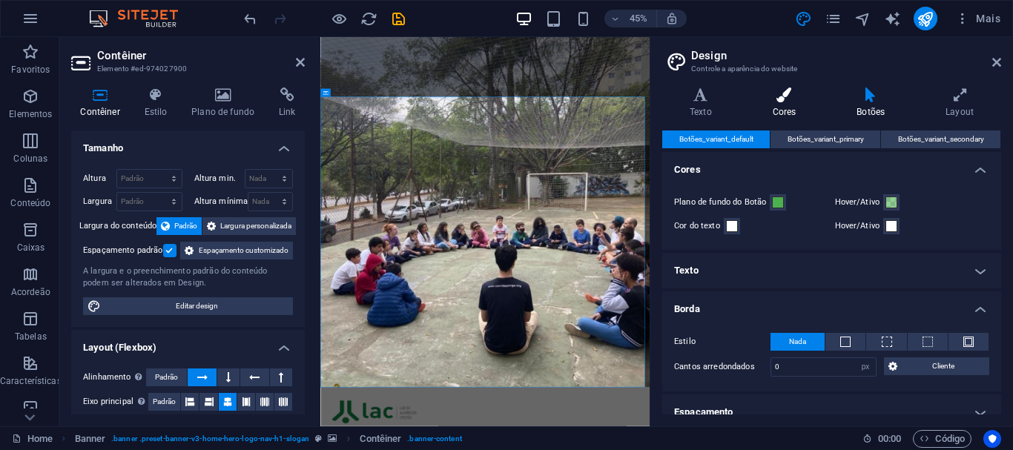
click at [773, 89] on icon at bounding box center [784, 94] width 79 height 15
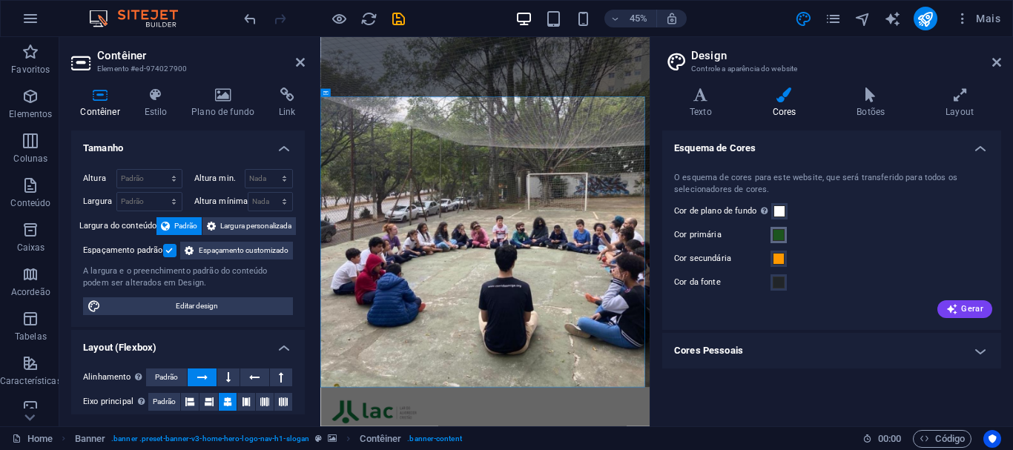
click at [784, 236] on button "Cor primária" at bounding box center [778, 235] width 16 height 16
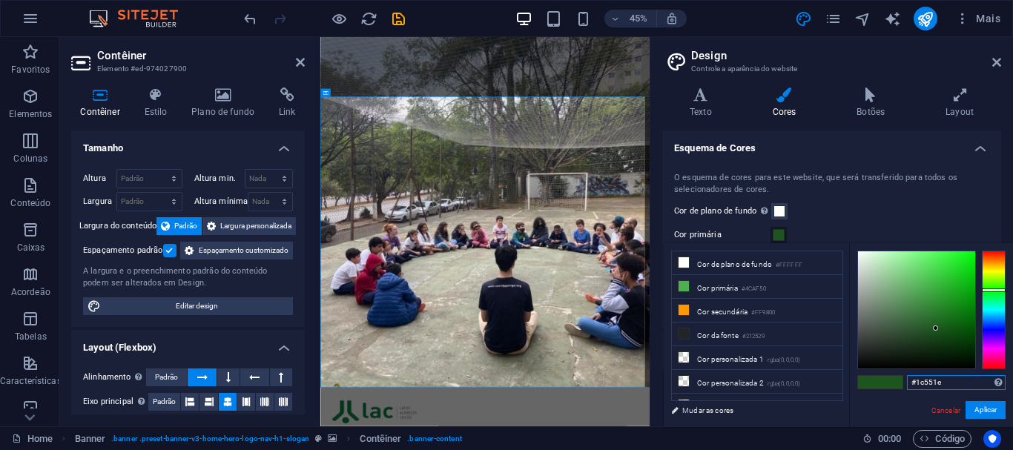
click at [935, 383] on input "#1c551e" at bounding box center [956, 382] width 99 height 15
drag, startPoint x: 942, startPoint y: 383, endPoint x: 838, endPoint y: 386, distance: 104.6
click at [838, 386] on div "less Cor de plano de fundo #FFFFFF Cor primária #4CAF50 Cor secundária #FF9800 …" at bounding box center [838, 335] width 349 height 184
click at [867, 104] on h4 "Botões" at bounding box center [873, 102] width 89 height 31
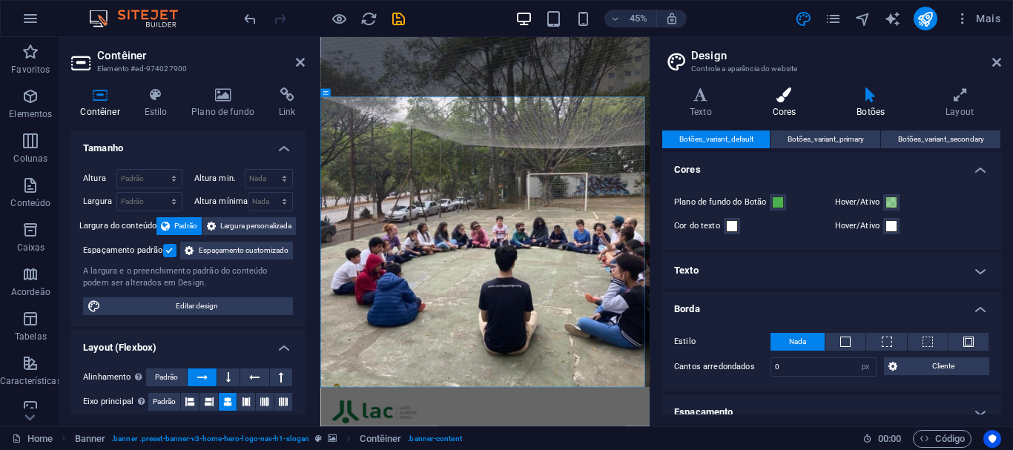
click at [780, 90] on icon at bounding box center [784, 94] width 79 height 15
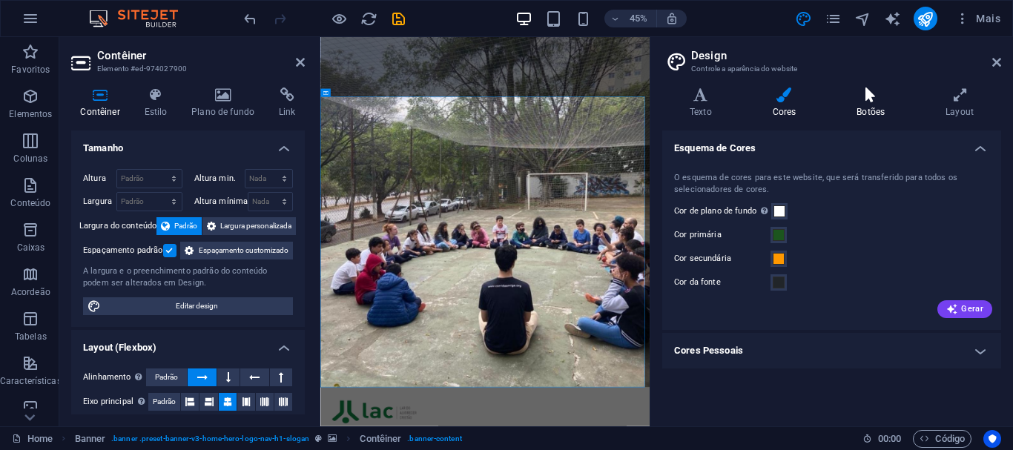
click at [863, 92] on icon at bounding box center [870, 94] width 83 height 15
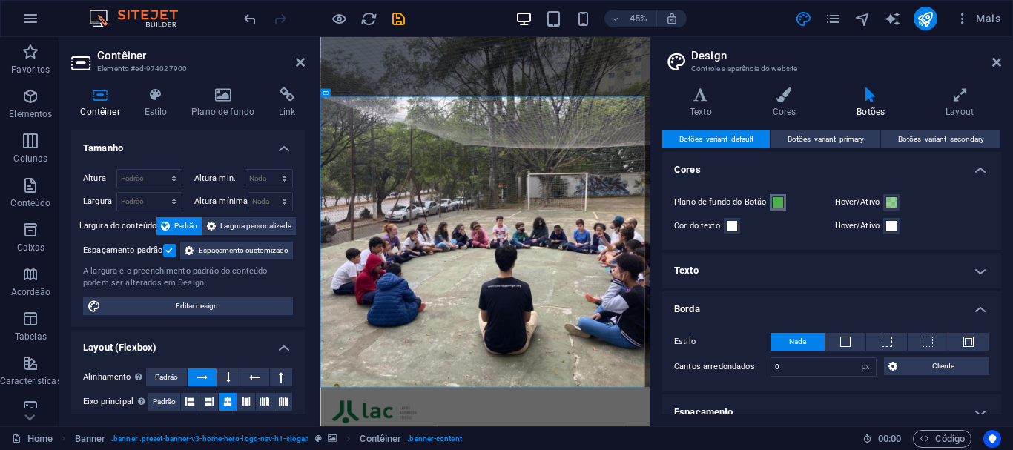
click at [777, 209] on button "Plano de fundo do Botão" at bounding box center [778, 202] width 16 height 16
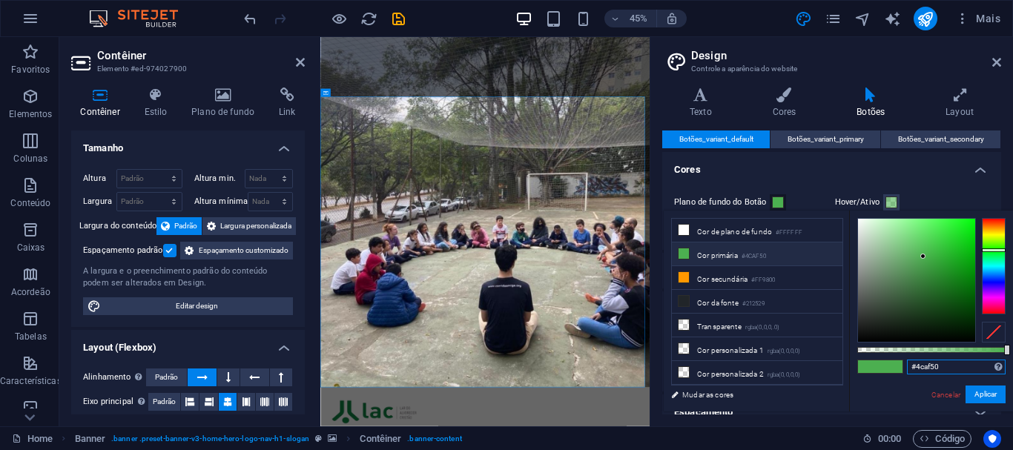
click at [940, 365] on input "#4caf50" at bounding box center [956, 367] width 99 height 15
drag, startPoint x: 940, startPoint y: 365, endPoint x: 880, endPoint y: 370, distance: 60.2
click at [880, 370] on div "#4caf50 Formatos suportados #0852ed rgb(8, 82, 237) rgba(8, 82, 237, 90%) hsv(2…" at bounding box center [931, 419] width 164 height 416
paste input "1c551e"
type input "#1c551e"
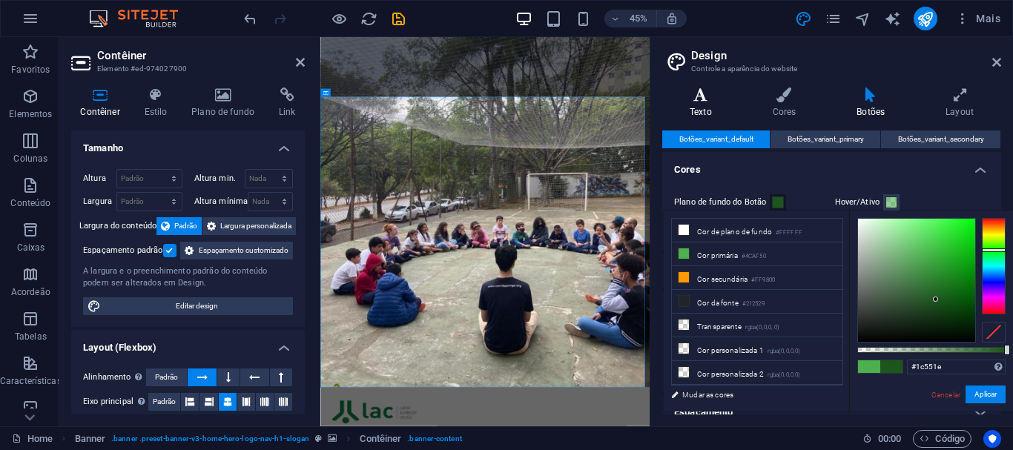
click at [718, 102] on h4 "Texto" at bounding box center [703, 102] width 83 height 31
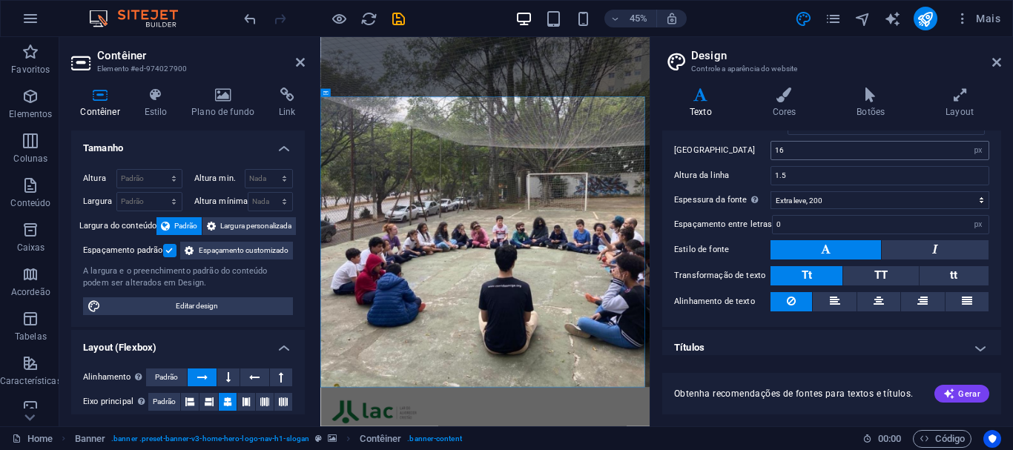
scroll to position [0, 0]
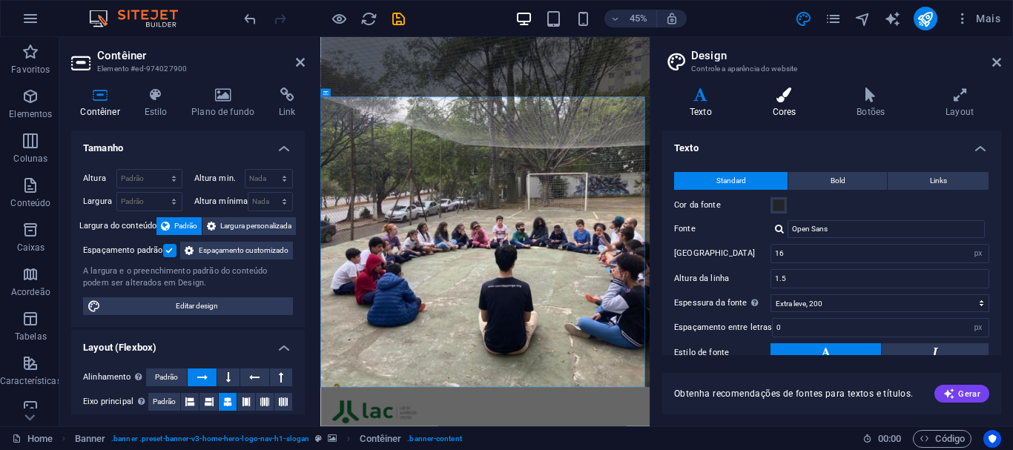
click at [785, 100] on icon at bounding box center [784, 94] width 79 height 15
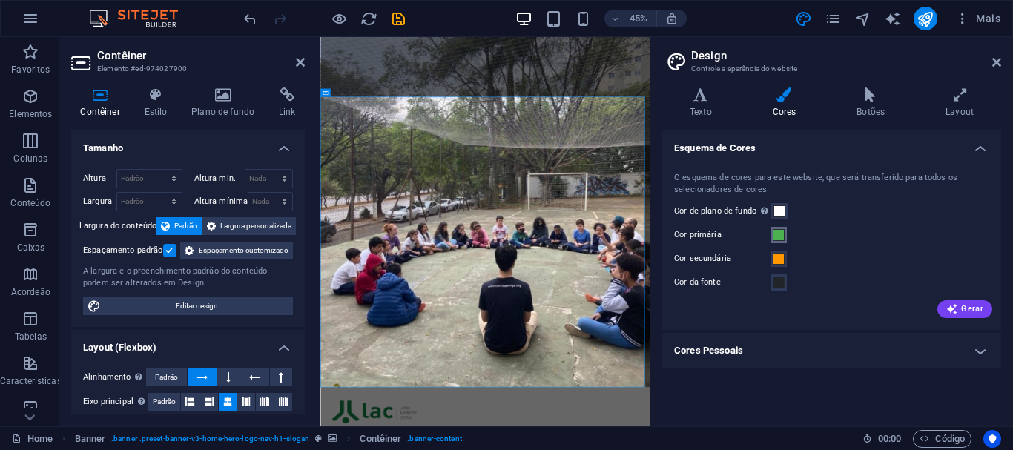
click at [781, 235] on span at bounding box center [779, 235] width 12 height 12
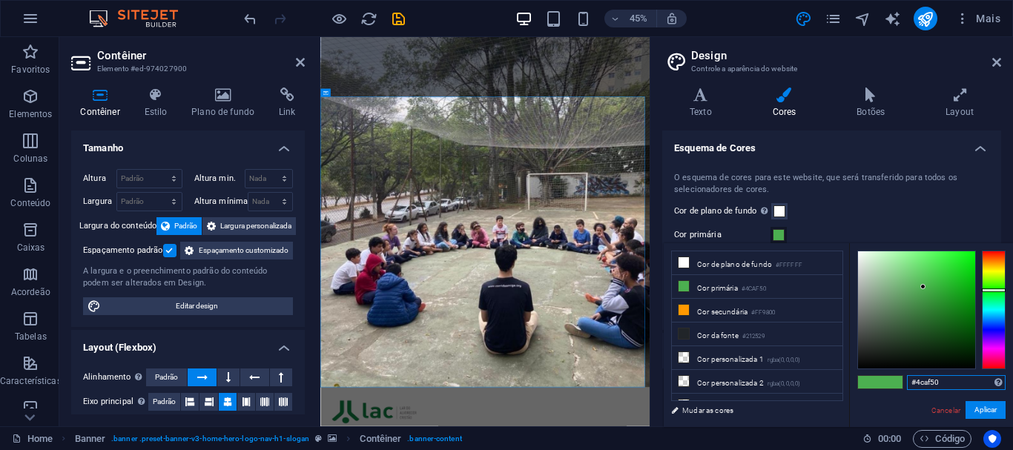
drag, startPoint x: 953, startPoint y: 376, endPoint x: 861, endPoint y: 377, distance: 91.9
click at [861, 377] on div "#4caf50 Formatos suportados #0852ed rgb(8, 82, 237) rgba(8, 82, 237, 90%) hsv(2…" at bounding box center [931, 442] width 164 height 399
paste input "1c551e"
type input "#1c551e"
click at [977, 406] on button "Aplicar" at bounding box center [985, 410] width 40 height 18
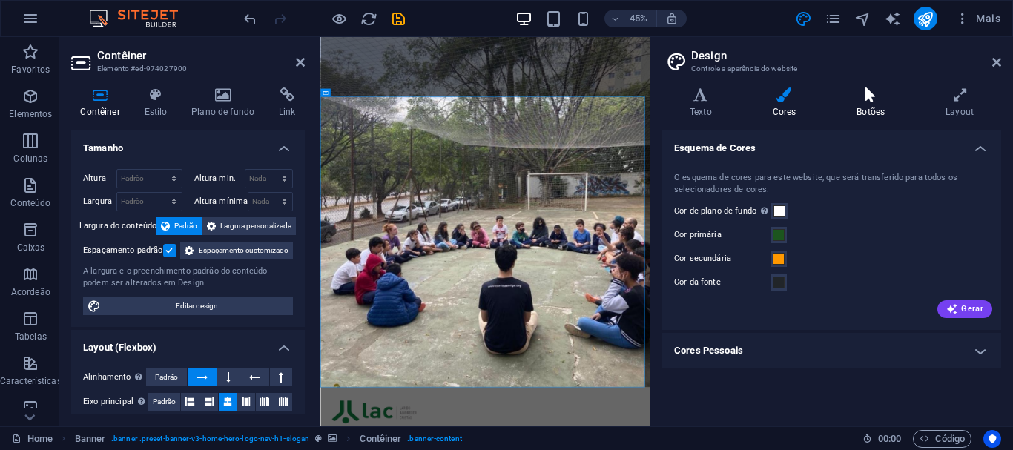
click at [870, 98] on icon at bounding box center [870, 94] width 83 height 15
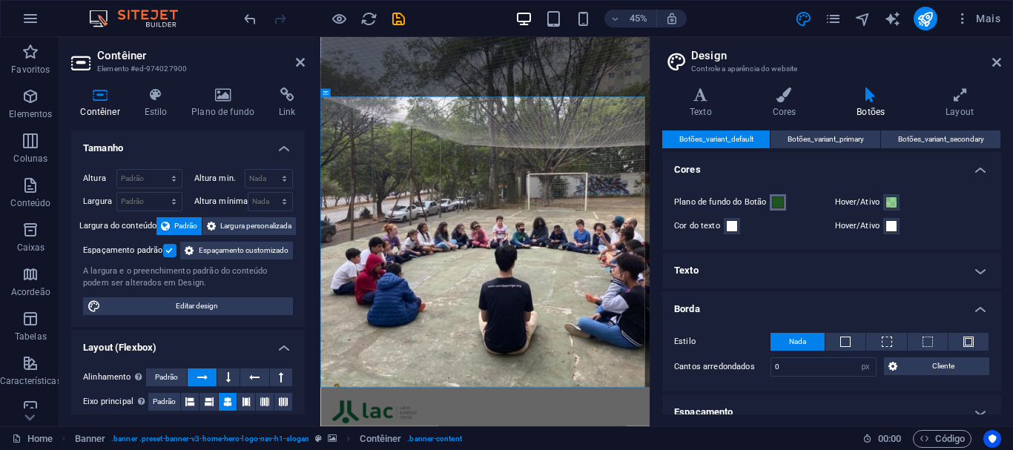
click at [778, 204] on span at bounding box center [778, 202] width 12 height 12
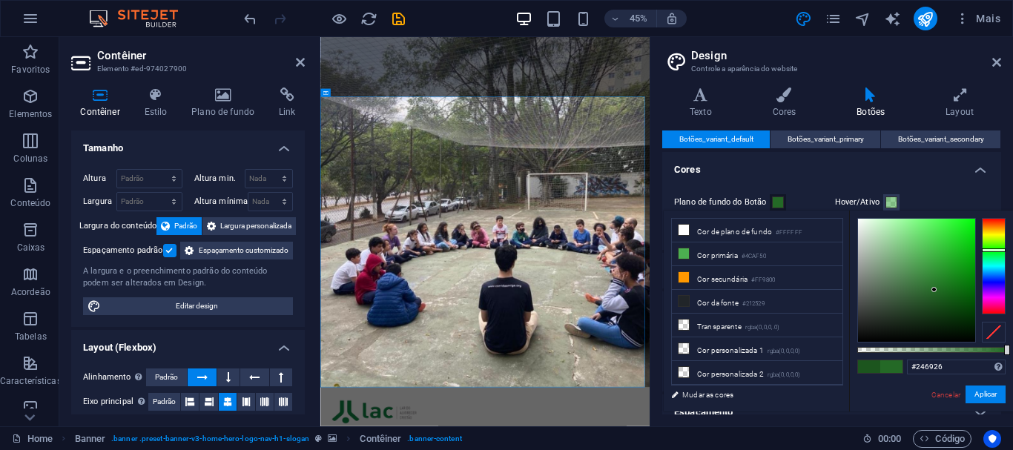
drag, startPoint x: 935, startPoint y: 298, endPoint x: 934, endPoint y: 290, distance: 8.2
click at [934, 290] on div at bounding box center [933, 289] width 5 height 5
click at [981, 395] on button "Aplicar" at bounding box center [985, 395] width 40 height 18
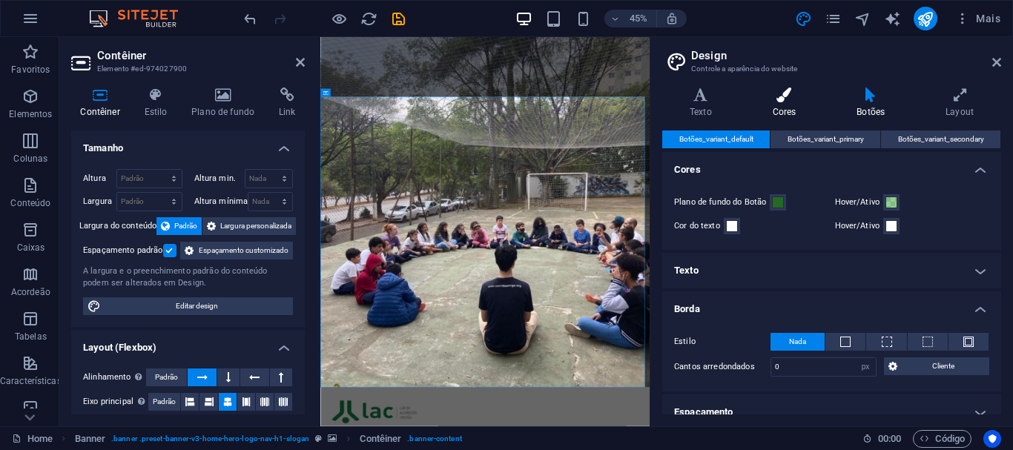
click at [781, 91] on icon at bounding box center [784, 94] width 79 height 15
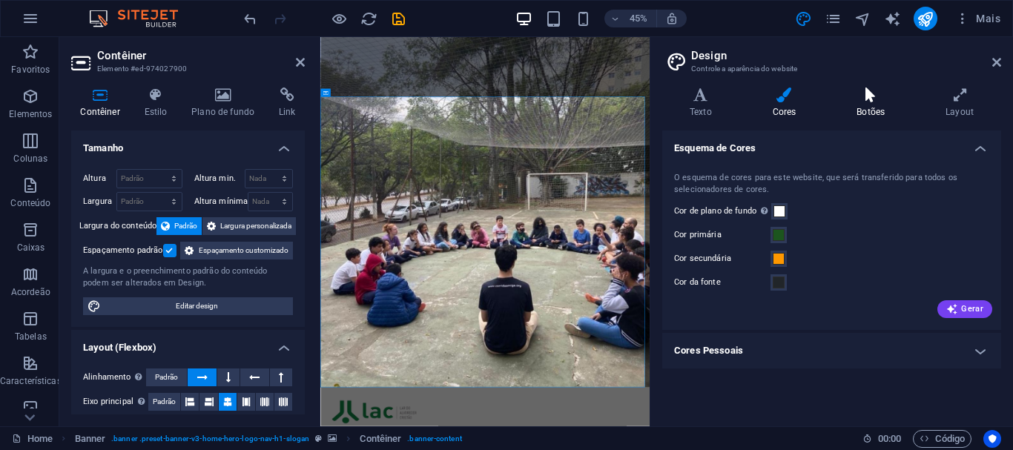
click at [875, 99] on icon at bounding box center [870, 94] width 83 height 15
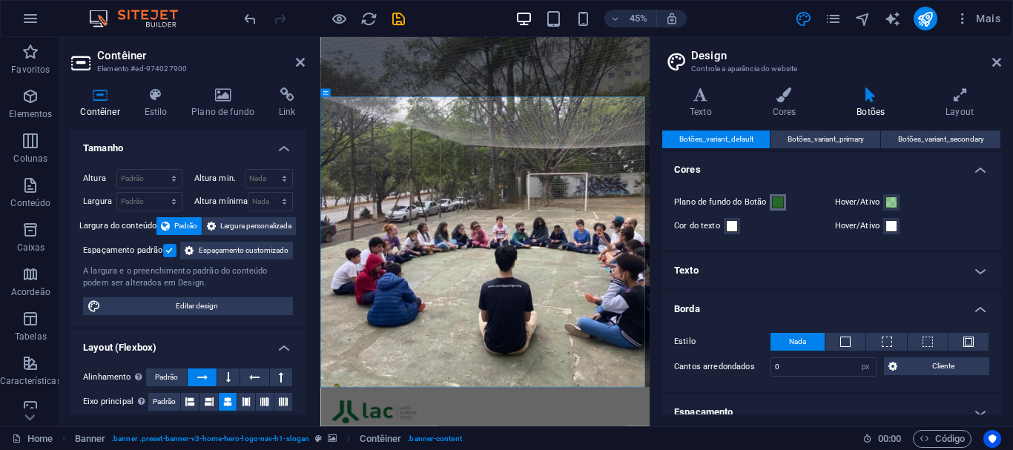
click at [774, 199] on span at bounding box center [778, 202] width 12 height 12
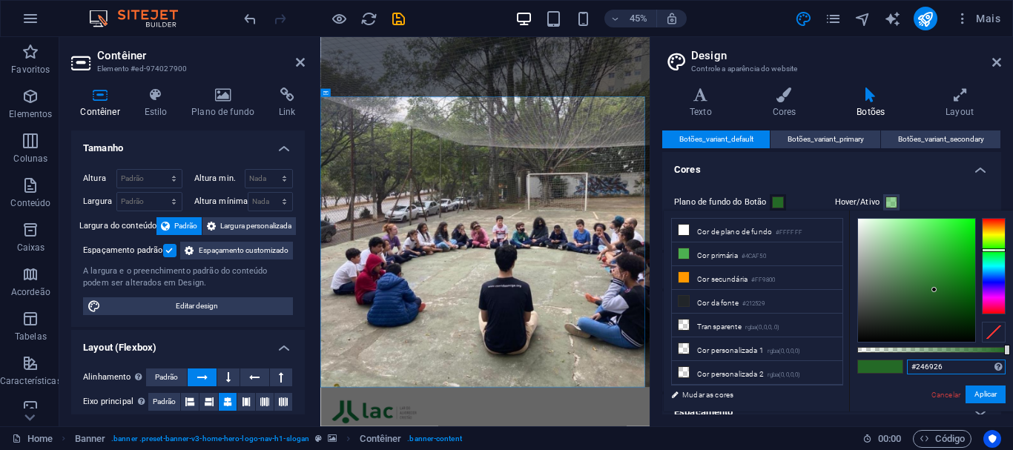
click at [950, 371] on input "#246926" at bounding box center [956, 367] width 99 height 15
drag, startPoint x: 950, startPoint y: 371, endPoint x: 871, endPoint y: 376, distance: 79.5
click at [871, 376] on div "#246926 Formatos suportados #0852ed rgb(8, 82, 237) rgba(8, 82, 237, 90%) hsv(2…" at bounding box center [931, 419] width 164 height 416
paste input "1c551e"
click at [946, 391] on link "Cancelar" at bounding box center [946, 394] width 32 height 11
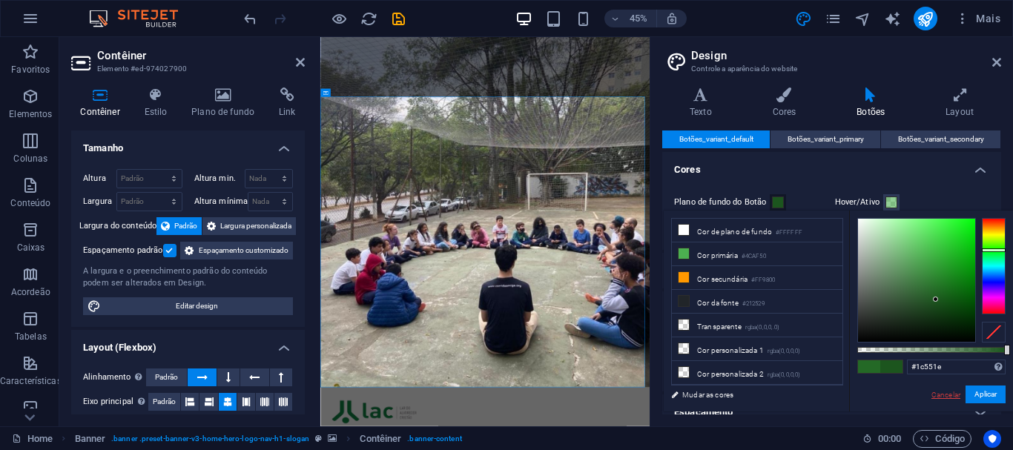
type input "#246926"
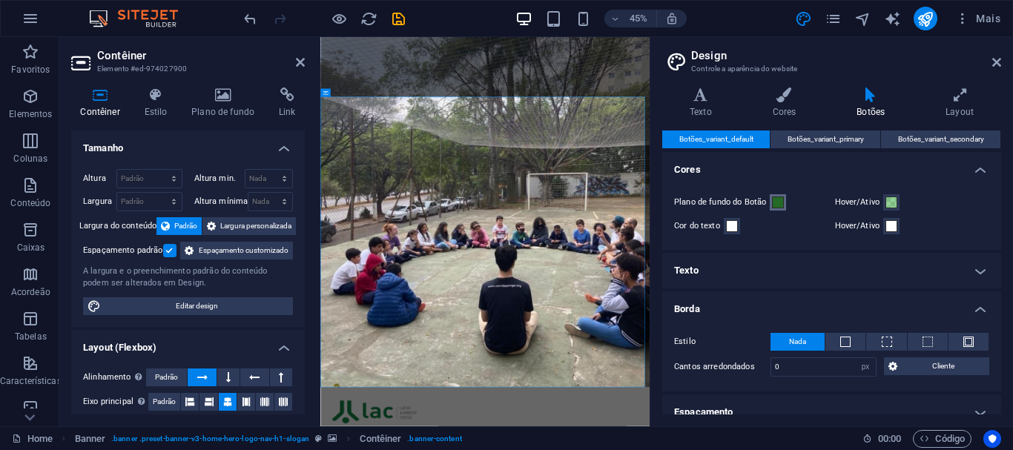
click at [774, 197] on span at bounding box center [778, 202] width 12 height 12
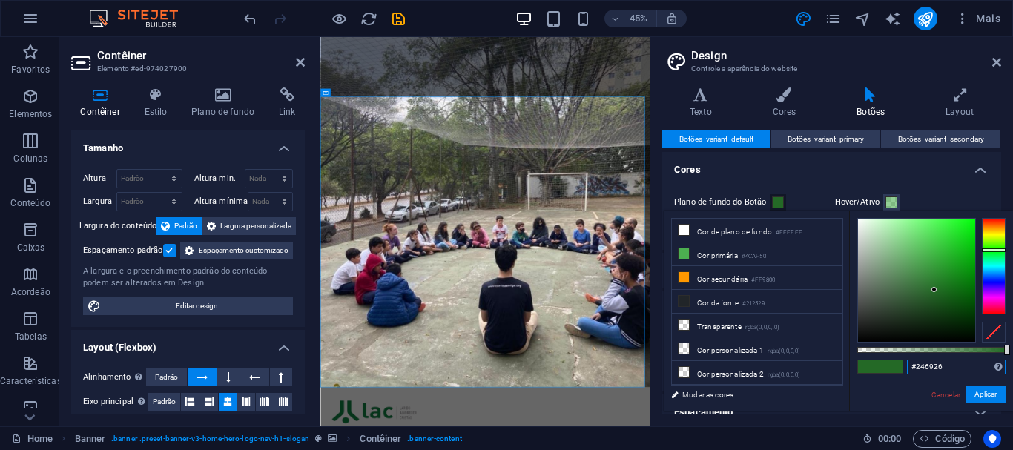
drag, startPoint x: 955, startPoint y: 365, endPoint x: 873, endPoint y: 362, distance: 82.4
click at [873, 362] on div "#246926 Formatos suportados #0852ed rgb(8, 82, 237) rgba(8, 82, 237, 90%) hsv(2…" at bounding box center [931, 419] width 164 height 416
click at [785, 105] on h4 "Cores" at bounding box center [787, 102] width 85 height 31
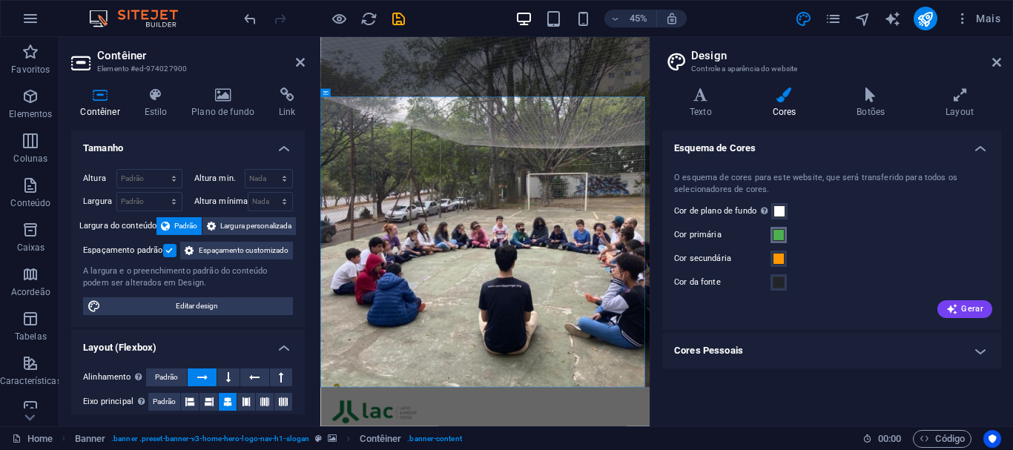
click at [778, 235] on span at bounding box center [779, 235] width 12 height 12
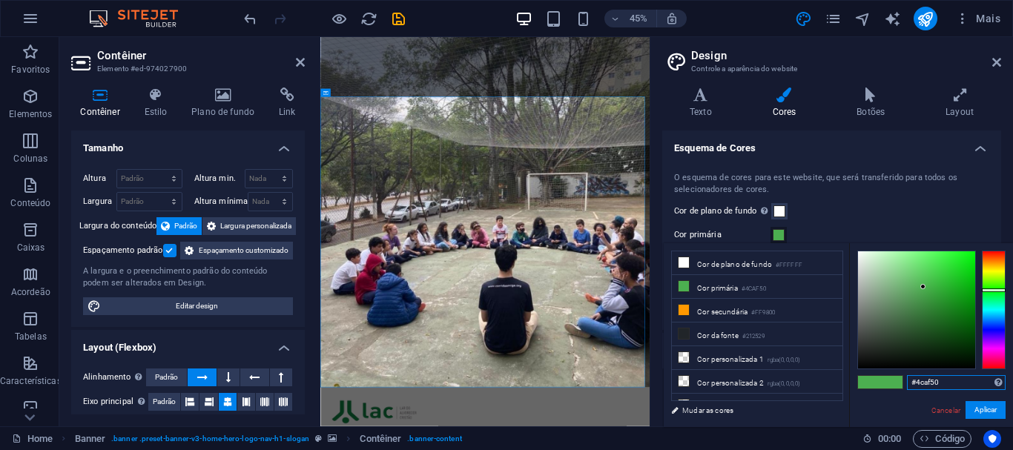
drag, startPoint x: 952, startPoint y: 382, endPoint x: 855, endPoint y: 383, distance: 97.1
click at [855, 383] on div "#4caf50 Formatos suportados #0852ed rgb(8, 82, 237) rgba(8, 82, 237, 90%) hsv(2…" at bounding box center [931, 442] width 164 height 399
paste input "246926"
type input "#246926"
click at [987, 411] on button "Aplicar" at bounding box center [985, 410] width 40 height 18
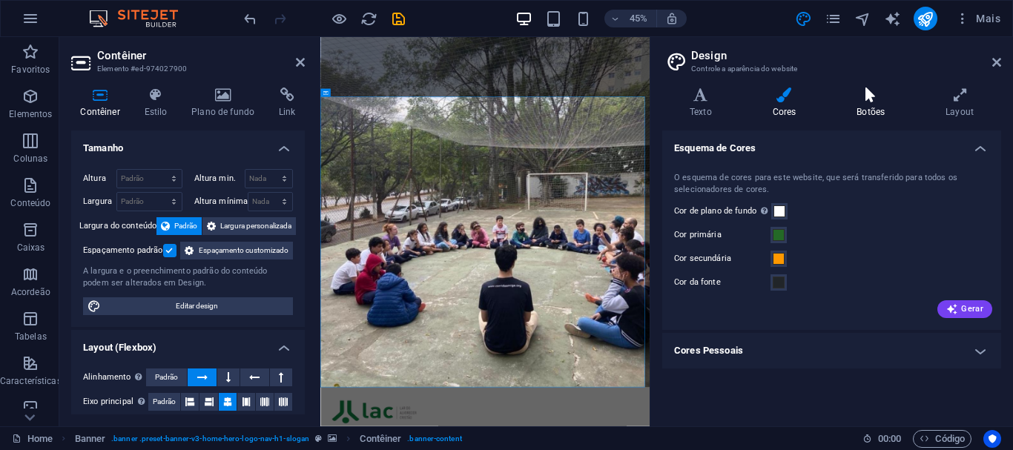
click at [887, 104] on h4 "Botões" at bounding box center [873, 102] width 89 height 31
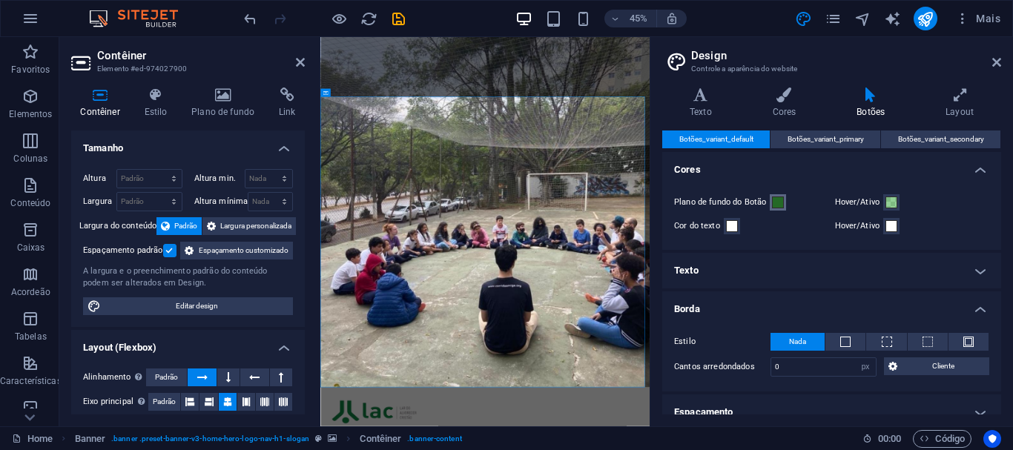
click at [780, 210] on button "Plano de fundo do Botão" at bounding box center [778, 202] width 16 height 16
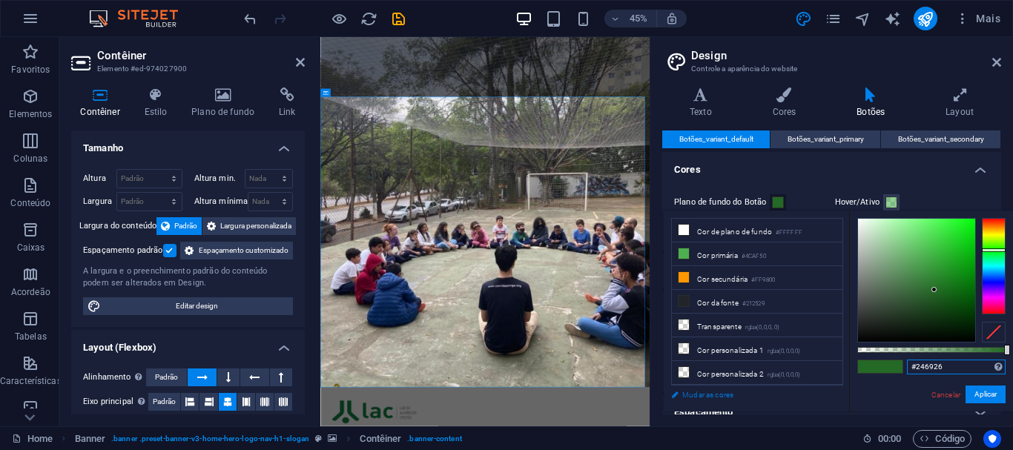
drag, startPoint x: 963, startPoint y: 367, endPoint x: 810, endPoint y: 386, distance: 154.6
click at [810, 386] on div "less Cor de plano de fundo #FFFFFF Cor primária #4CAF50 Cor secundária #FF9800 …" at bounding box center [838, 311] width 349 height 201
click at [988, 390] on button "Aplicar" at bounding box center [985, 395] width 40 height 18
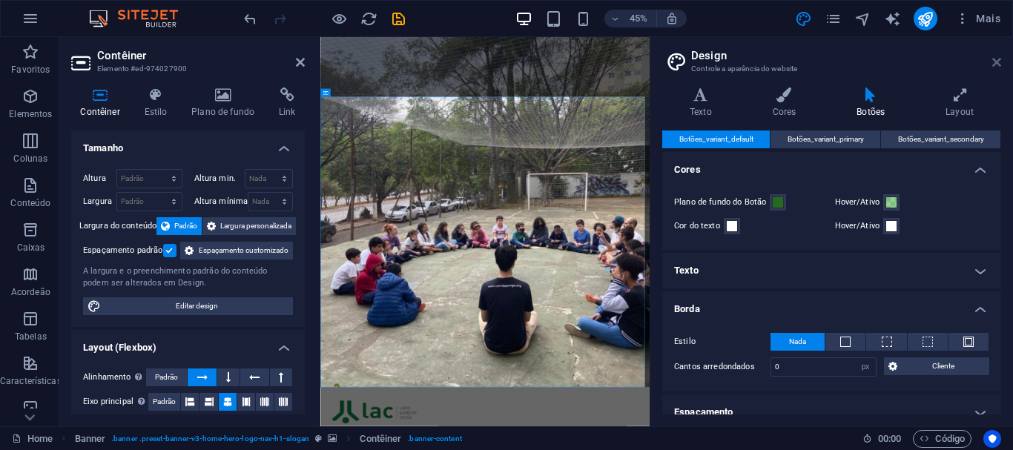
click at [998, 65] on icon at bounding box center [996, 62] width 9 height 12
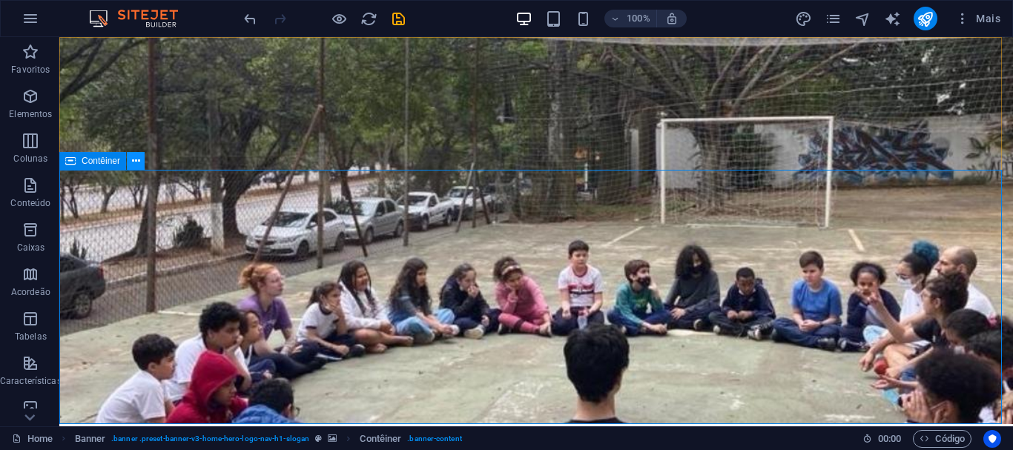
click at [135, 159] on icon at bounding box center [136, 161] width 8 height 16
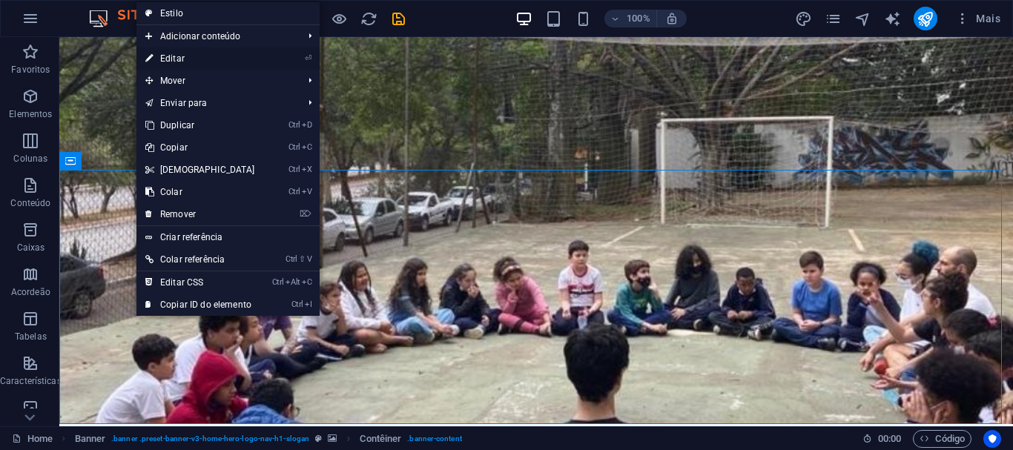
click at [196, 55] on link "⏎ Editar" at bounding box center [200, 58] width 128 height 22
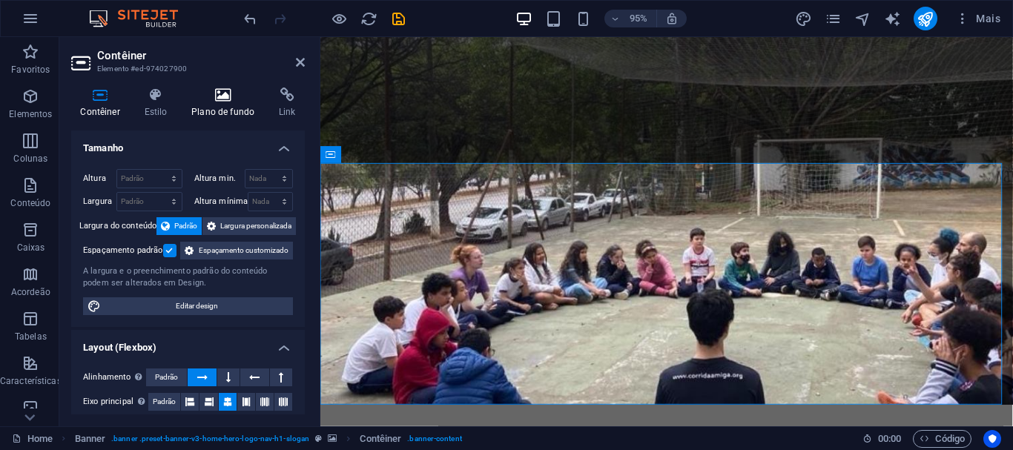
click at [216, 100] on icon at bounding box center [223, 94] width 82 height 15
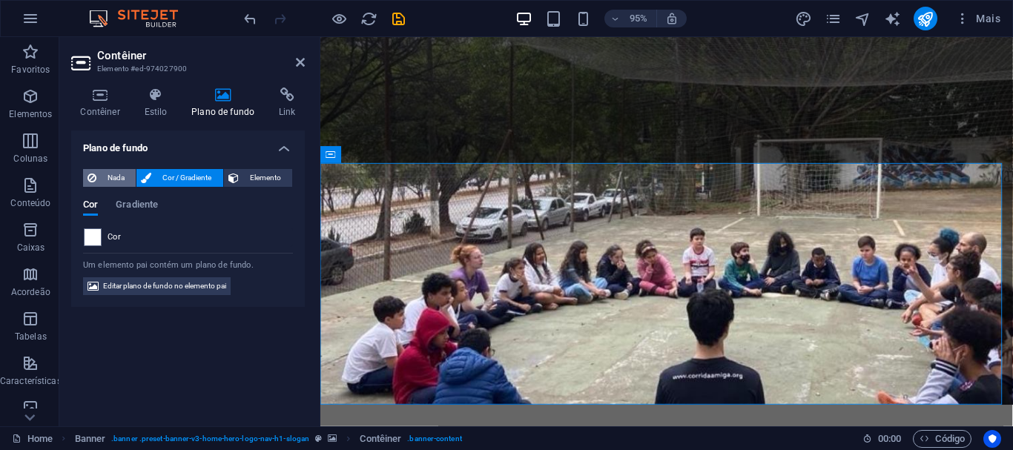
click at [109, 177] on span "Nada" at bounding box center [116, 178] width 30 height 18
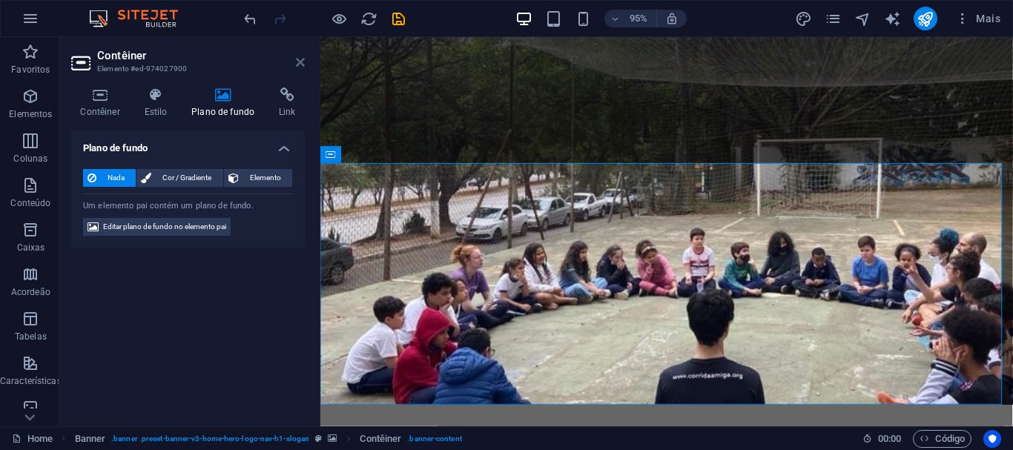
click at [302, 62] on icon at bounding box center [300, 62] width 9 height 12
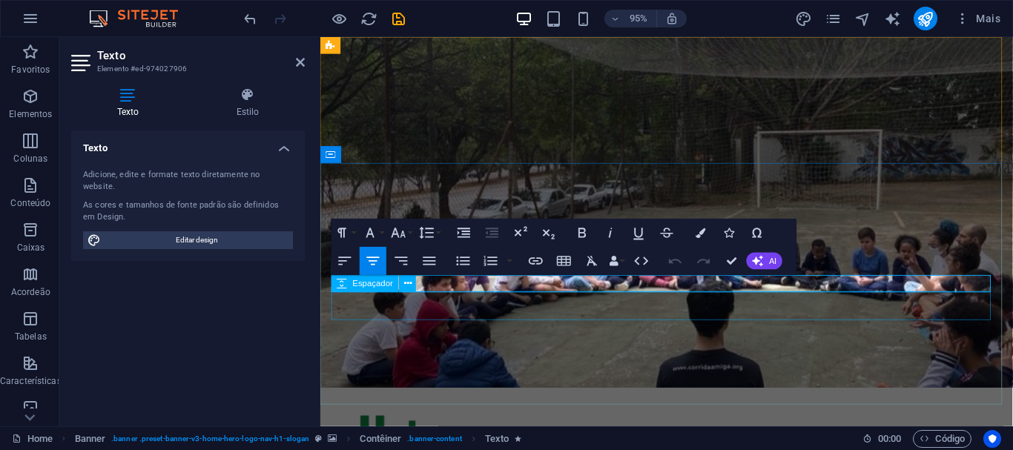
drag, startPoint x: 895, startPoint y: 295, endPoint x: 453, endPoint y: 308, distance: 442.0
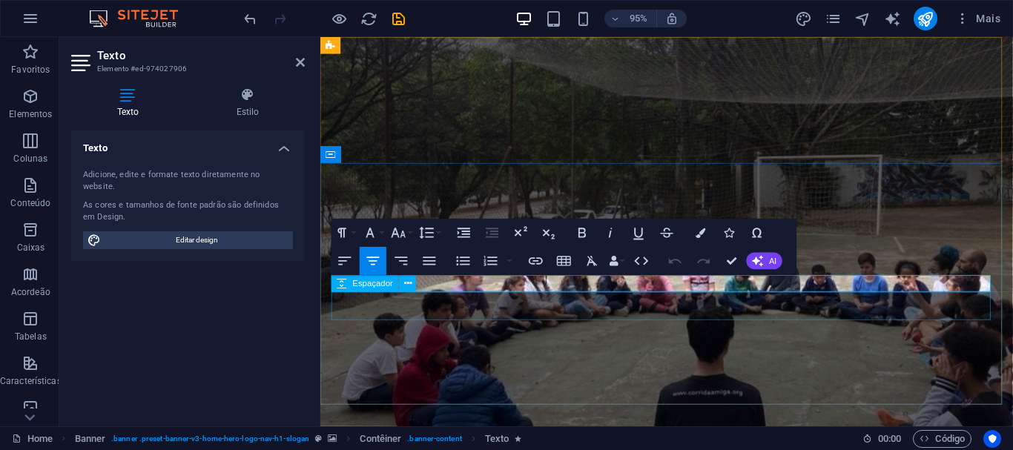
scroll to position [3959, 2]
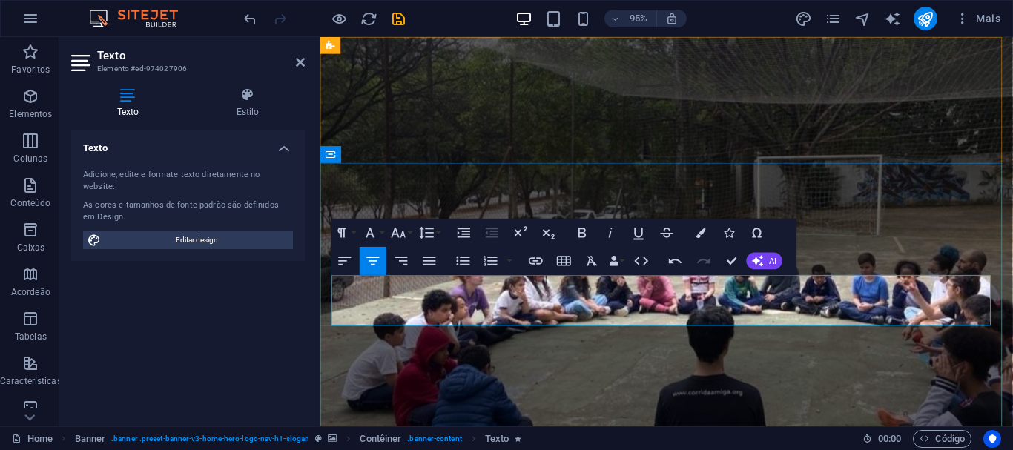
drag, startPoint x: 368, startPoint y: 295, endPoint x: 511, endPoint y: 294, distance: 142.4
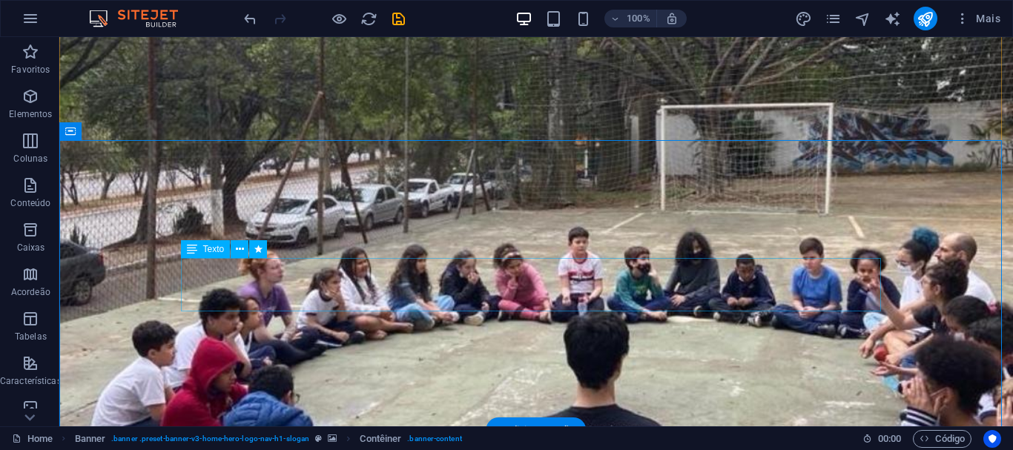
scroll to position [32, 0]
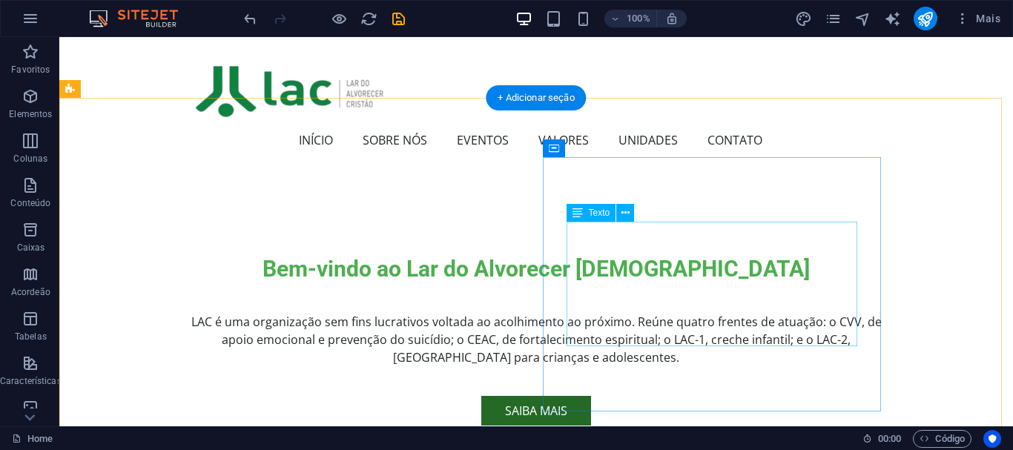
scroll to position [325, 0]
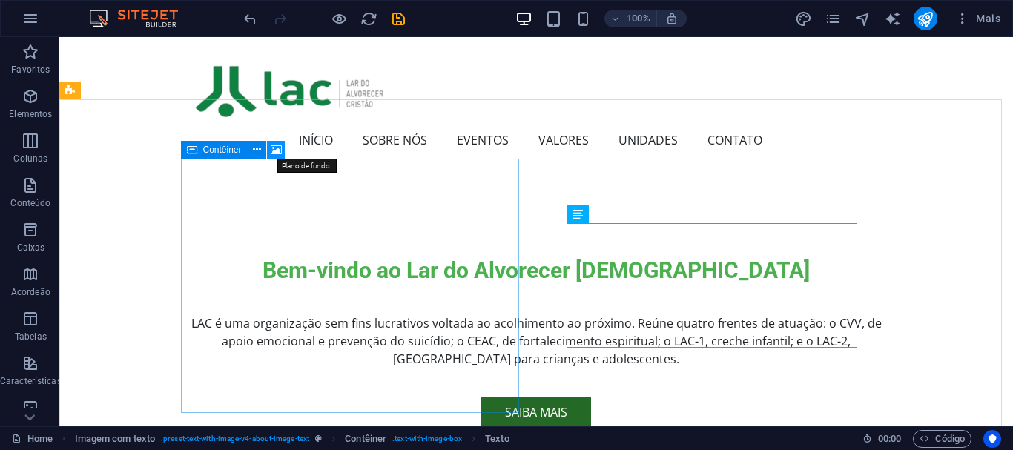
click at [275, 150] on icon at bounding box center [276, 150] width 11 height 16
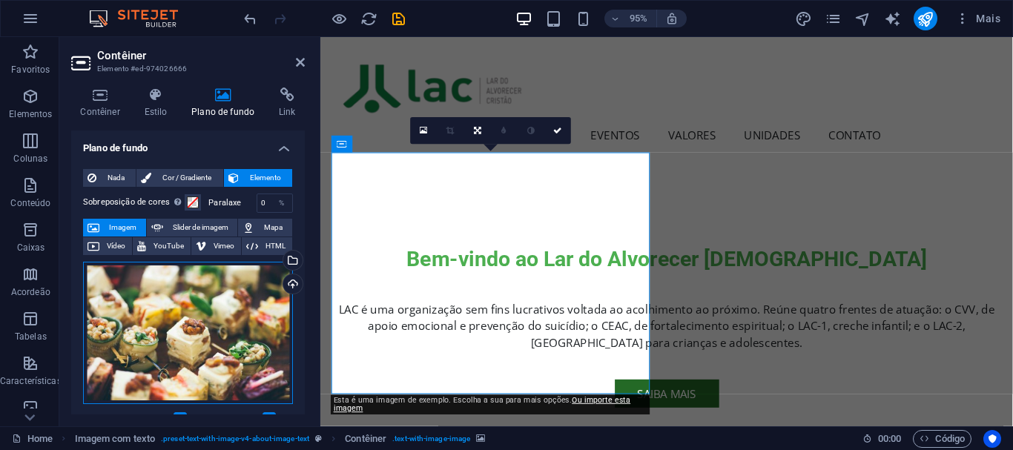
click at [152, 300] on div "Arraste os arquivos aqui, clique para escolher os arquivos ou selecione os arqu…" at bounding box center [188, 333] width 210 height 142
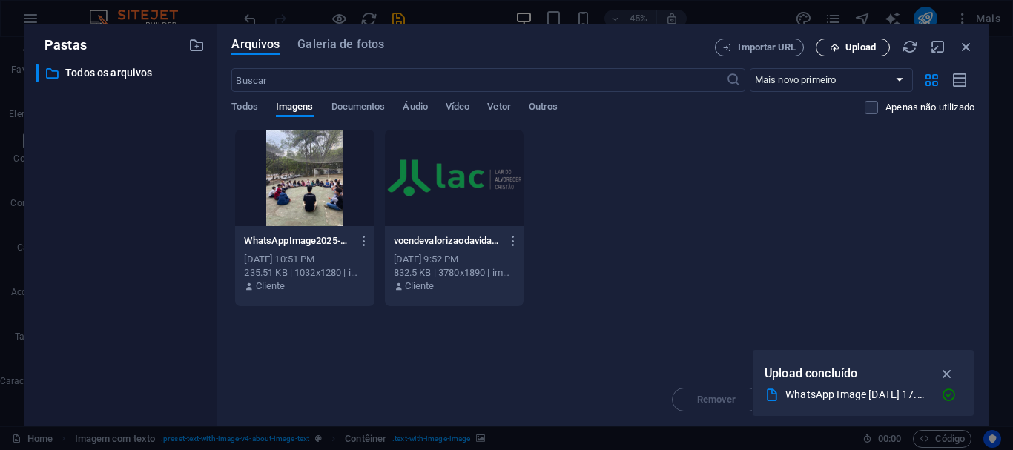
click at [837, 50] on icon "button" at bounding box center [835, 48] width 10 height 10
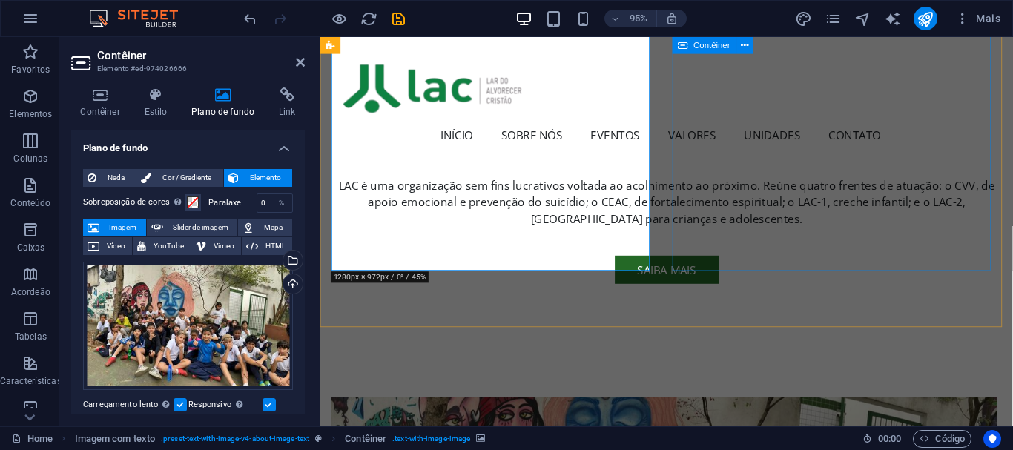
scroll to position [455, 0]
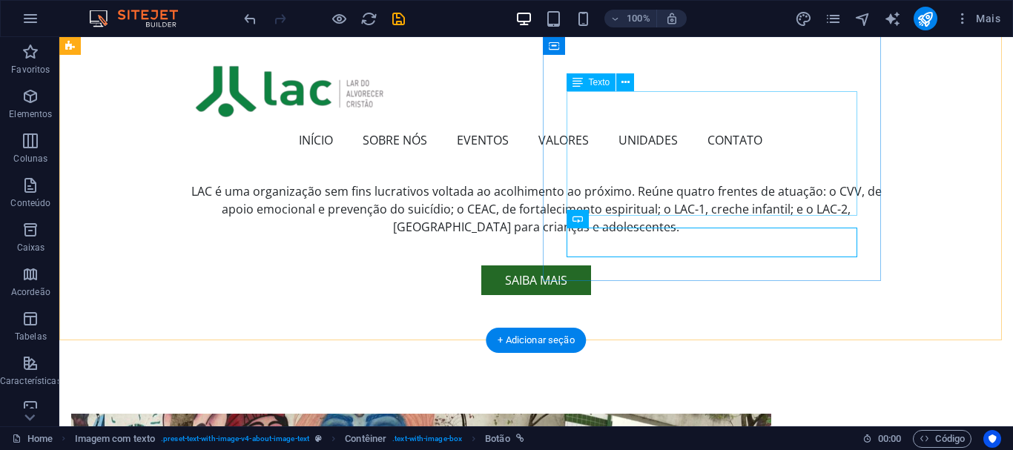
scroll to position [457, 0]
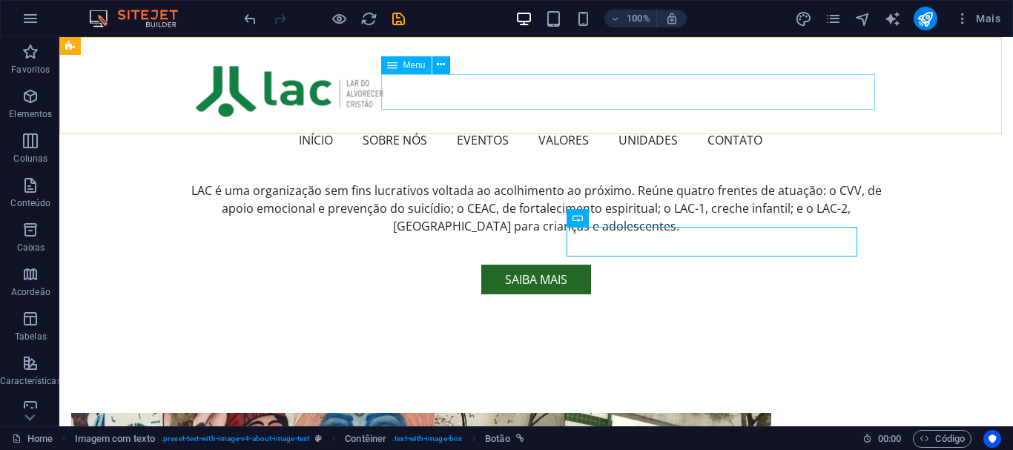
click at [471, 122] on nav "Início Sobre nós eventos Valores unidades Contato" at bounding box center [536, 140] width 688 height 36
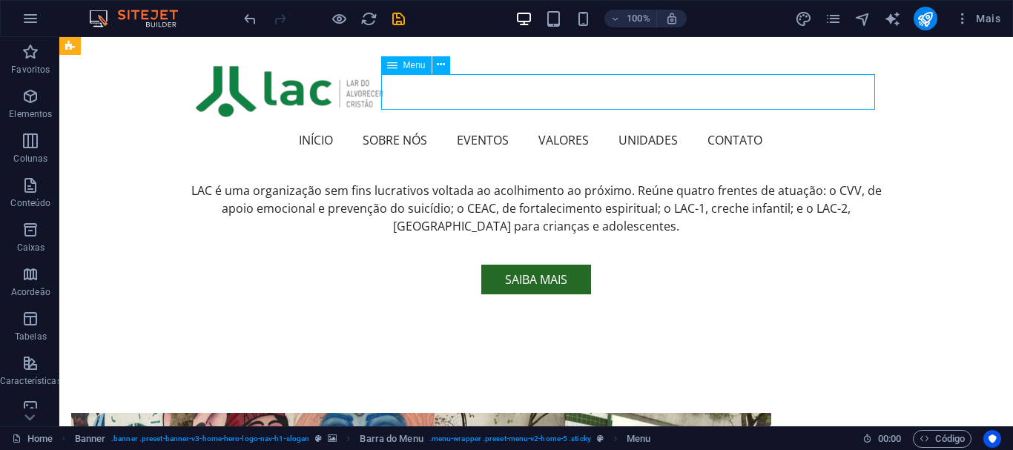
click at [471, 122] on nav "Início Sobre nós eventos Valores unidades Contato" at bounding box center [536, 140] width 688 height 36
select select
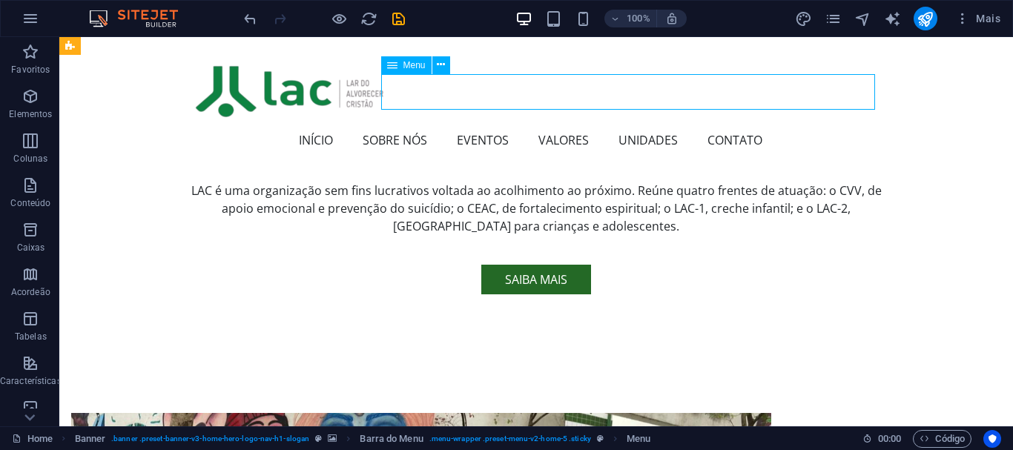
select select
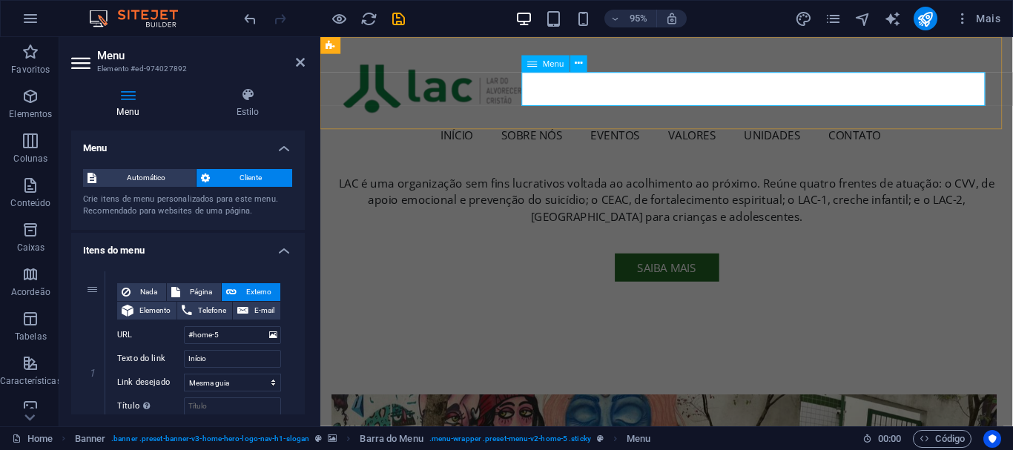
click at [614, 122] on nav "Início Sobre nós eventos Valores unidades Contato" at bounding box center [685, 140] width 688 height 36
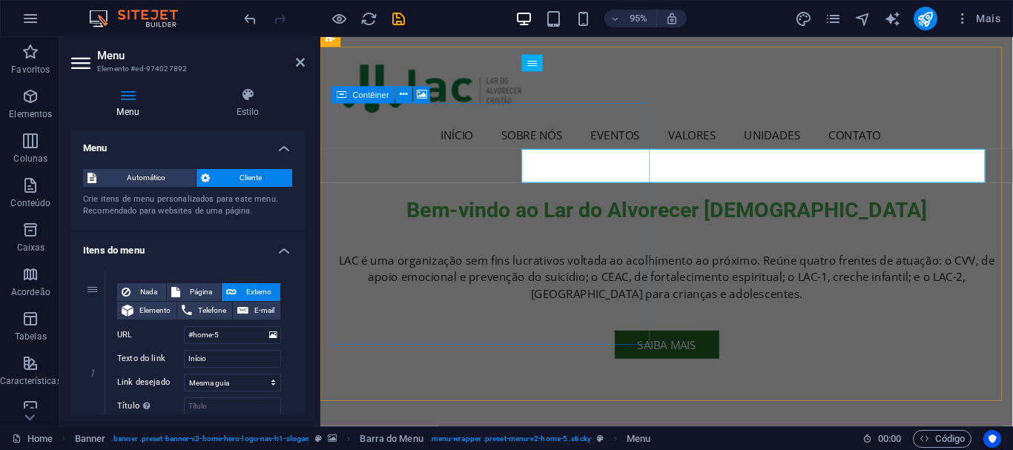
scroll to position [377, 0]
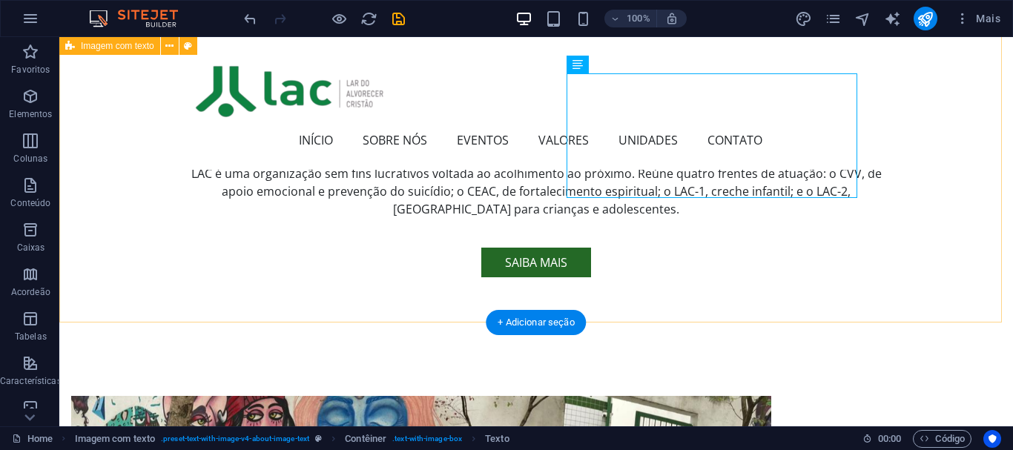
scroll to position [344, 0]
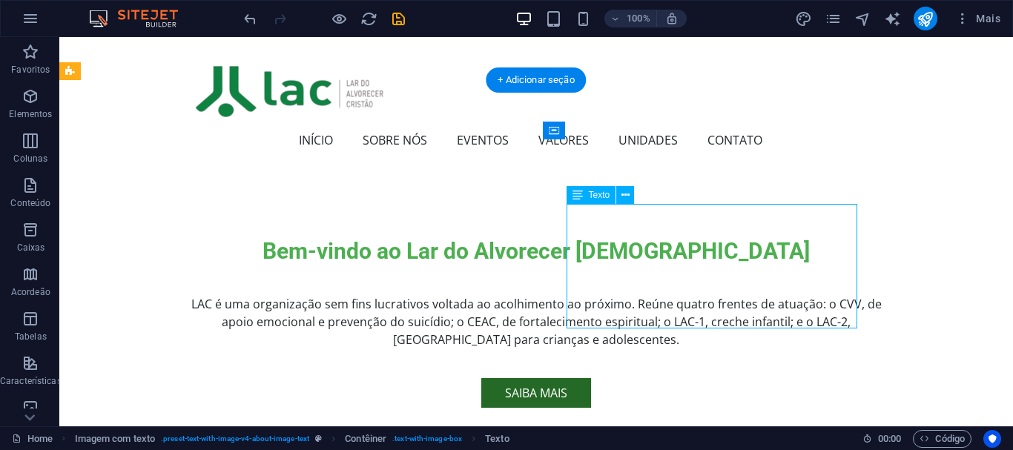
drag, startPoint x: 655, startPoint y: 321, endPoint x: 568, endPoint y: 230, distance: 125.9
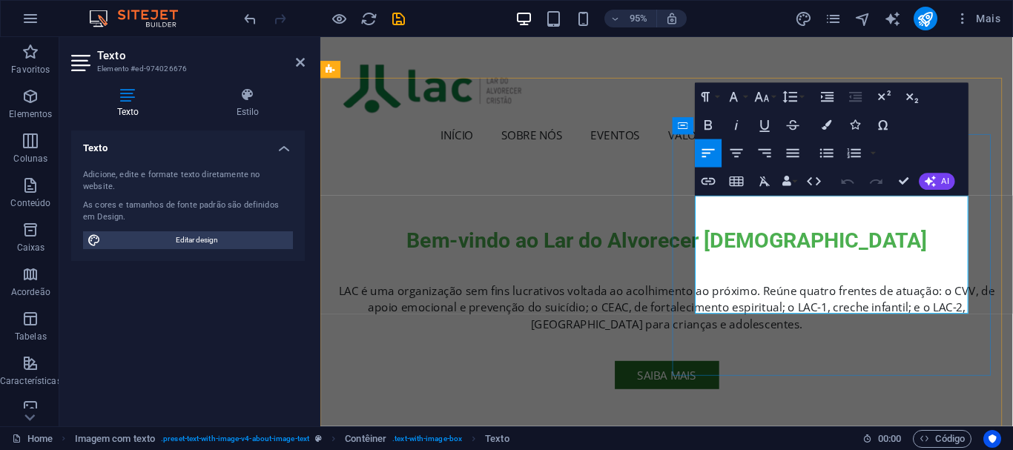
drag, startPoint x: 817, startPoint y: 312, endPoint x: 715, endPoint y: 208, distance: 145.8
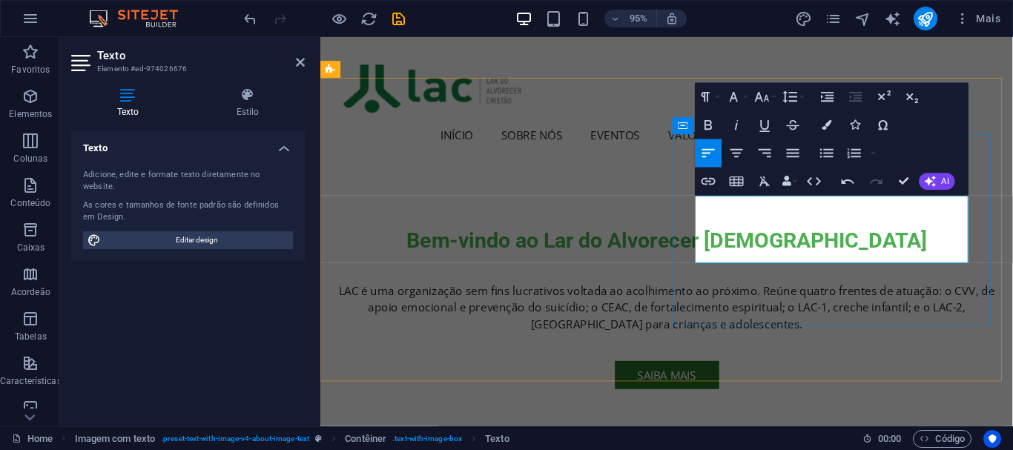
scroll to position [2032, 6]
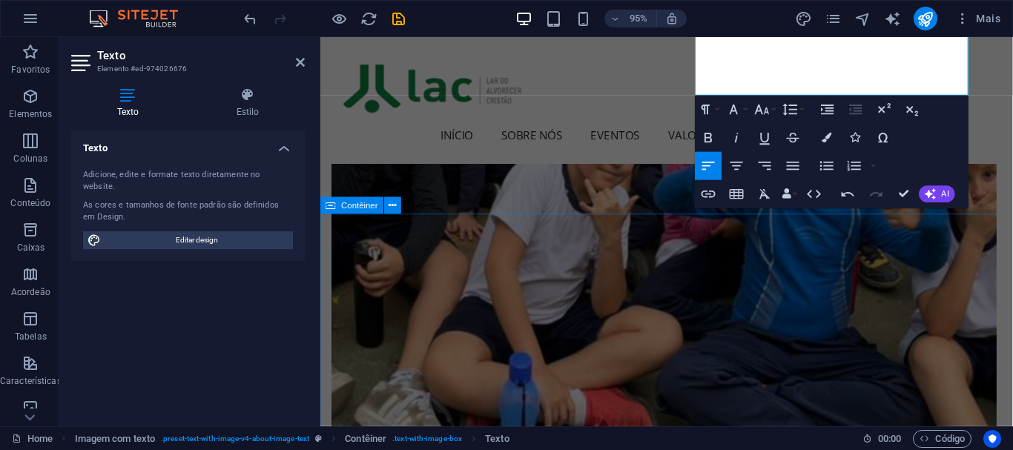
scroll to position [1322, 0]
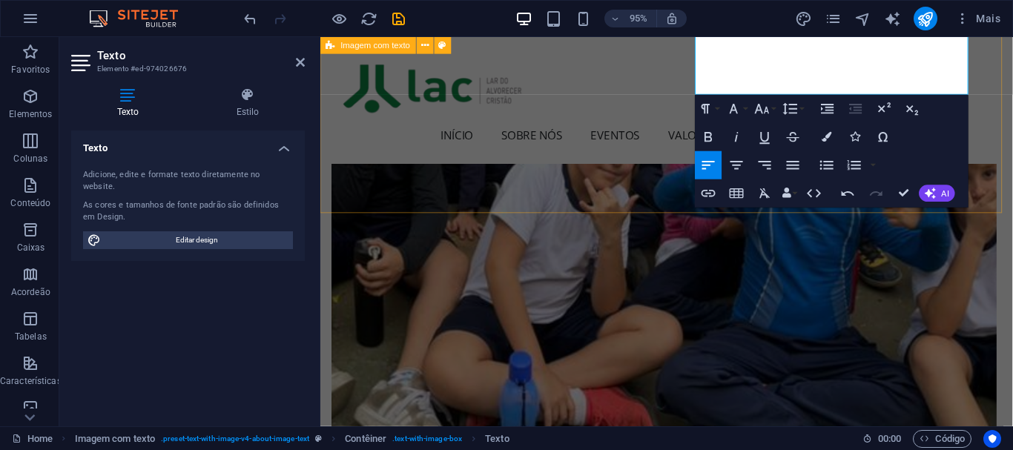
click at [555, 173] on div "Solte o conteúdo aqui ou Adicionar elementos Colar área de transferência Sobre …" at bounding box center [684, 448] width 729 height 1919
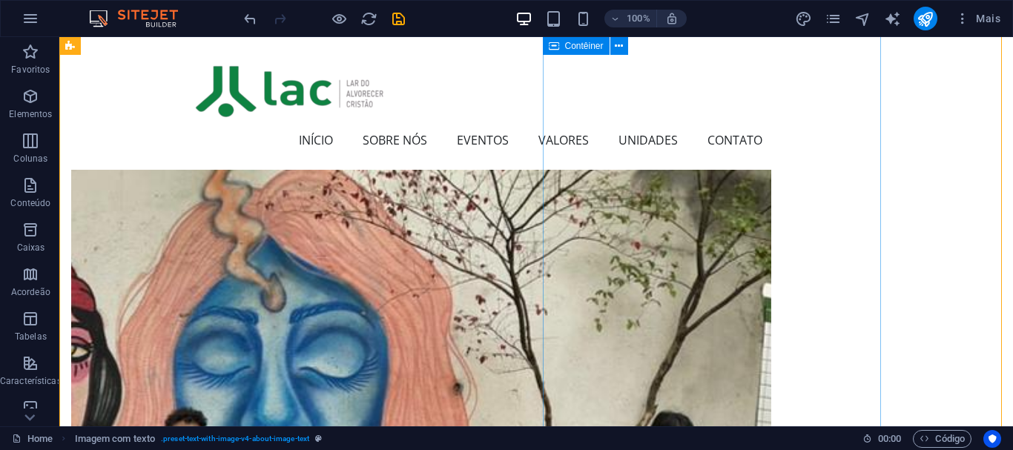
scroll to position [763, 0]
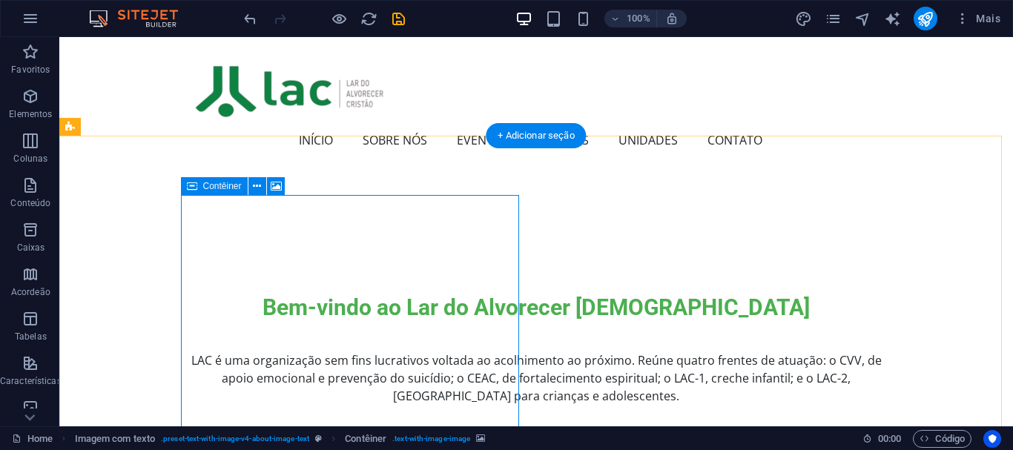
scroll to position [288, 0]
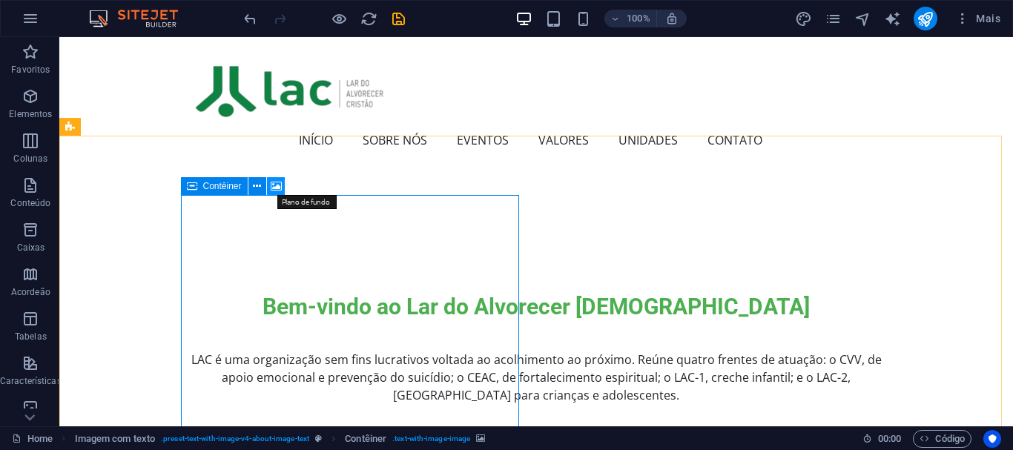
click at [279, 179] on icon at bounding box center [276, 187] width 11 height 16
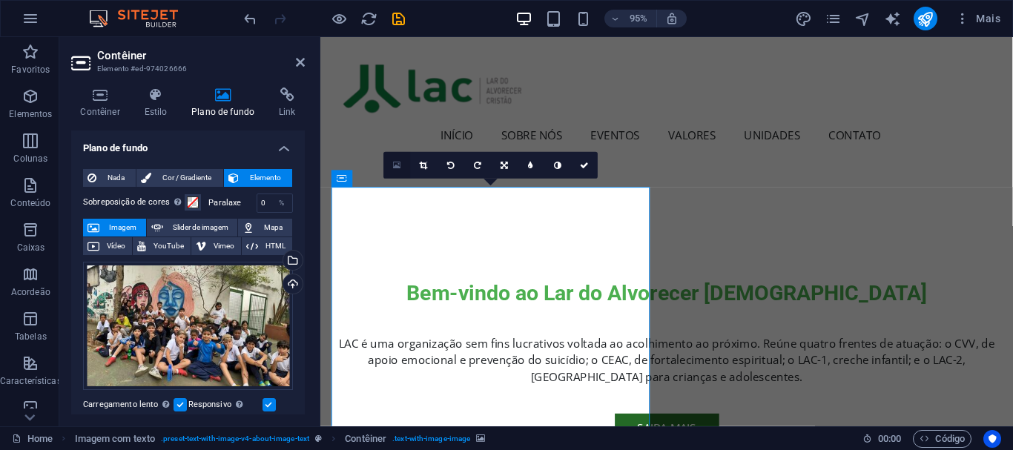
click at [402, 164] on link at bounding box center [397, 165] width 27 height 27
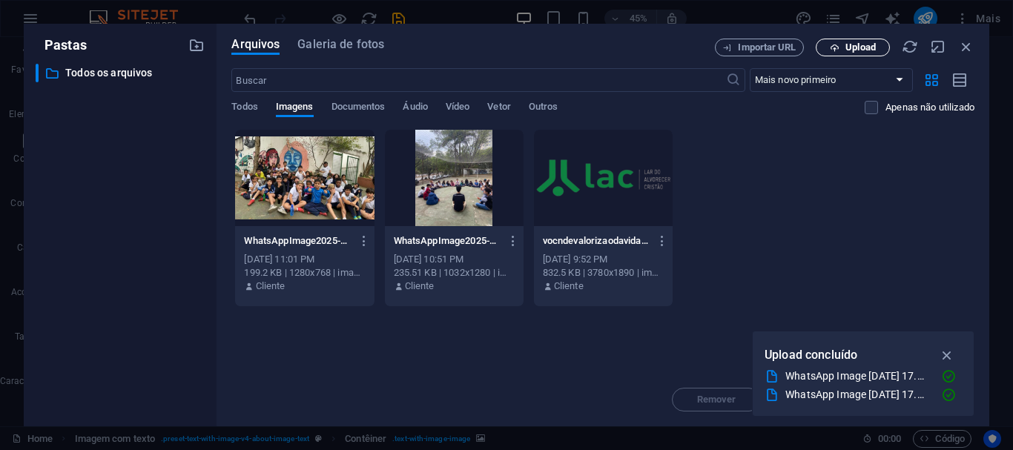
click at [865, 43] on span "Upload" at bounding box center [860, 47] width 30 height 9
click at [871, 45] on span "Upload" at bounding box center [860, 47] width 30 height 9
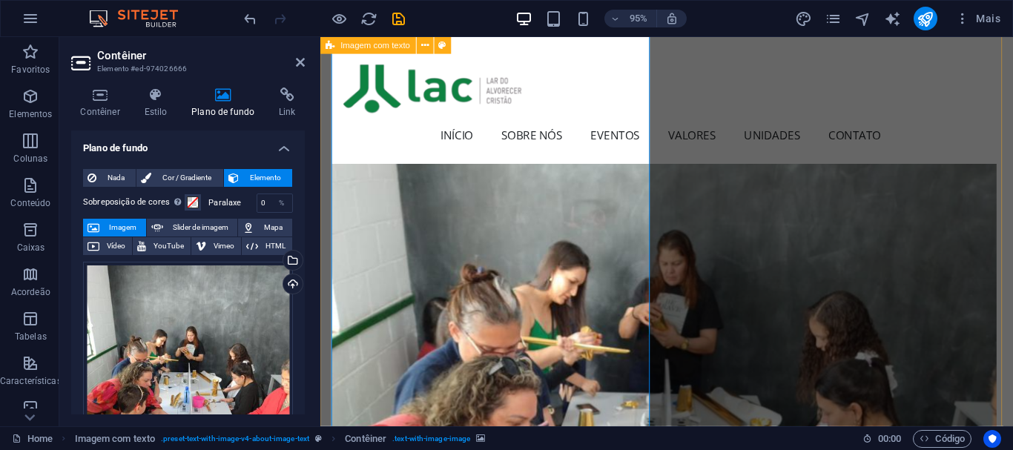
scroll to position [856, 0]
drag, startPoint x: 460, startPoint y: 285, endPoint x: 575, endPoint y: 285, distance: 115.7
click at [203, 339] on div "Arraste os arquivos aqui, clique para escolher os arquivos ou selecione os arqu…" at bounding box center [188, 400] width 210 height 277
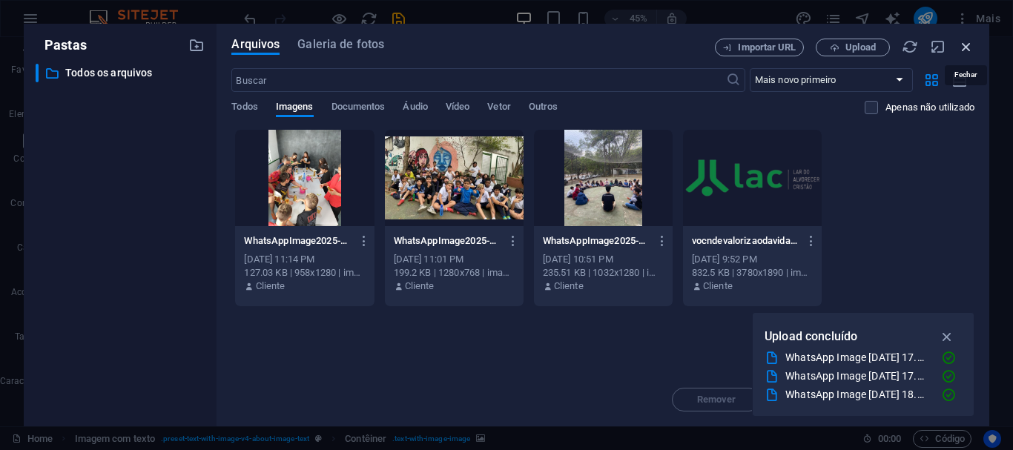
click at [964, 44] on icon "button" at bounding box center [966, 47] width 16 height 16
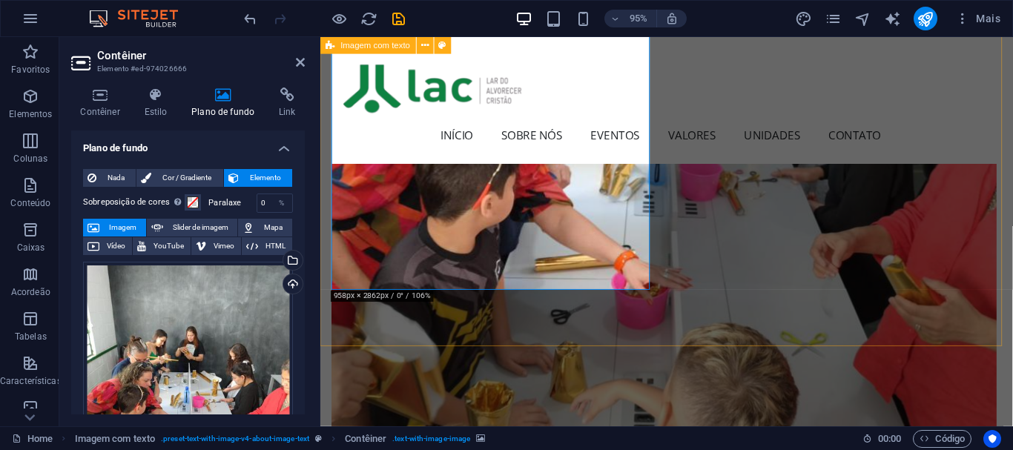
scroll to position [1190, 0]
